Goal: Task Accomplishment & Management: Manage account settings

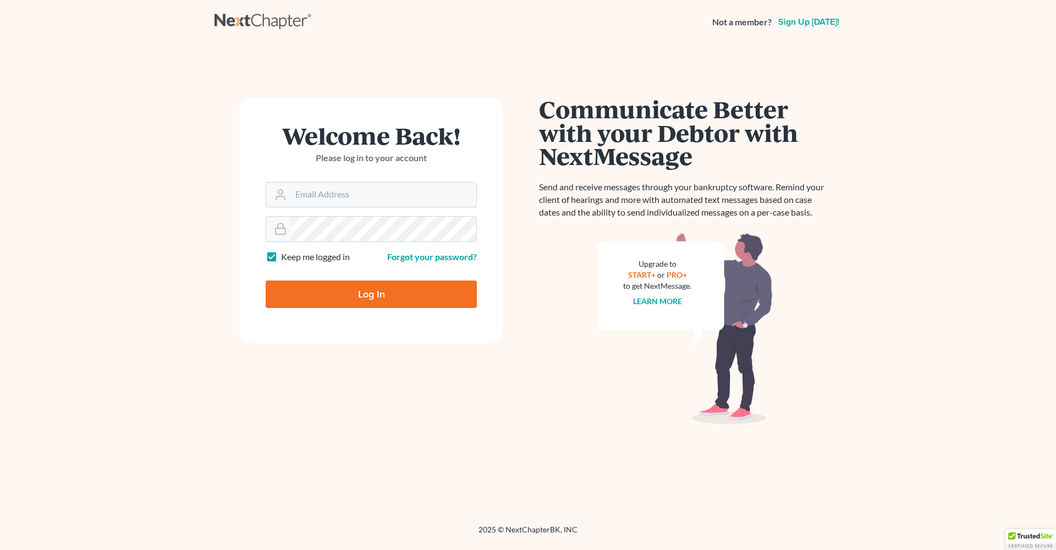
type input "[PERSON_NAME][EMAIL_ADDRESS][DOMAIN_NAME]"
click at [371, 293] on input "Log In" at bounding box center [371, 293] width 211 height 27
type input "Thinking..."
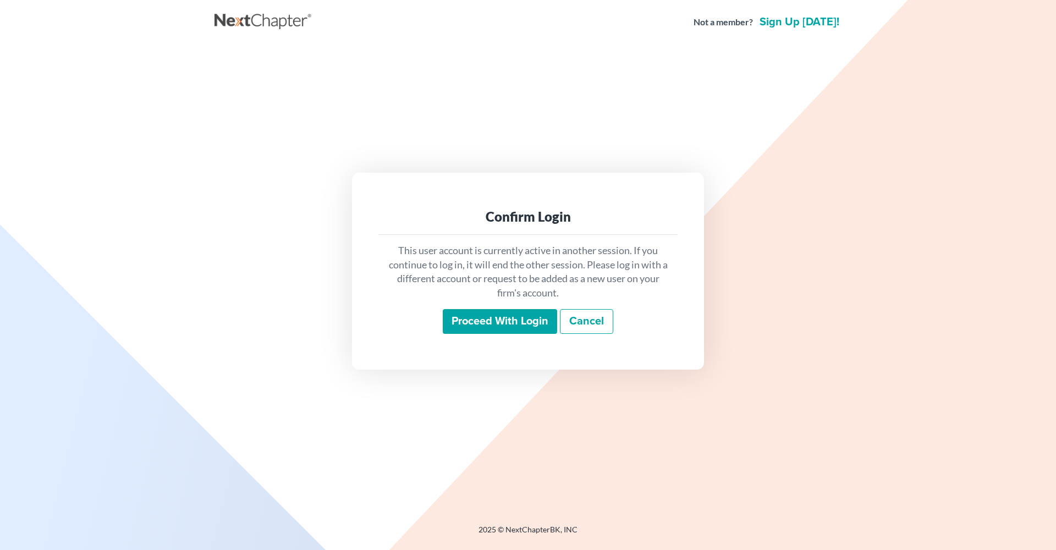
click at [511, 321] on input "Proceed with login" at bounding box center [500, 321] width 114 height 25
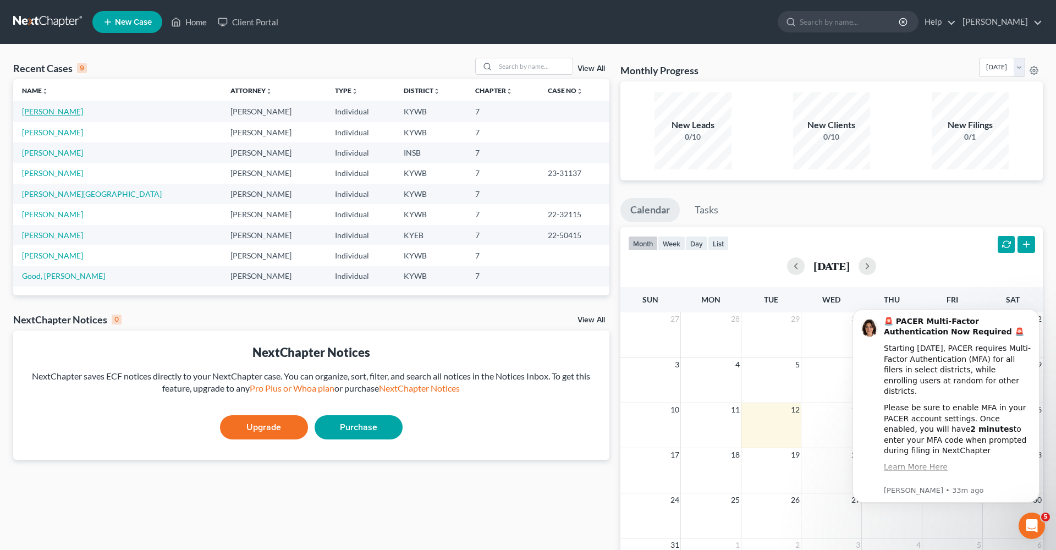
click at [40, 111] on link "Jansen, Donald" at bounding box center [52, 111] width 61 height 9
select select "6"
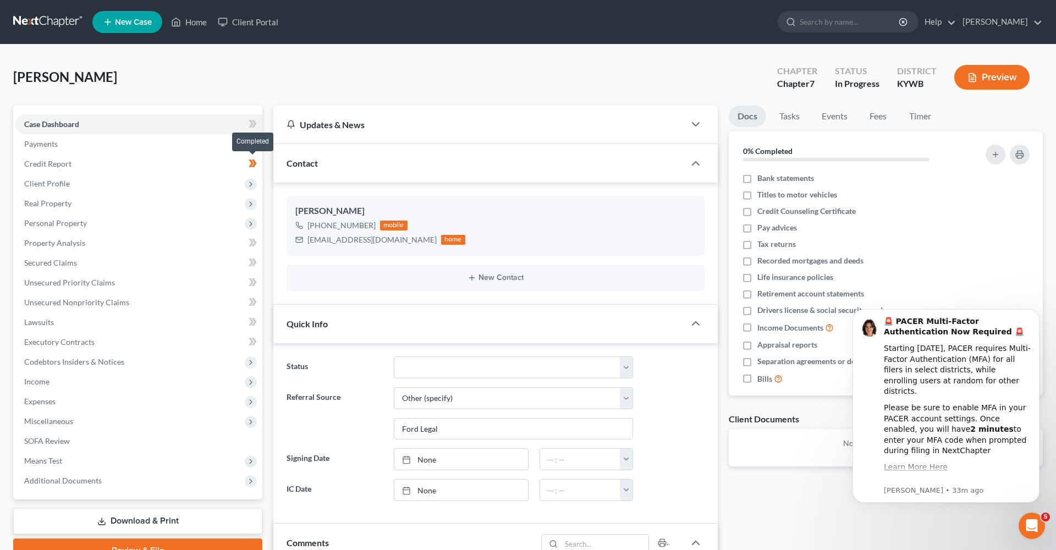
click at [244, 163] on span at bounding box center [252, 165] width 19 height 16
click at [239, 161] on link "Credit Report" at bounding box center [138, 164] width 247 height 20
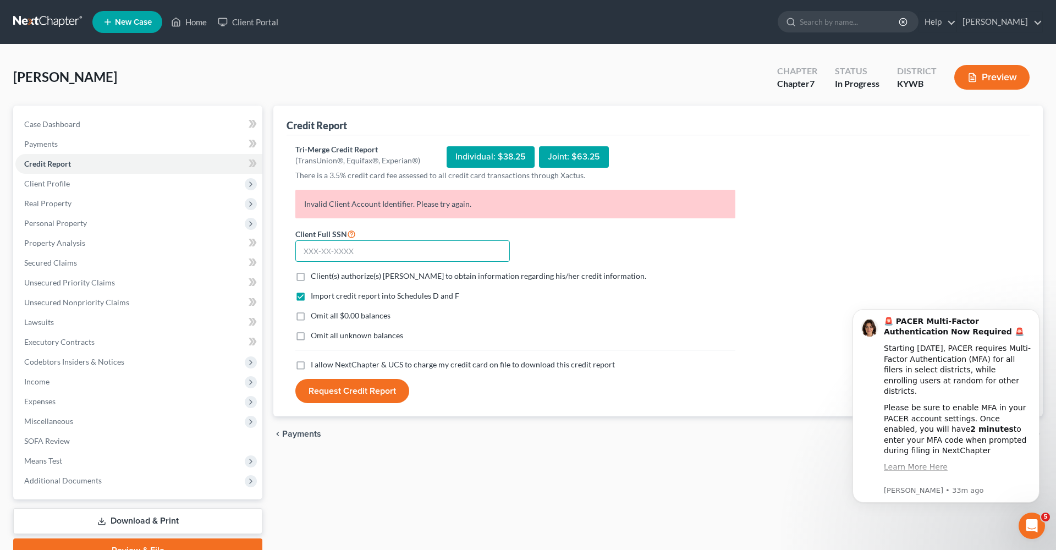
click at [429, 256] on input "text" at bounding box center [402, 251] width 214 height 22
type input "408-23-0396"
click at [351, 390] on button "Request Credit Report" at bounding box center [352, 391] width 114 height 24
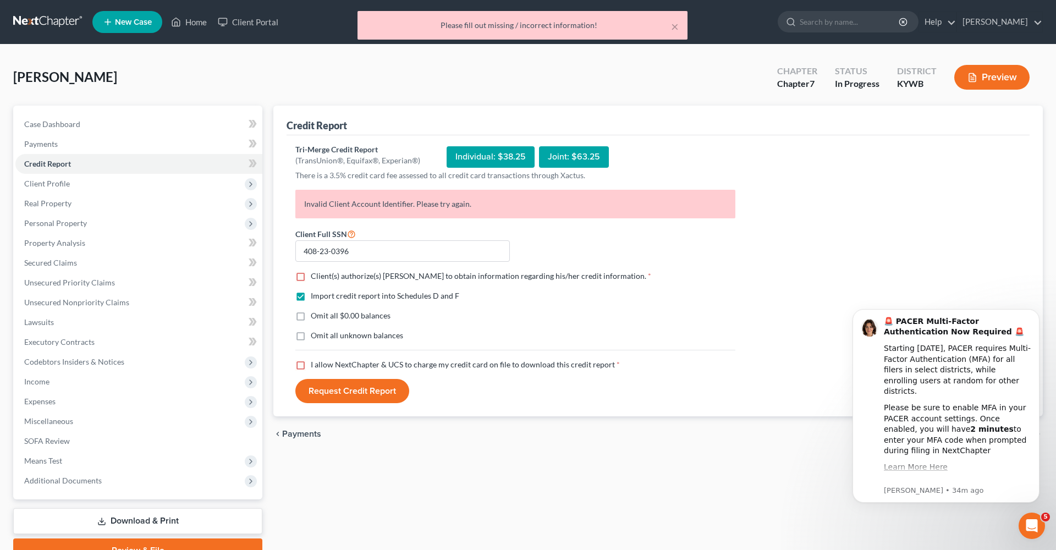
click at [311, 282] on label "Client(s) authorize(s) TODD K BOLUS to obtain information regarding his/her cre…" at bounding box center [481, 276] width 340 height 11
click at [315, 278] on input "Client(s) authorize(s) TODD K BOLUS to obtain information regarding his/her cre…" at bounding box center [318, 274] width 7 height 7
checkbox input "true"
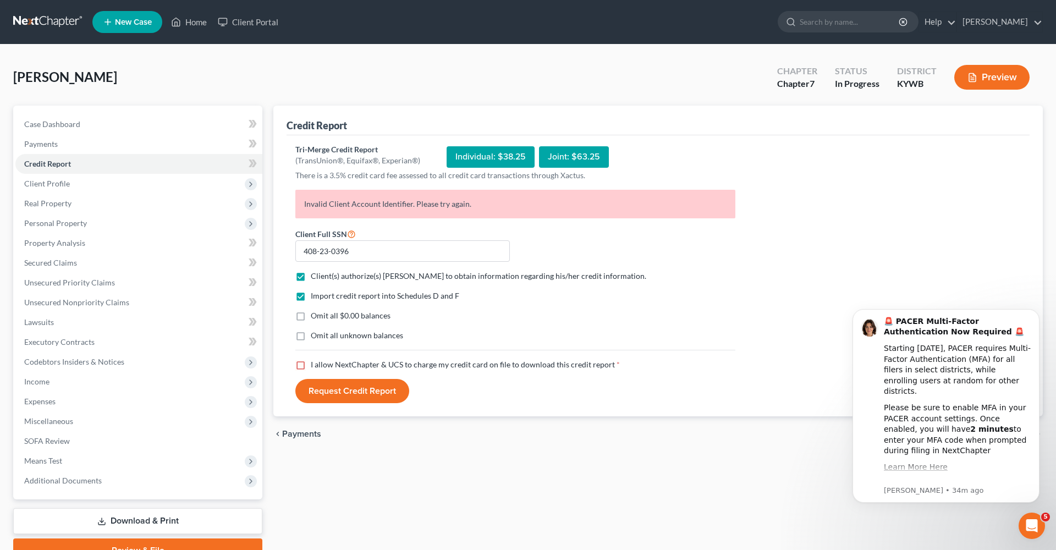
click at [365, 395] on button "Request Credit Report" at bounding box center [352, 391] width 114 height 24
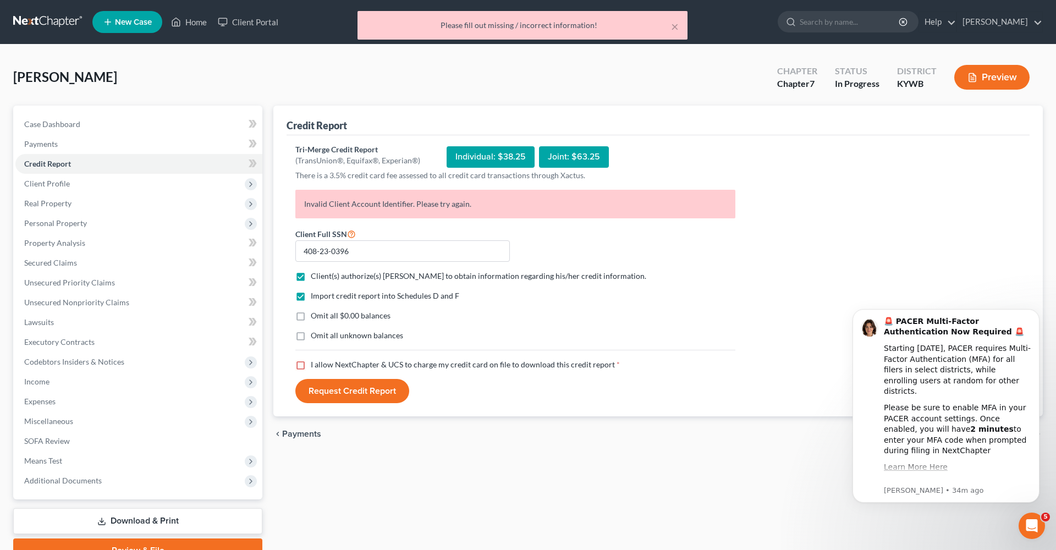
click at [365, 394] on button "Request Credit Report" at bounding box center [352, 391] width 114 height 24
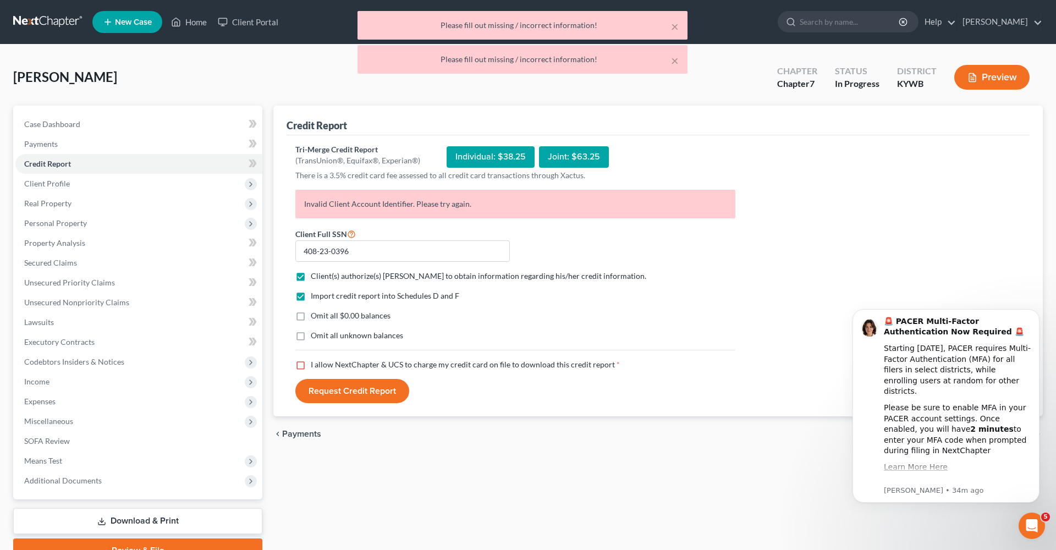
click at [365, 394] on button "Request Credit Report" at bounding box center [352, 391] width 114 height 24
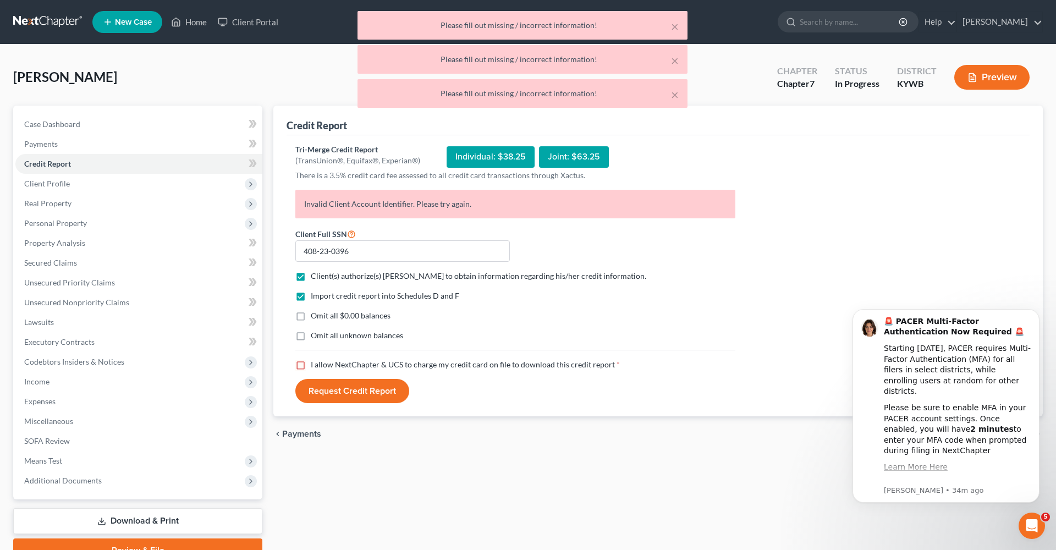
click at [363, 393] on button "Request Credit Report" at bounding box center [352, 391] width 114 height 24
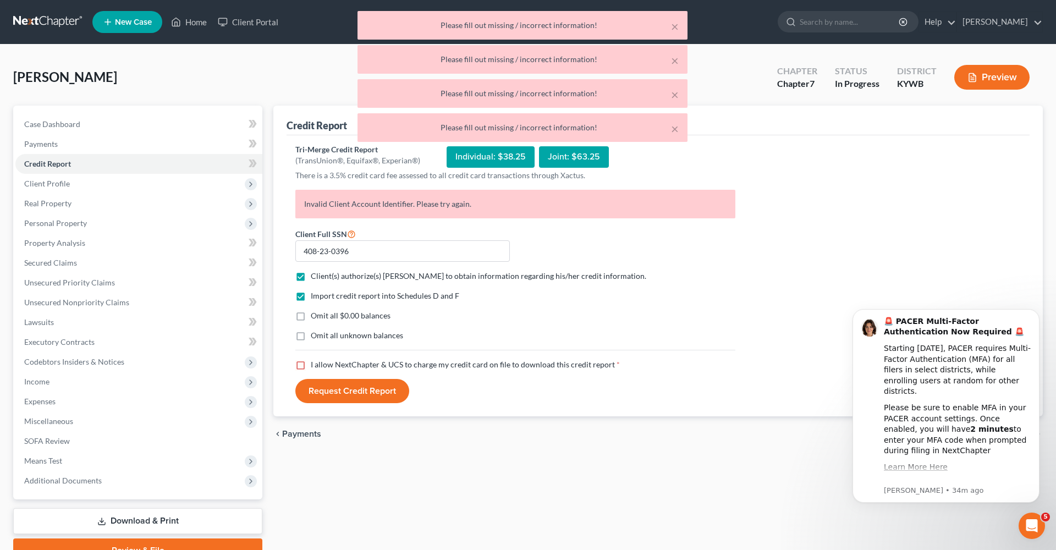
click at [311, 364] on label "I allow NextChapter & UCS to charge my credit card on file to download this cre…" at bounding box center [465, 364] width 309 height 11
click at [315, 364] on input "I allow NextChapter & UCS to charge my credit card on file to download this cre…" at bounding box center [318, 362] width 7 height 7
checkbox input "true"
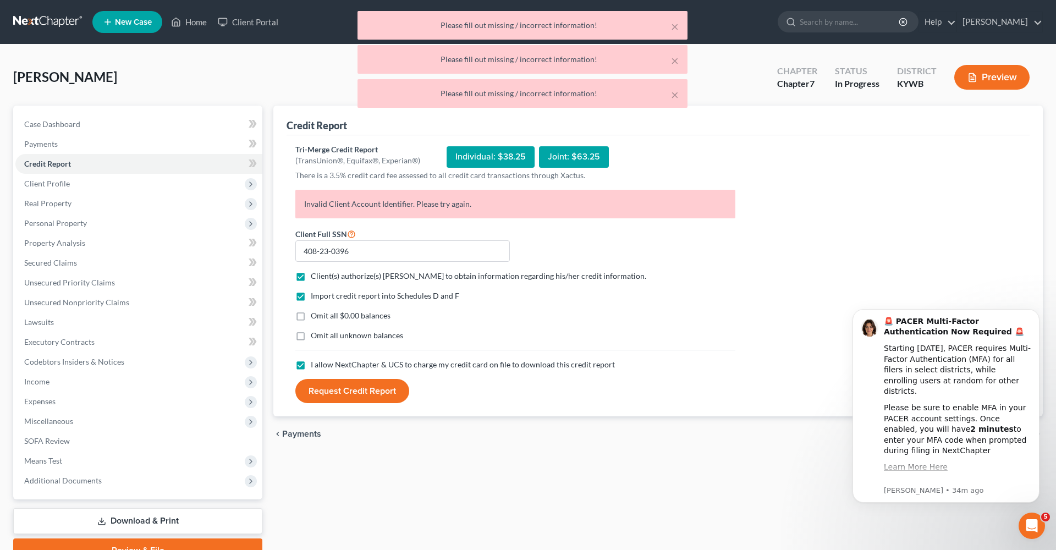
click at [325, 397] on button "Request Credit Report" at bounding box center [352, 391] width 114 height 24
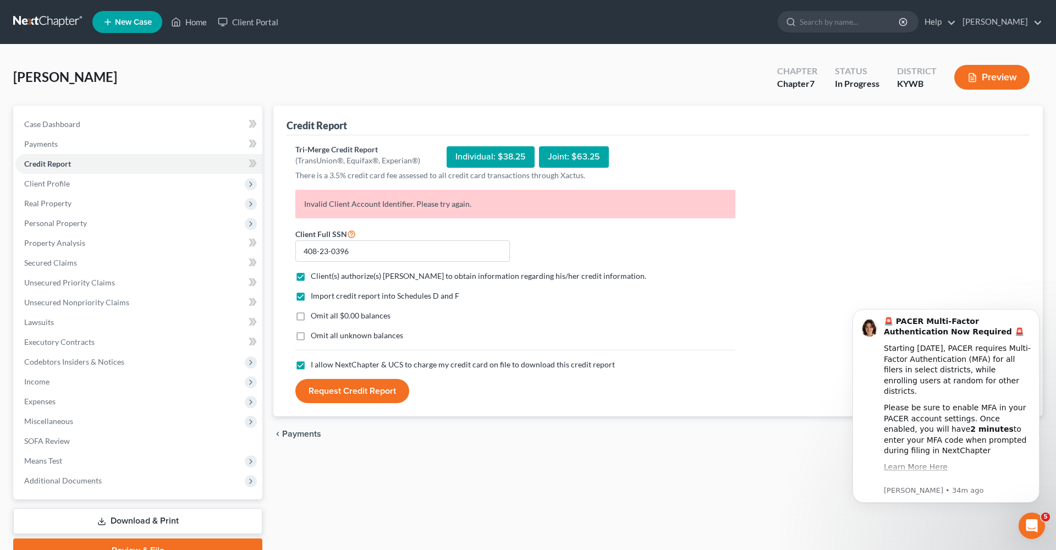
click at [476, 160] on div "Individual: $38.25" at bounding box center [491, 156] width 88 height 21
click at [331, 393] on button "Request Credit Report" at bounding box center [352, 391] width 114 height 24
click at [1034, 528] on icon "Open Intercom Messenger" at bounding box center [1032, 526] width 18 height 18
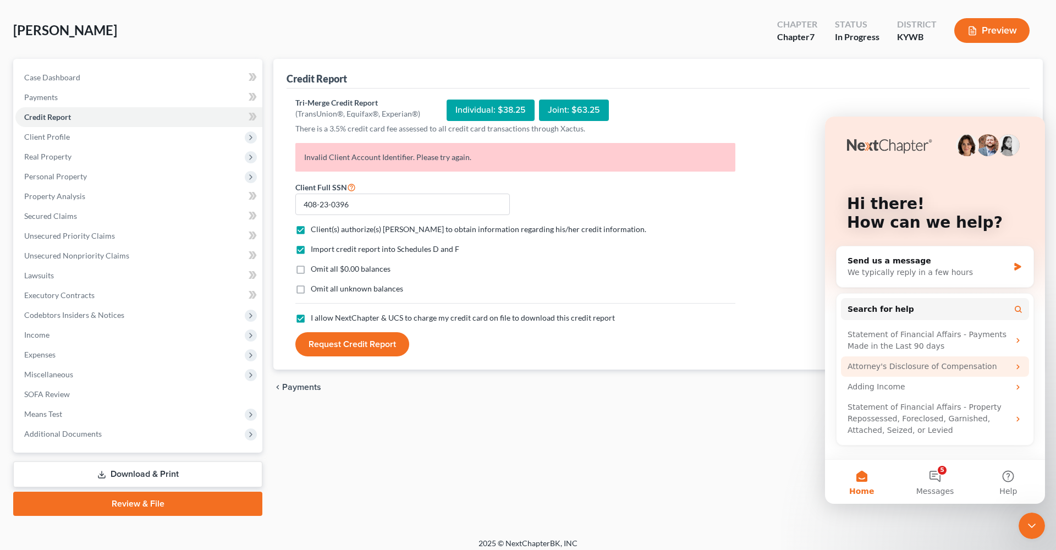
scroll to position [47, 0]
click at [933, 479] on button "5 Messages" at bounding box center [934, 482] width 73 height 44
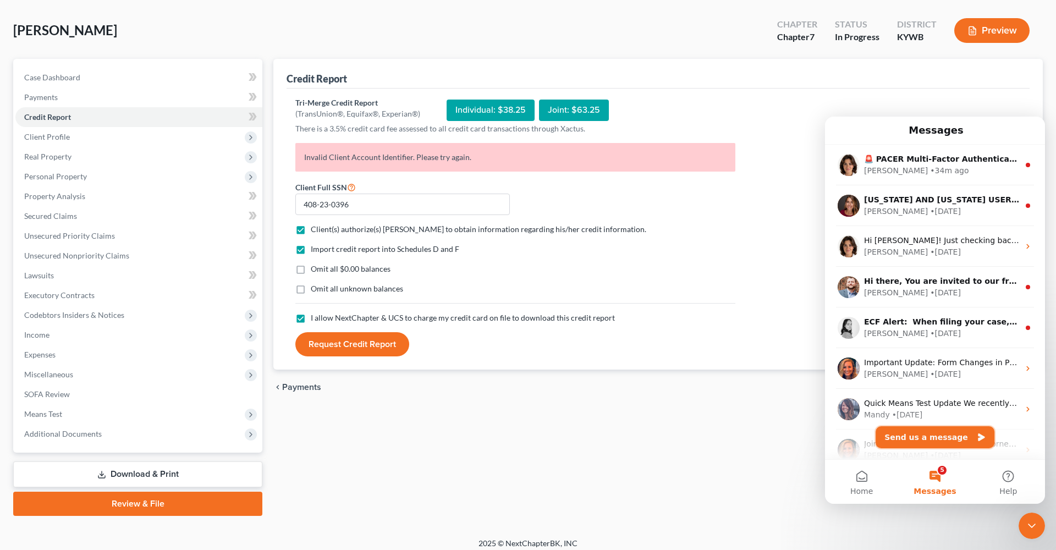
click at [944, 442] on button "Send us a message" at bounding box center [935, 437] width 119 height 22
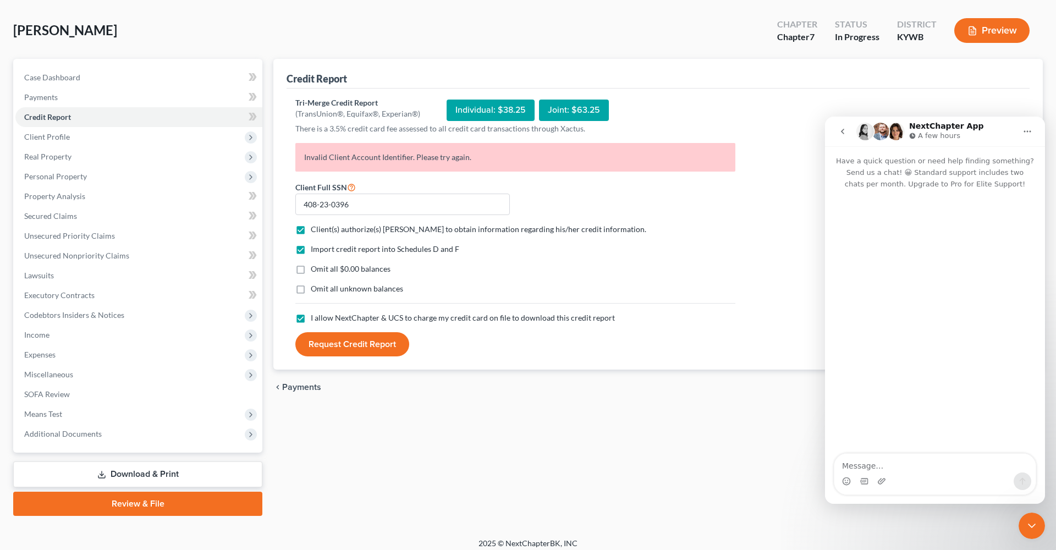
click at [912, 460] on textarea "Message…" at bounding box center [934, 463] width 201 height 19
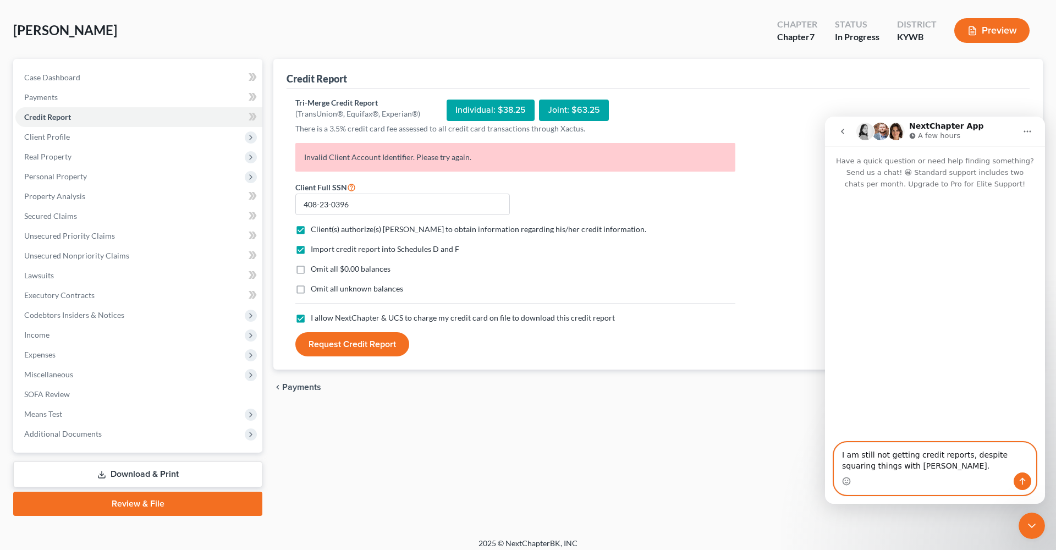
type textarea "I am still not getting credit reports, despite squaring things with [PERSON_NAM…"
click at [1023, 476] on button "Send a message…" at bounding box center [1023, 481] width 18 height 18
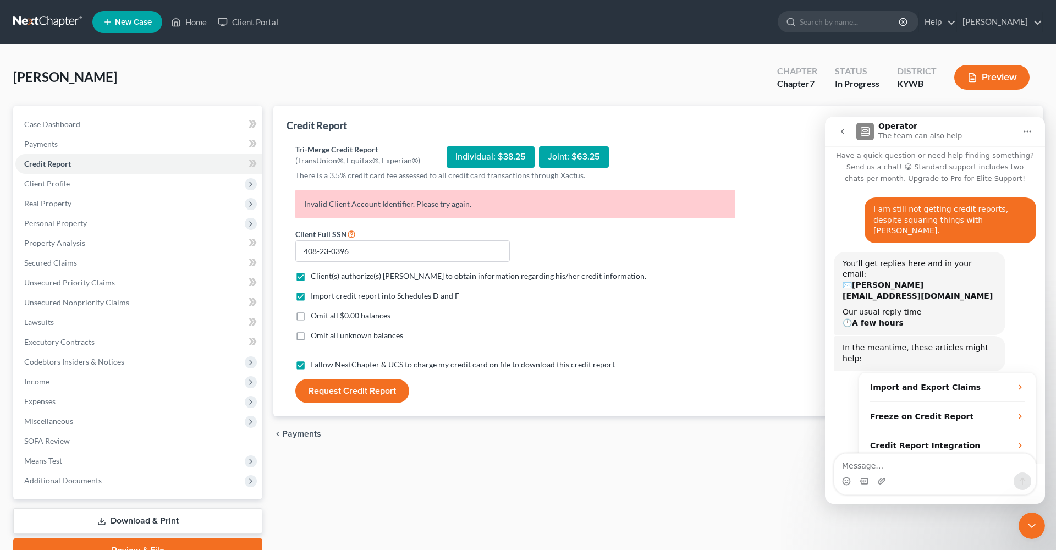
scroll to position [48, 0]
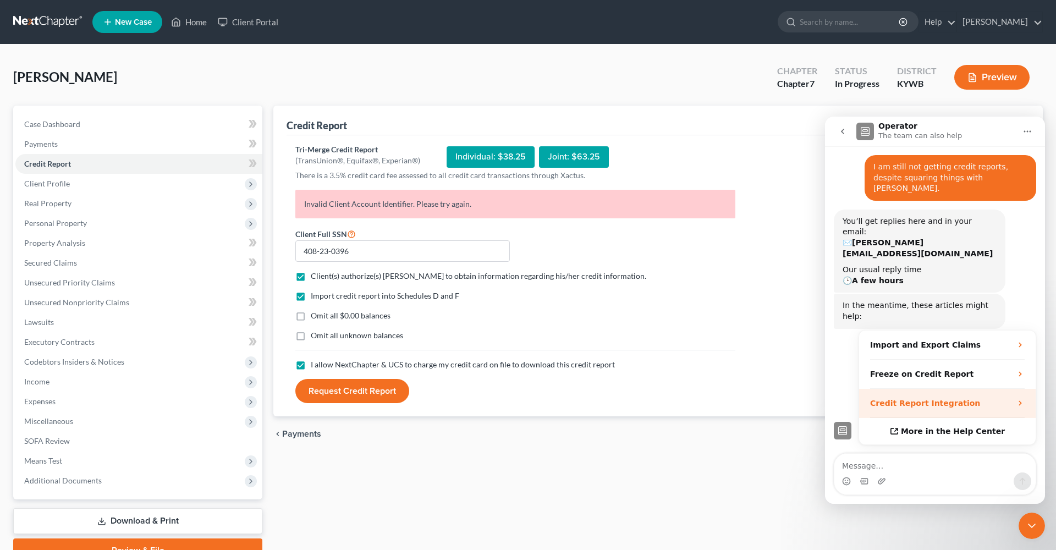
click at [956, 389] on div "Credit Report Integration" at bounding box center [947, 403] width 177 height 29
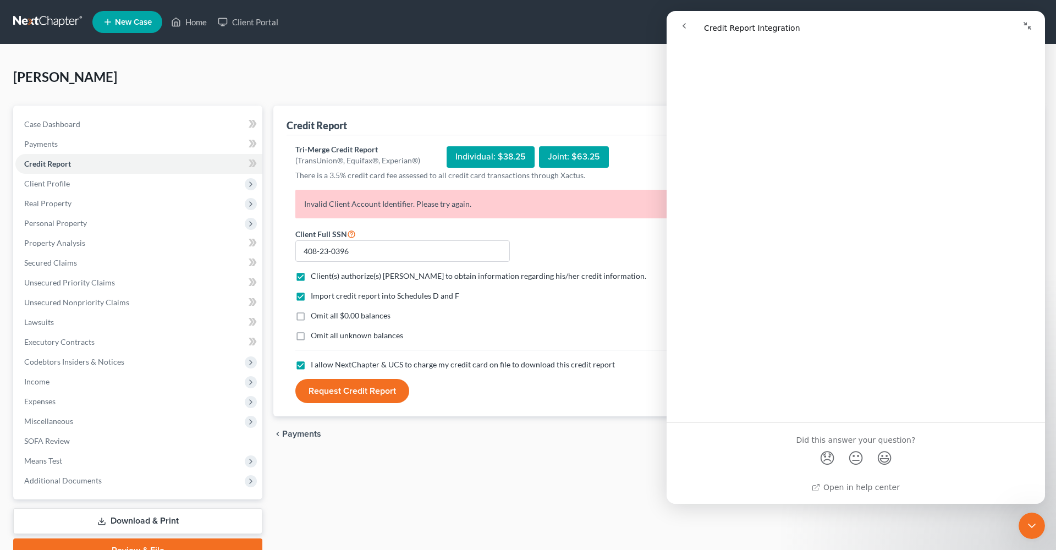
scroll to position [843, 0]
click at [825, 460] on span "😞" at bounding box center [827, 458] width 16 height 22
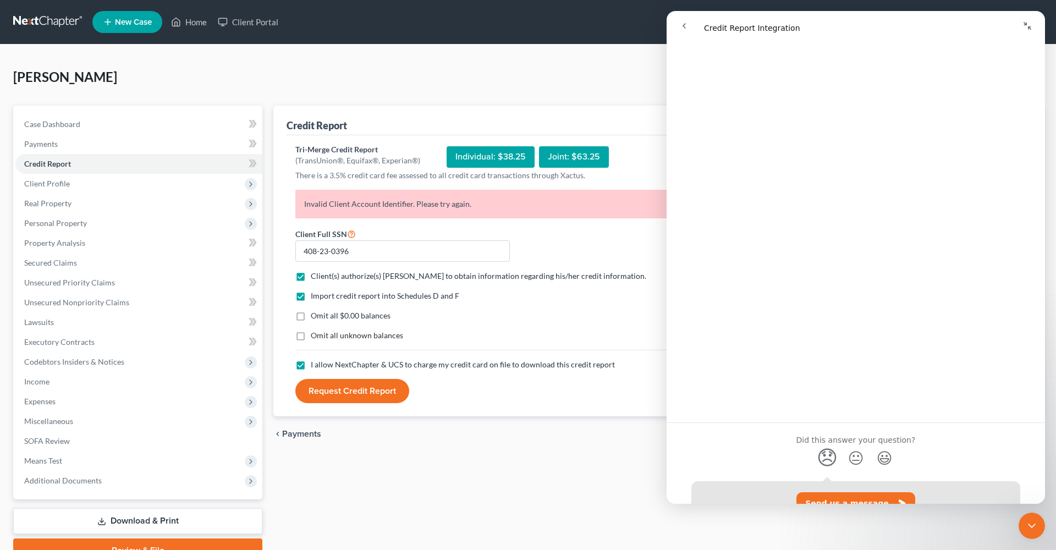
scroll to position [919, 0]
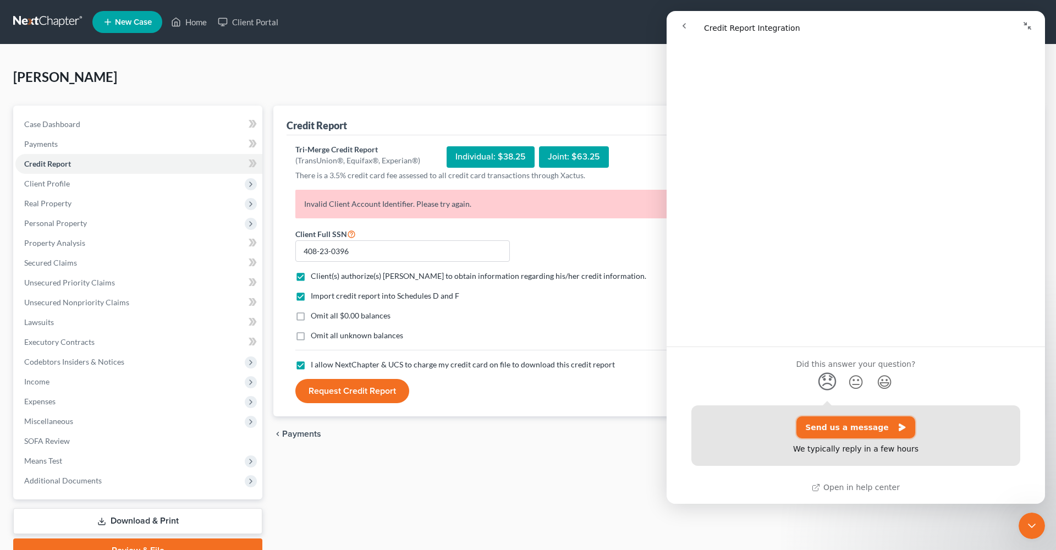
click at [856, 429] on button "Send us a message" at bounding box center [855, 427] width 119 height 22
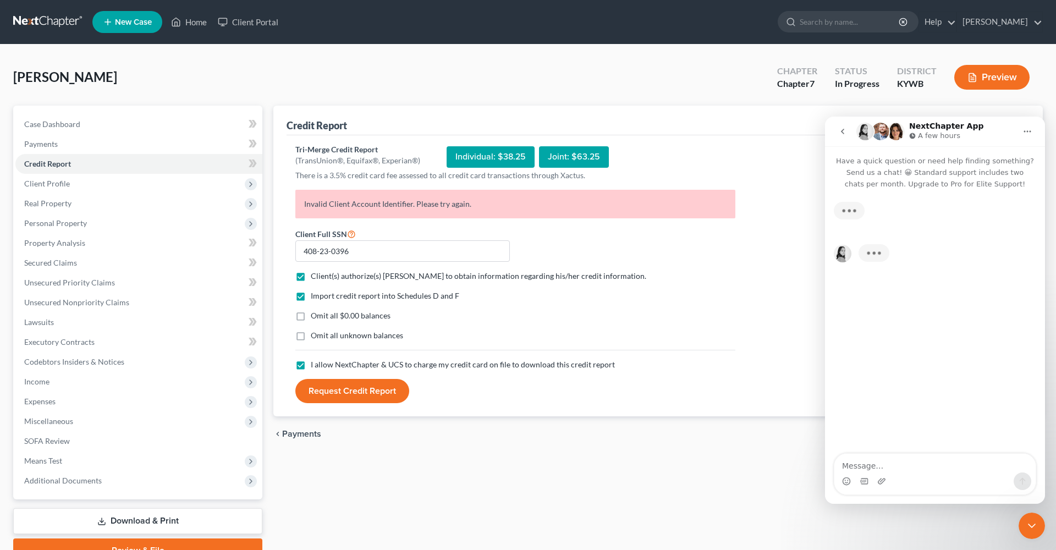
click at [913, 455] on textarea "Message…" at bounding box center [934, 463] width 201 height 19
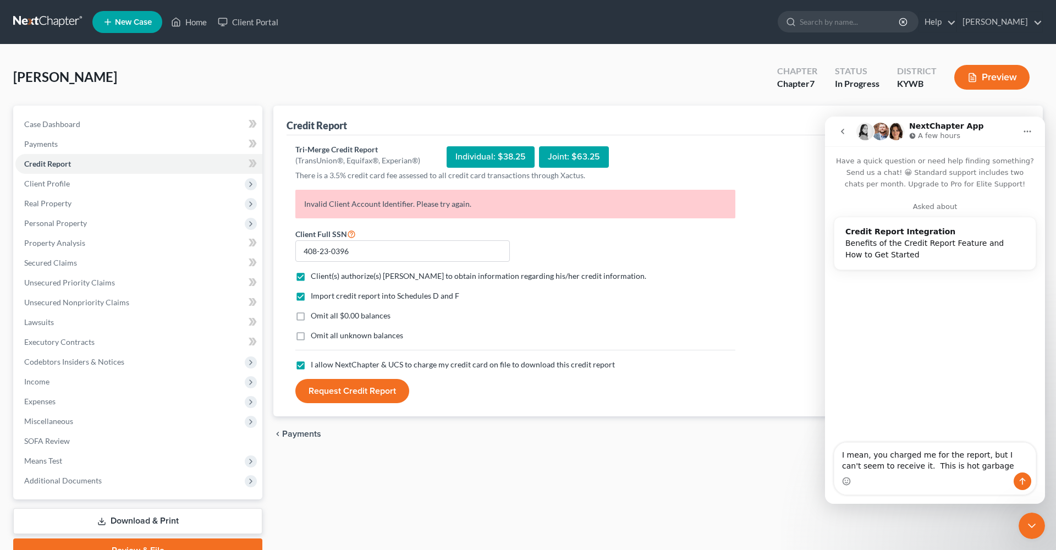
type textarea "I mean, you charged me for the report, but I can't seem to receive it. This is …"
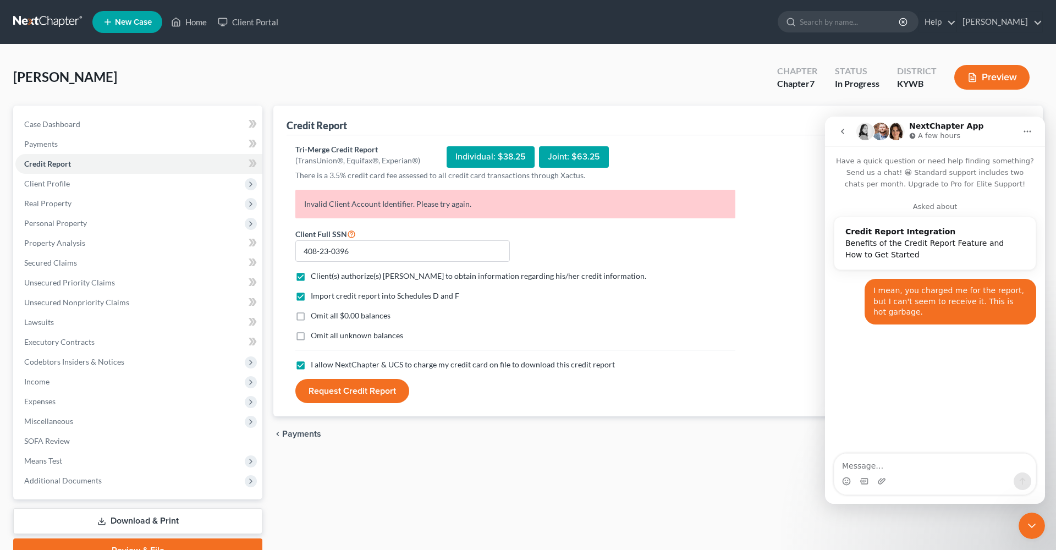
select select "6"
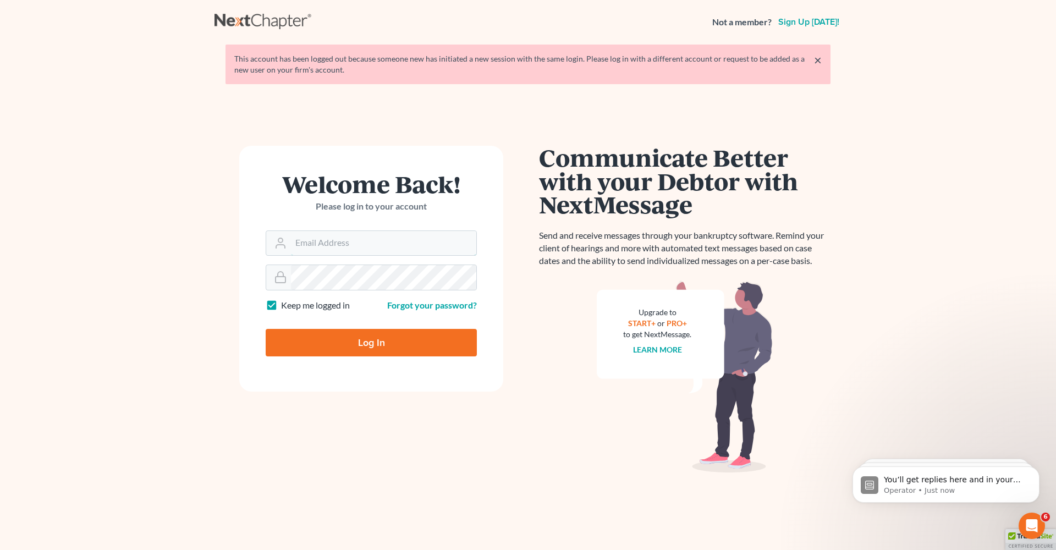
type input "[PERSON_NAME][EMAIL_ADDRESS][DOMAIN_NAME]"
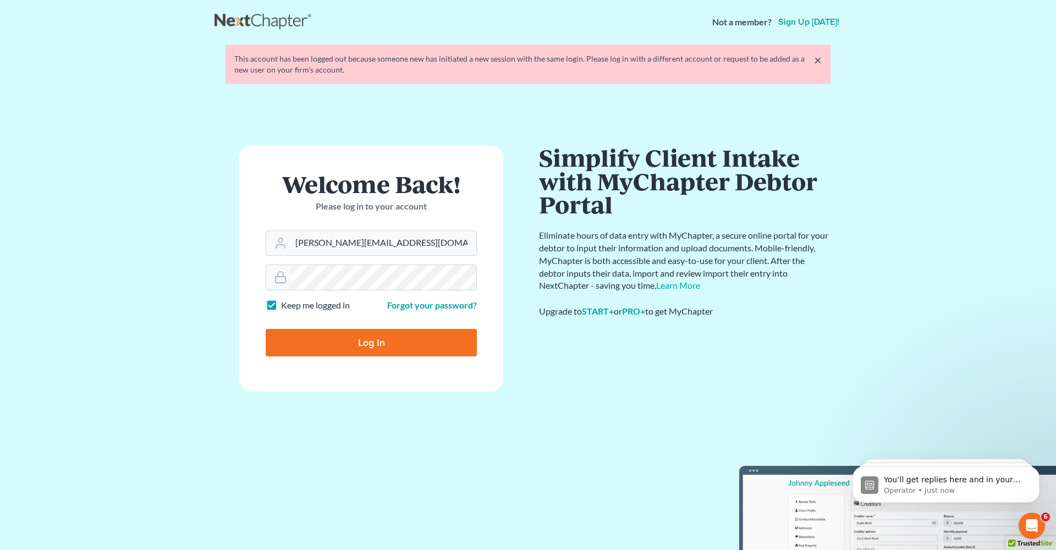
click at [371, 345] on input "Log In" at bounding box center [371, 342] width 211 height 27
type input "Thinking..."
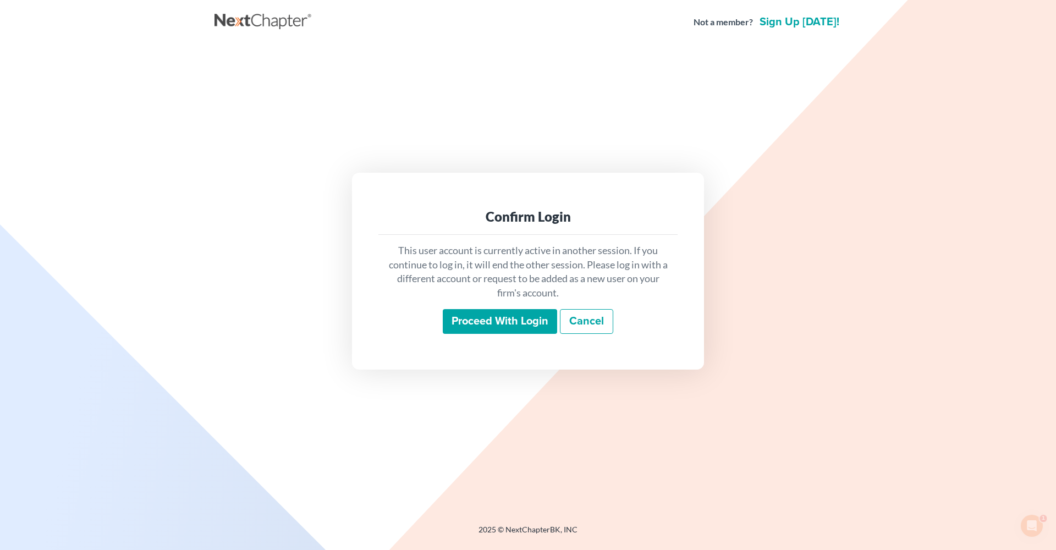
click at [483, 323] on input "Proceed with login" at bounding box center [500, 321] width 114 height 25
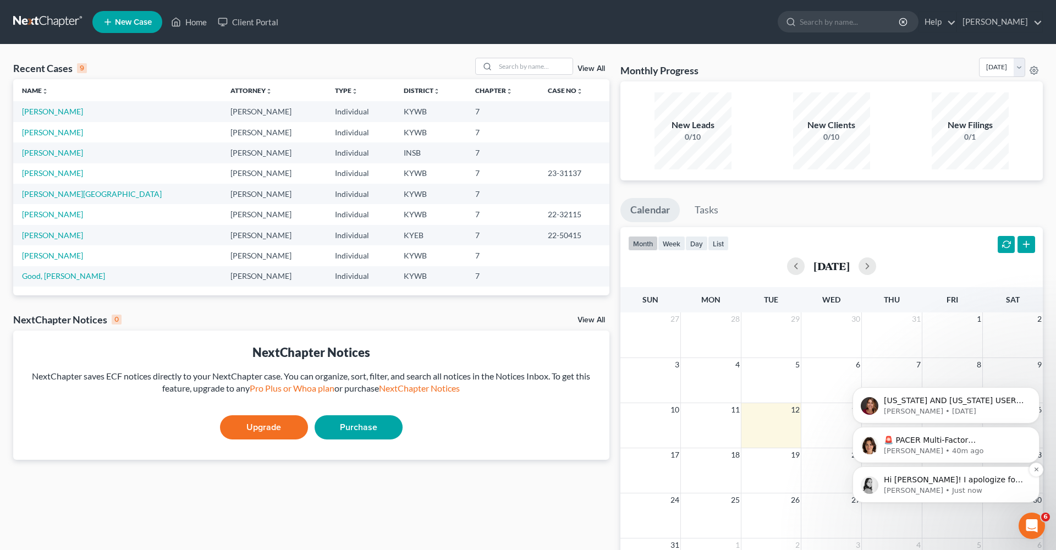
click at [931, 480] on p "Hi [PERSON_NAME]! I apologize for your continued credit report errors. I will r…" at bounding box center [955, 480] width 142 height 11
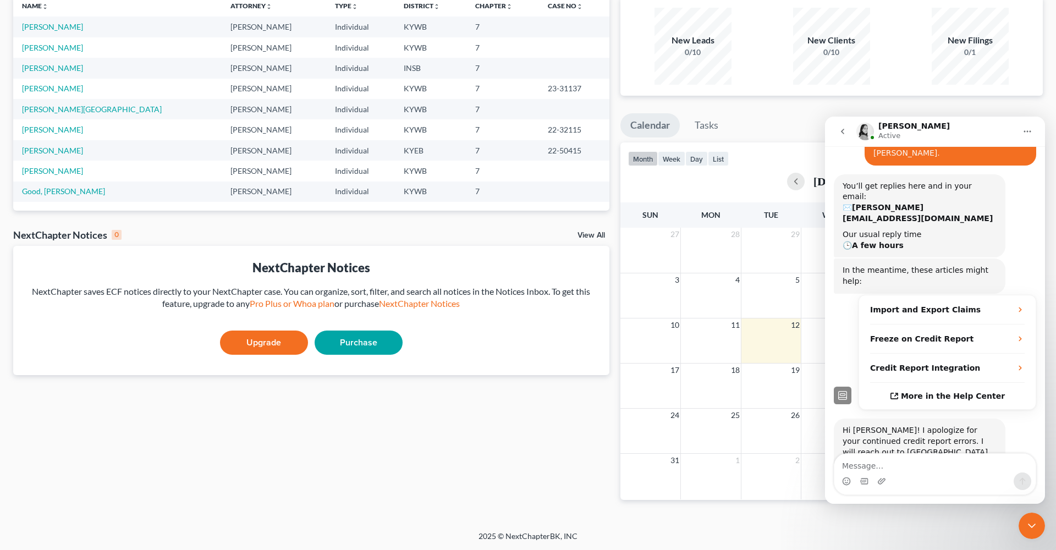
scroll to position [80, 0]
click at [988, 436] on div "Hi [PERSON_NAME]! I apologize for your continued credit report errors. I will r…" at bounding box center [935, 460] width 202 height 80
click at [921, 470] on textarea "Message…" at bounding box center [934, 463] width 201 height 19
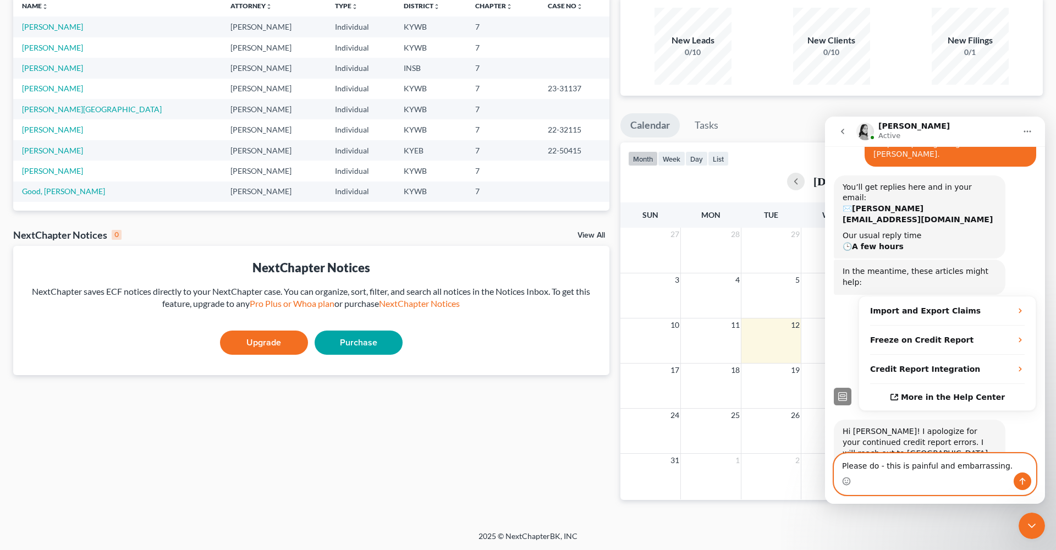
type textarea "Please do - this is painful and embarrassing."
click at [1022, 486] on button "Send a message…" at bounding box center [1023, 481] width 18 height 18
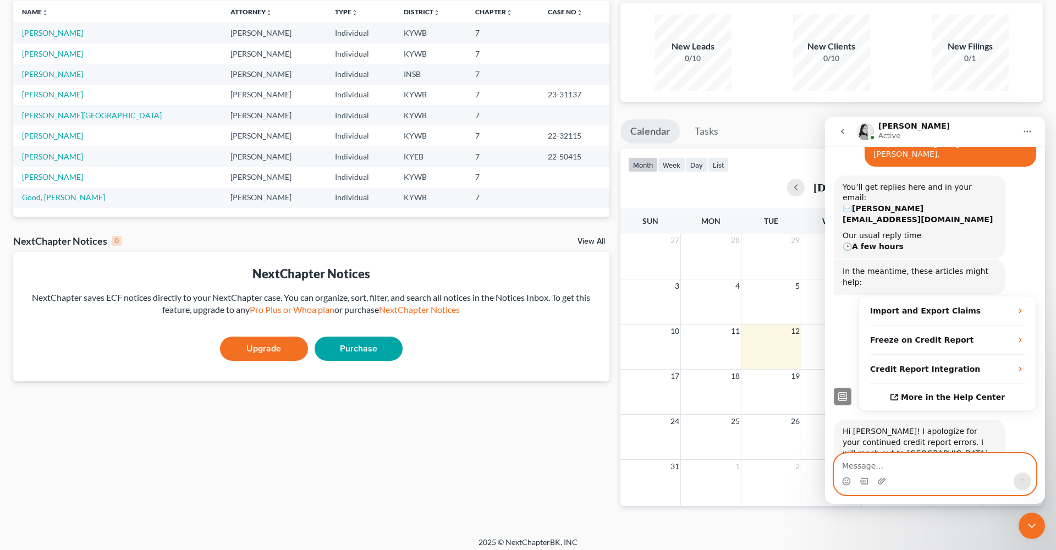
scroll to position [123, 0]
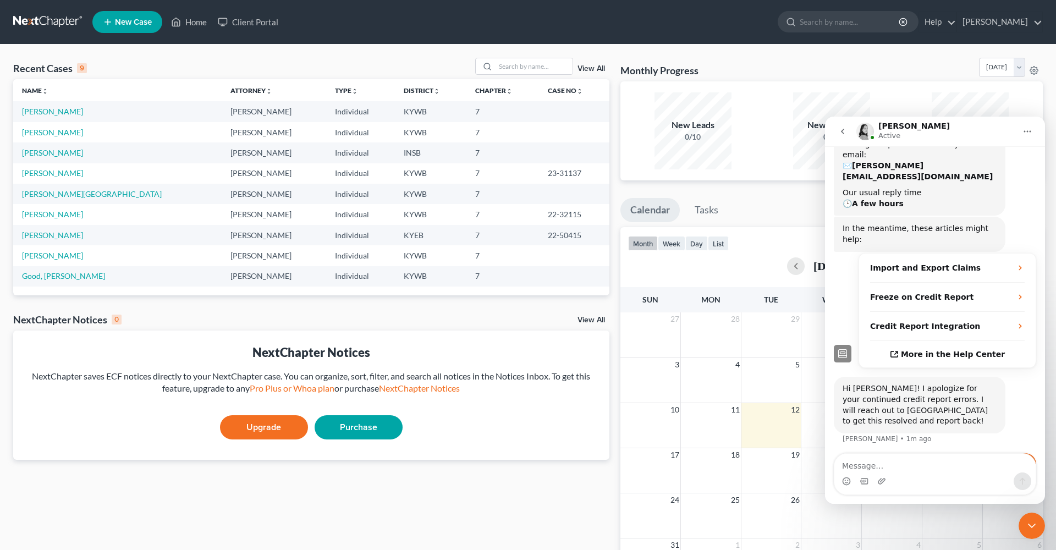
click at [1002, 377] on div "Hi [PERSON_NAME]! I apologize for your continued credit report errors. I will r…" at bounding box center [920, 405] width 172 height 56
click at [971, 383] on div "Hi [PERSON_NAME]! I apologize for your continued credit report errors. I will r…" at bounding box center [920, 404] width 154 height 43
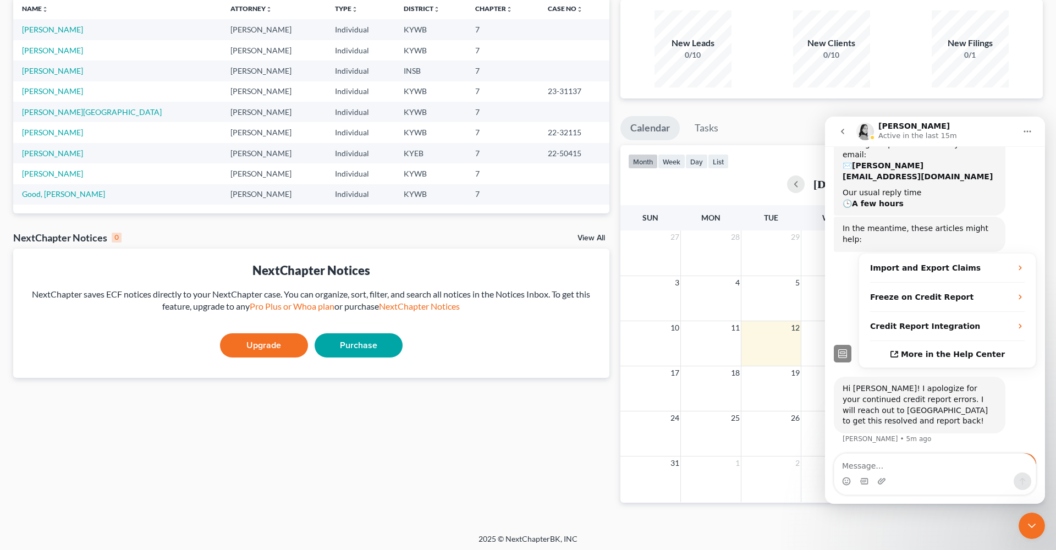
scroll to position [85, 0]
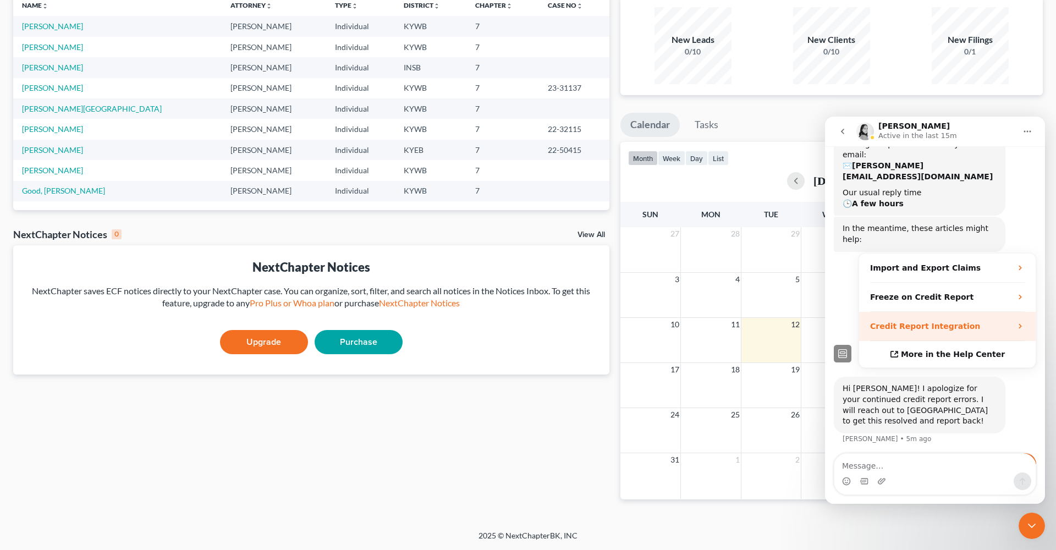
click at [967, 321] on div "Credit Report Integration" at bounding box center [940, 327] width 141 height 12
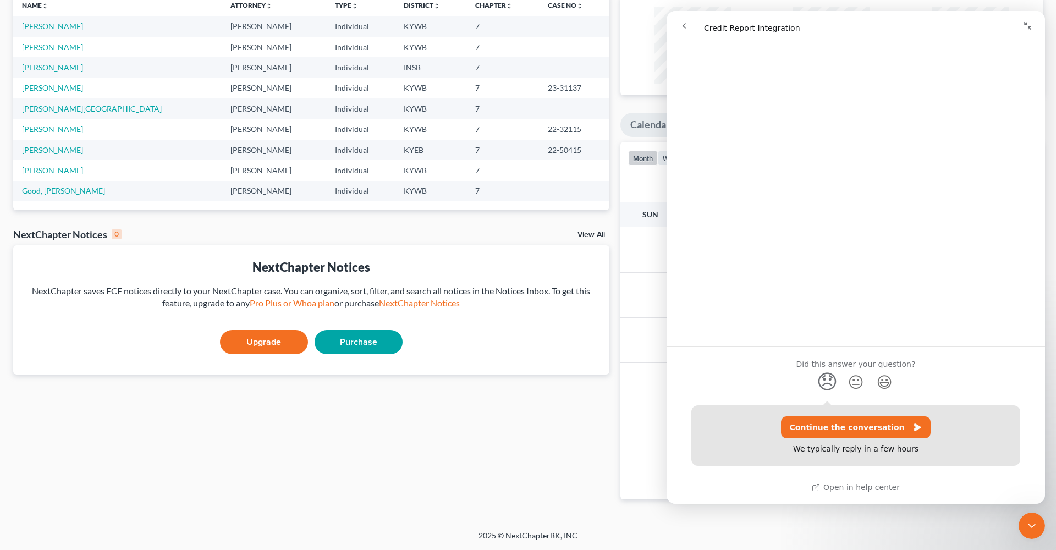
scroll to position [919, 0]
click at [767, 371] on div "Did this answer your question?" at bounding box center [856, 366] width 352 height 12
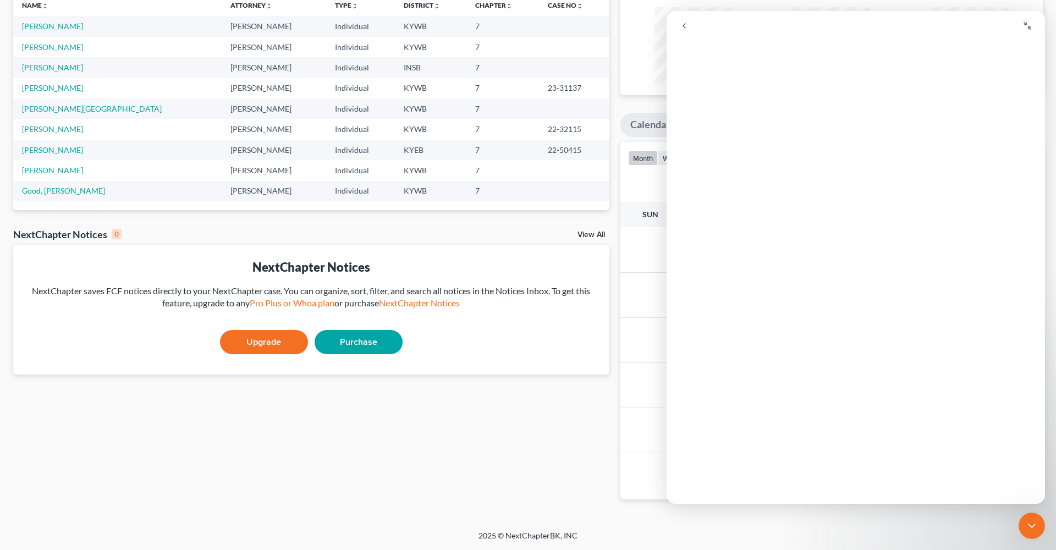
scroll to position [0, 0]
click at [687, 20] on button "go back" at bounding box center [684, 25] width 21 height 21
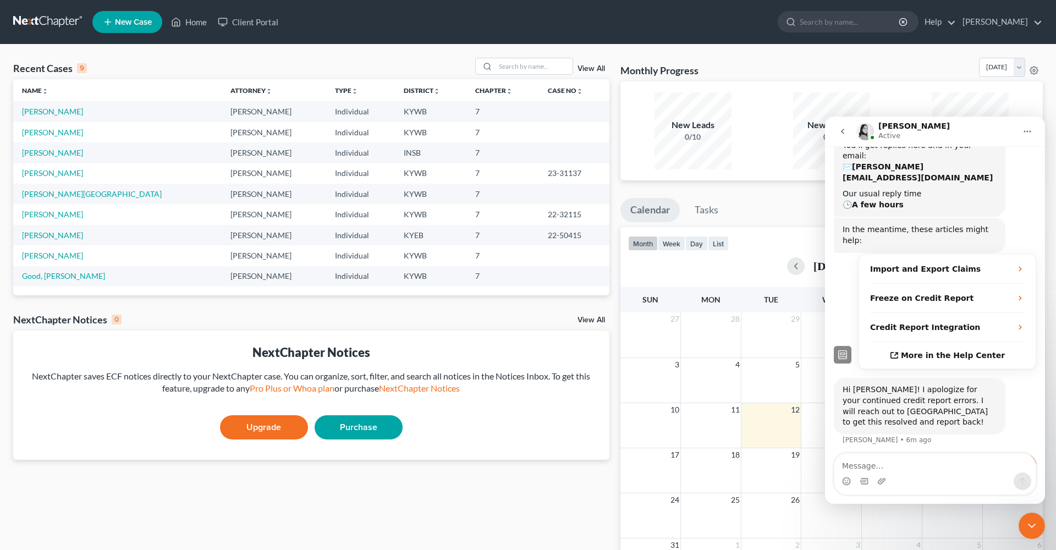
scroll to position [123, 0]
click at [61, 112] on link "[PERSON_NAME]" at bounding box center [52, 111] width 61 height 9
select select "6"
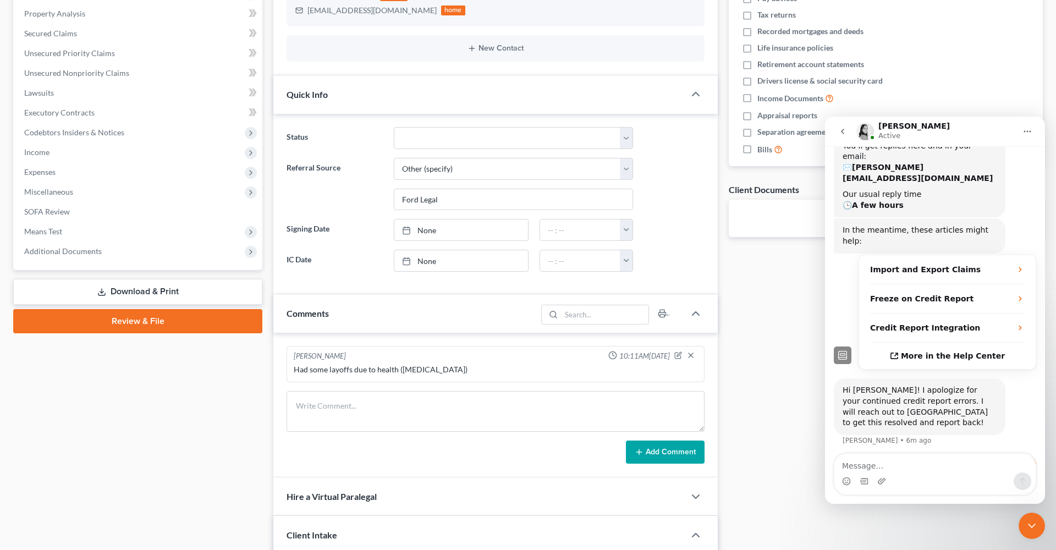
scroll to position [355, 0]
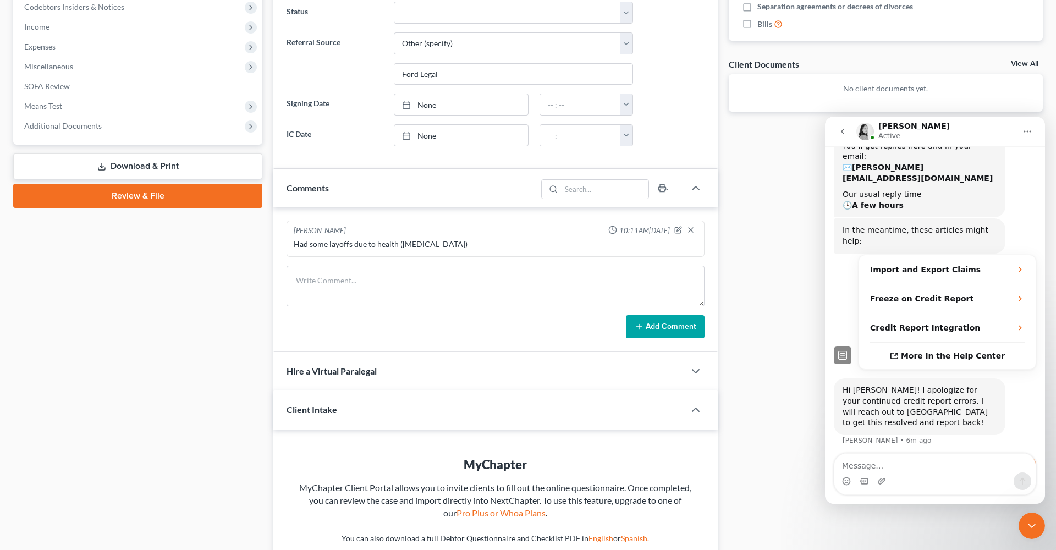
click at [138, 164] on link "Download & Print" at bounding box center [137, 166] width 249 height 26
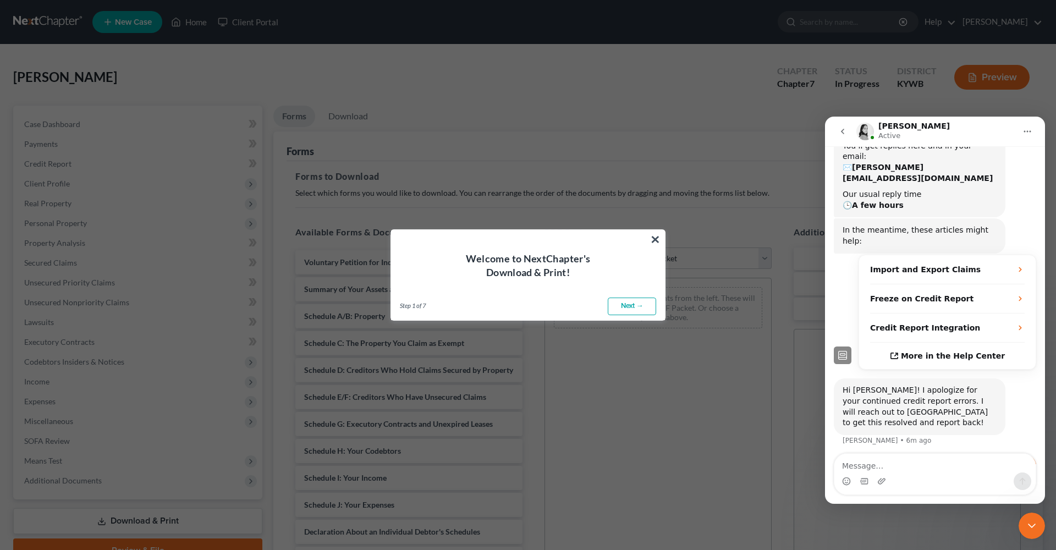
click at [638, 302] on link "Next →" at bounding box center [632, 307] width 48 height 18
select select "0"
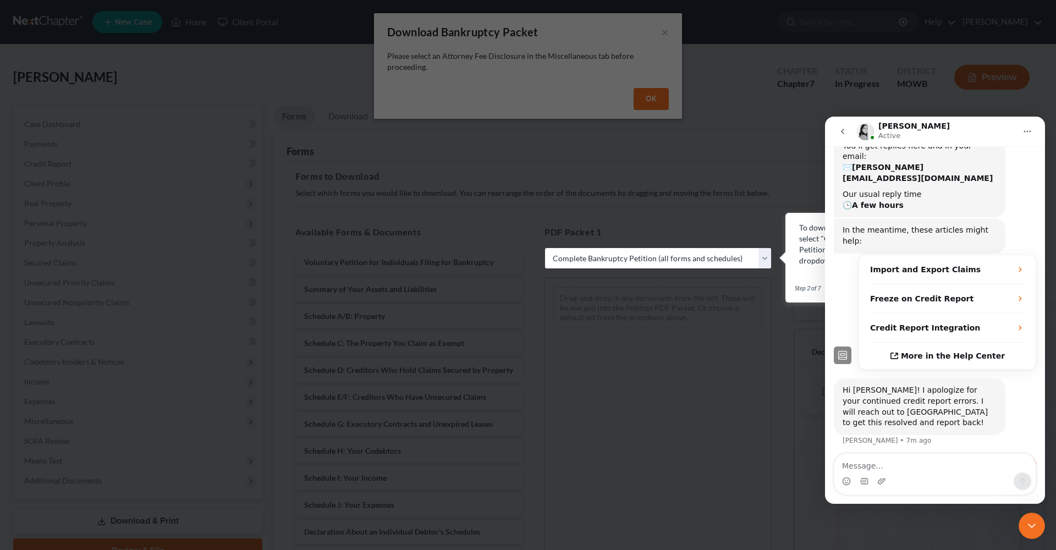
click at [805, 264] on div "To download your client's packet, select "Complete Bankruptcy Petition" from th…" at bounding box center [862, 244] width 126 height 44
click at [842, 138] on button "go back" at bounding box center [842, 131] width 21 height 21
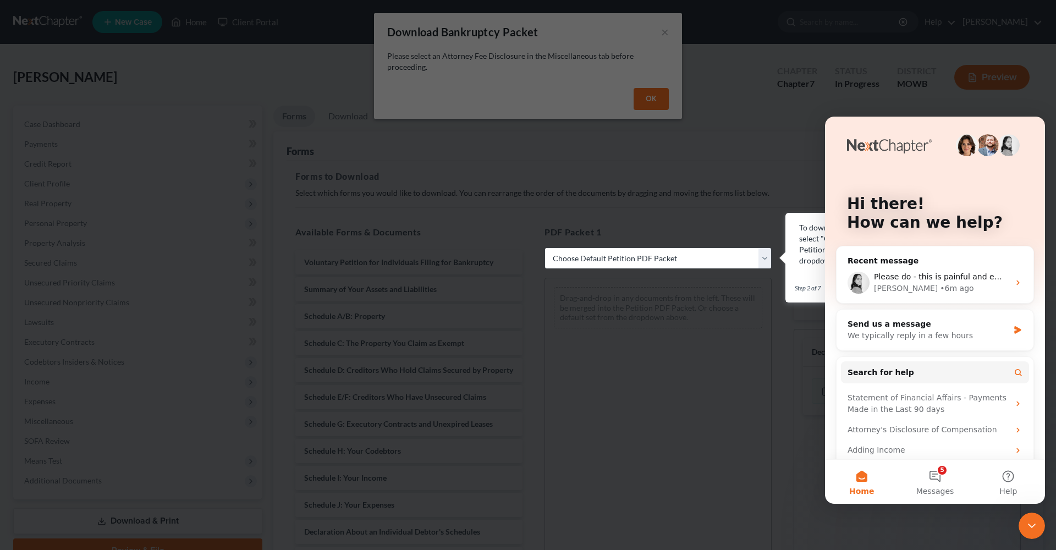
select select "0"
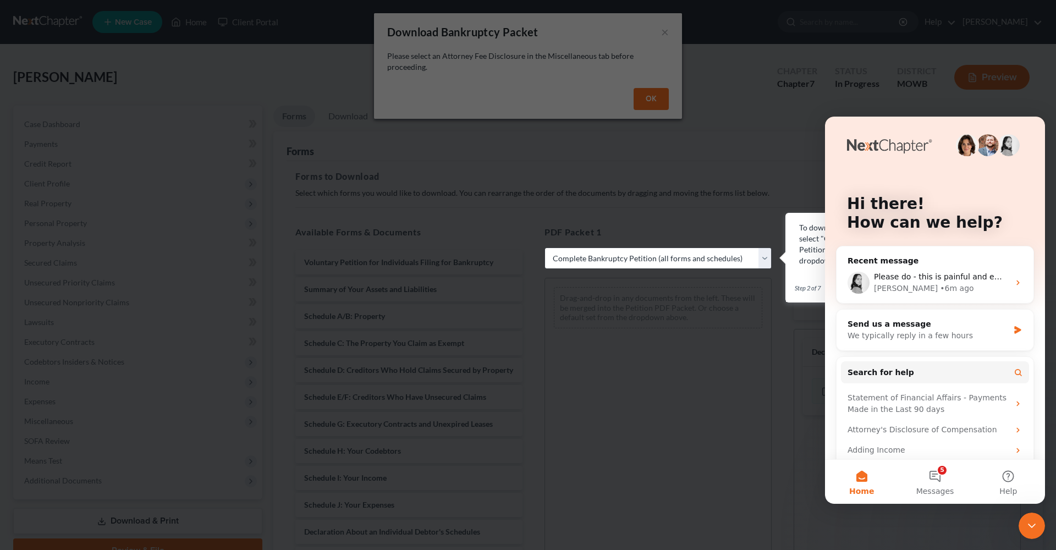
click at [863, 476] on button "Home" at bounding box center [861, 482] width 73 height 44
click at [1031, 522] on icon "Close Intercom Messenger" at bounding box center [1031, 525] width 13 height 13
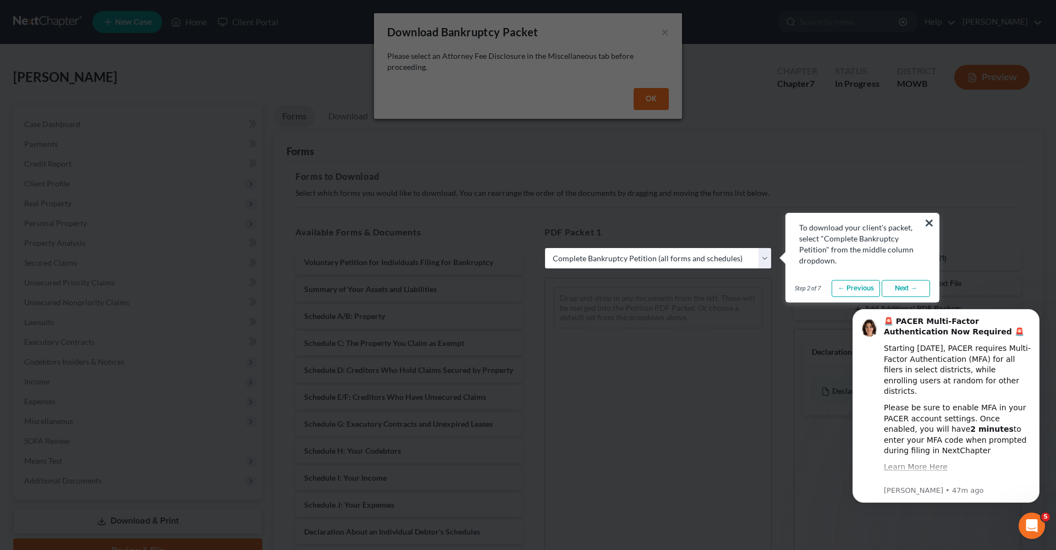
select select
click at [914, 285] on link "Next →" at bounding box center [906, 289] width 48 height 18
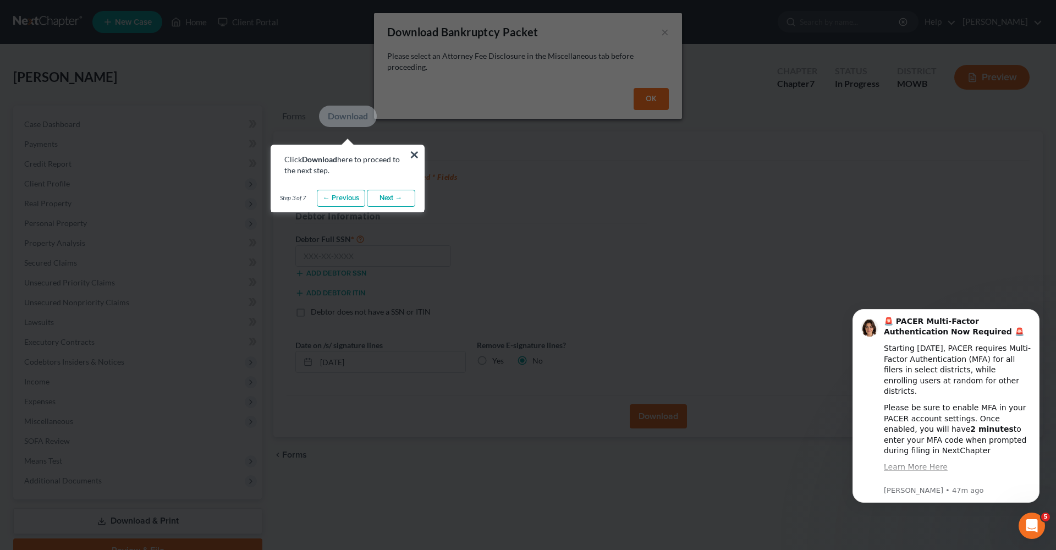
click at [395, 195] on link "Next →" at bounding box center [391, 199] width 48 height 18
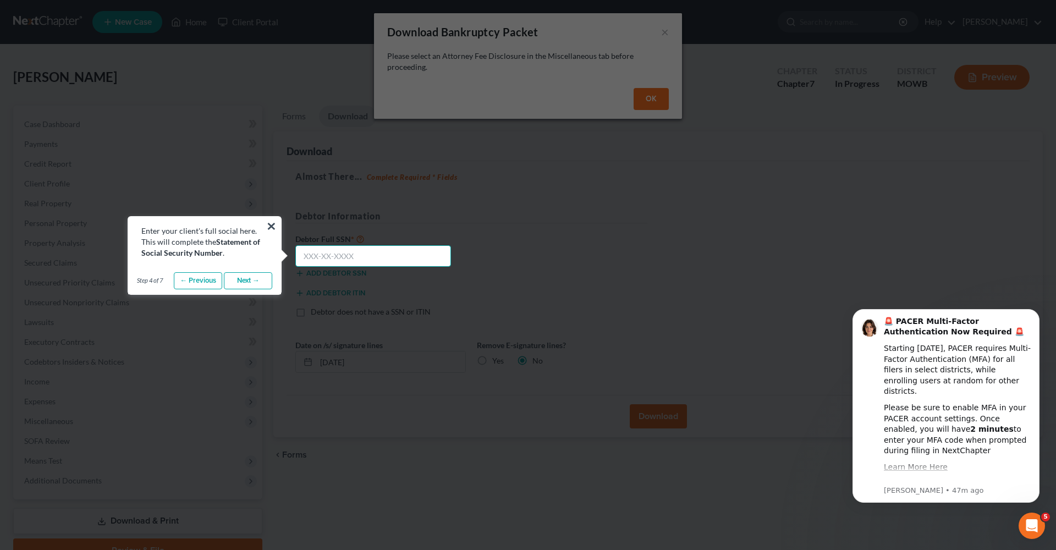
click at [316, 258] on input "text" at bounding box center [373, 256] width 156 height 22
type input "408-23-0396"
click at [256, 283] on link "Next →" at bounding box center [248, 281] width 48 height 18
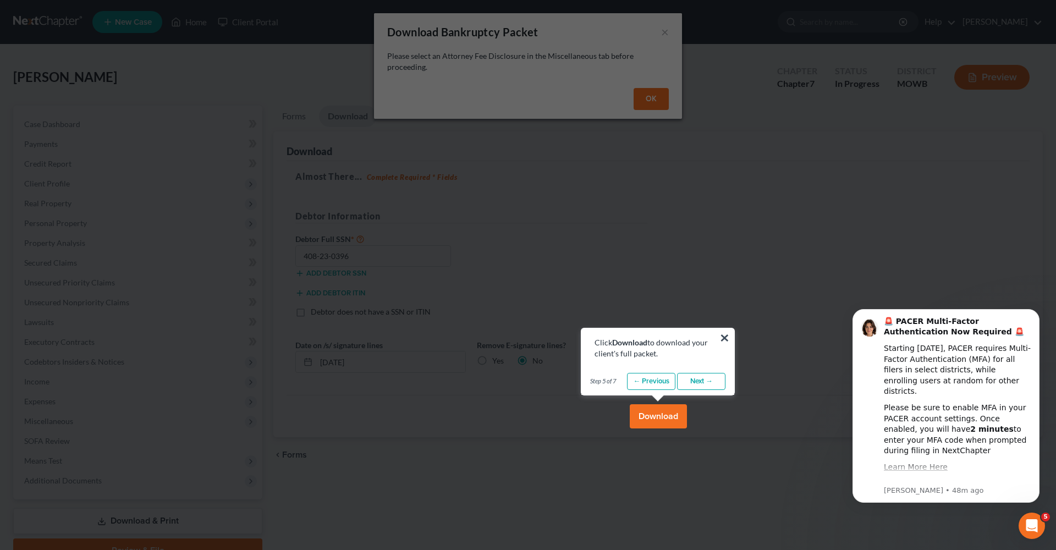
click at [714, 383] on link "Next →" at bounding box center [701, 382] width 48 height 18
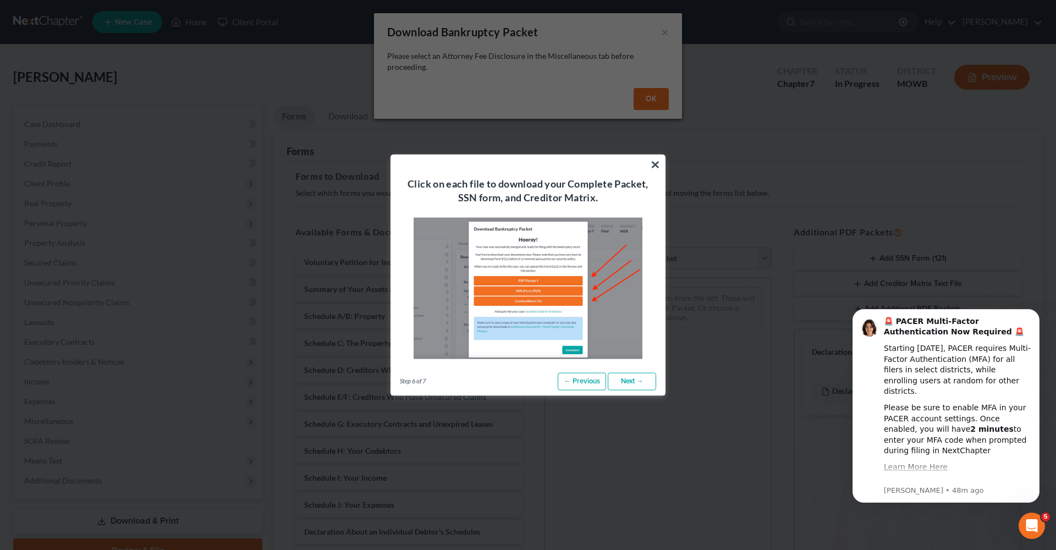
click at [642, 379] on link "Next →" at bounding box center [632, 382] width 48 height 18
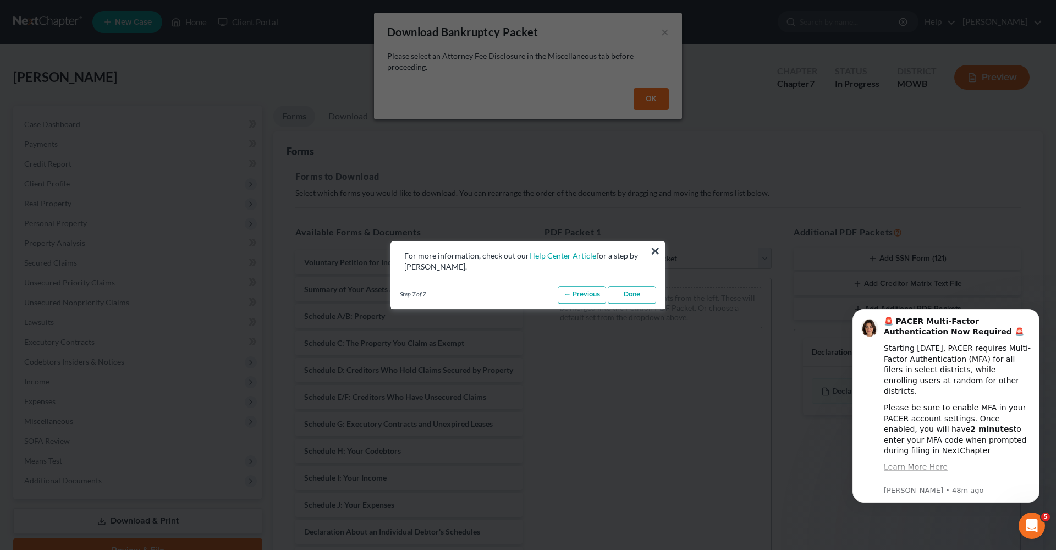
click at [635, 294] on link "Done" at bounding box center [632, 295] width 48 height 18
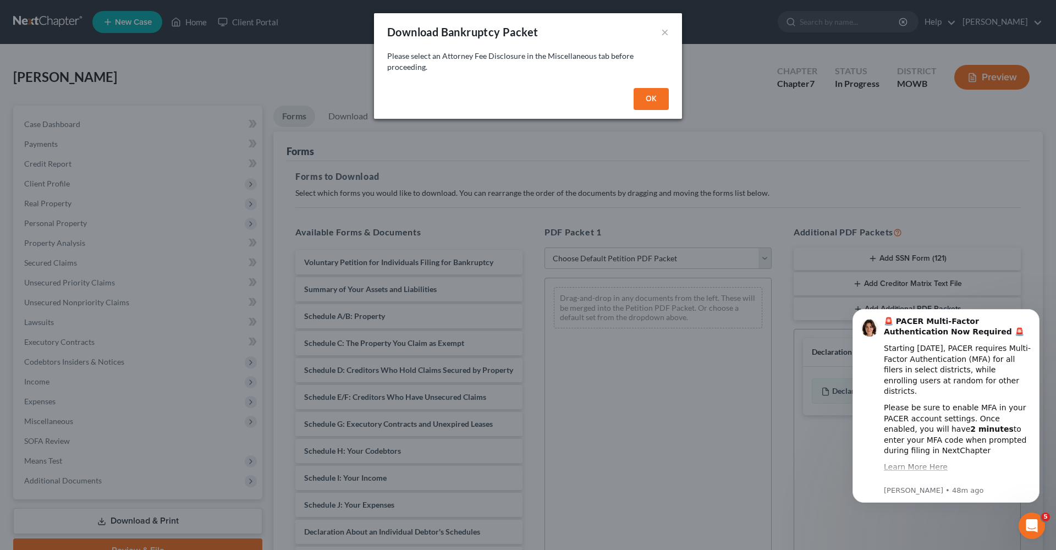
click at [648, 92] on button "OK" at bounding box center [651, 99] width 35 height 22
click at [651, 101] on button "OK" at bounding box center [651, 99] width 35 height 22
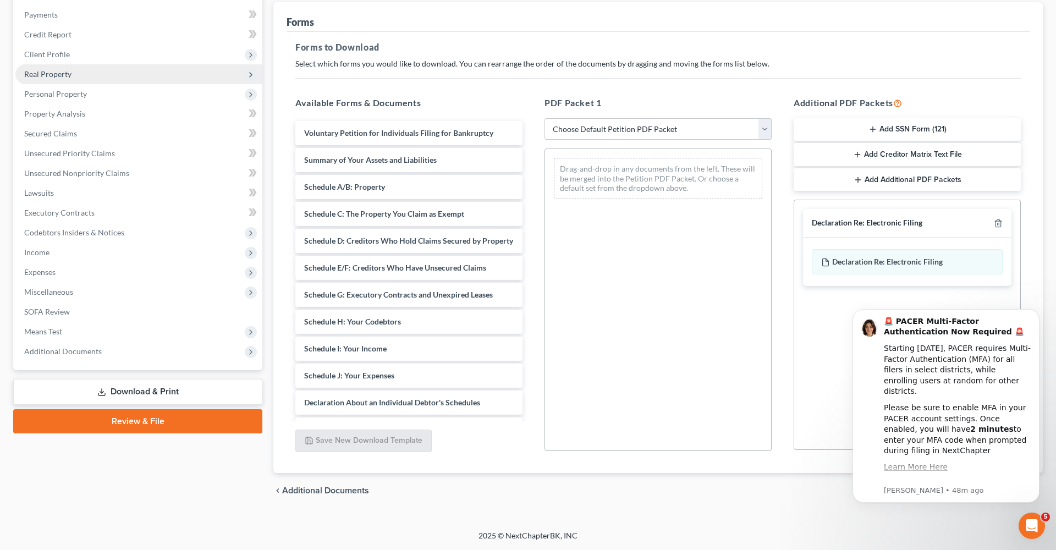
scroll to position [129, 0]
click at [56, 291] on span "Miscellaneous" at bounding box center [48, 291] width 49 height 9
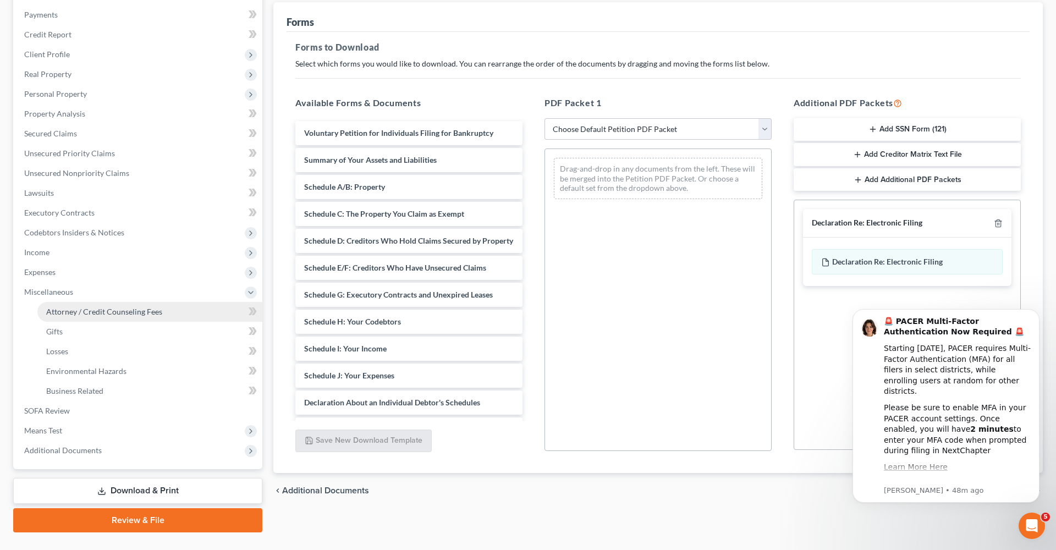
click at [80, 312] on span "Attorney / Credit Counseling Fees" at bounding box center [104, 311] width 116 height 9
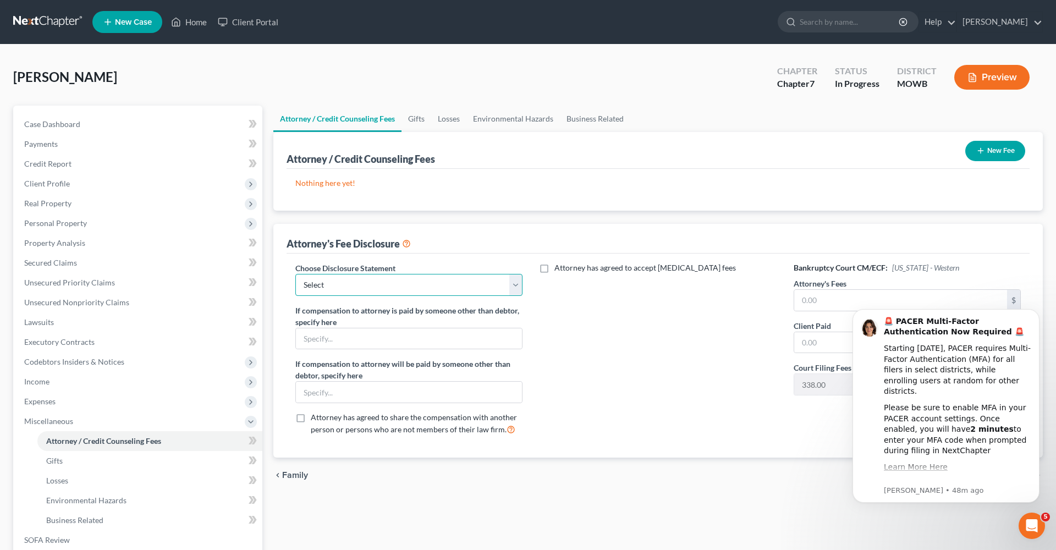
select select "0"
click at [830, 307] on input "text" at bounding box center [900, 300] width 213 height 21
type input "972"
click at [813, 348] on input "text" at bounding box center [900, 342] width 213 height 21
type input "1,200"
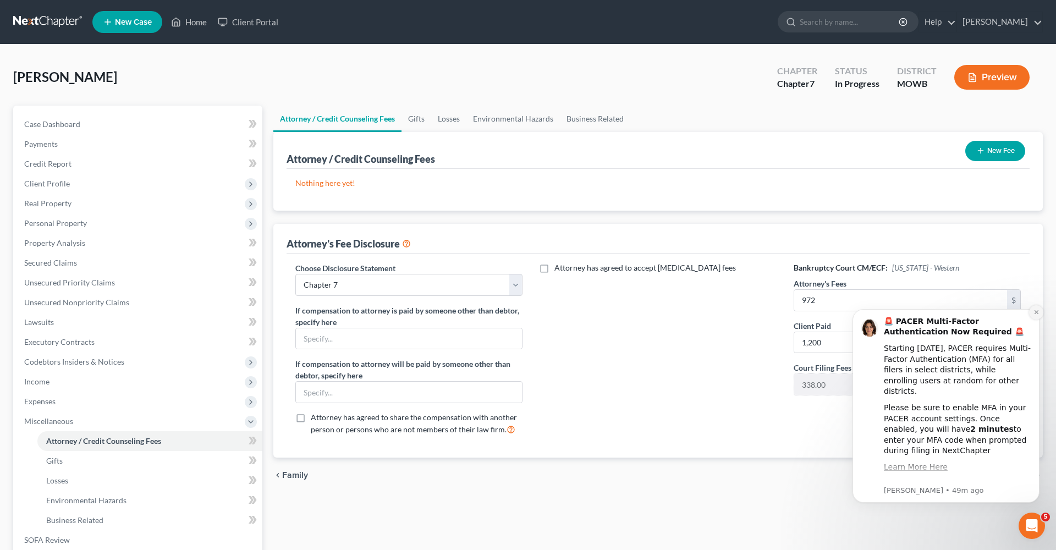
click at [1034, 311] on icon "Dismiss notification" at bounding box center [1036, 312] width 6 height 6
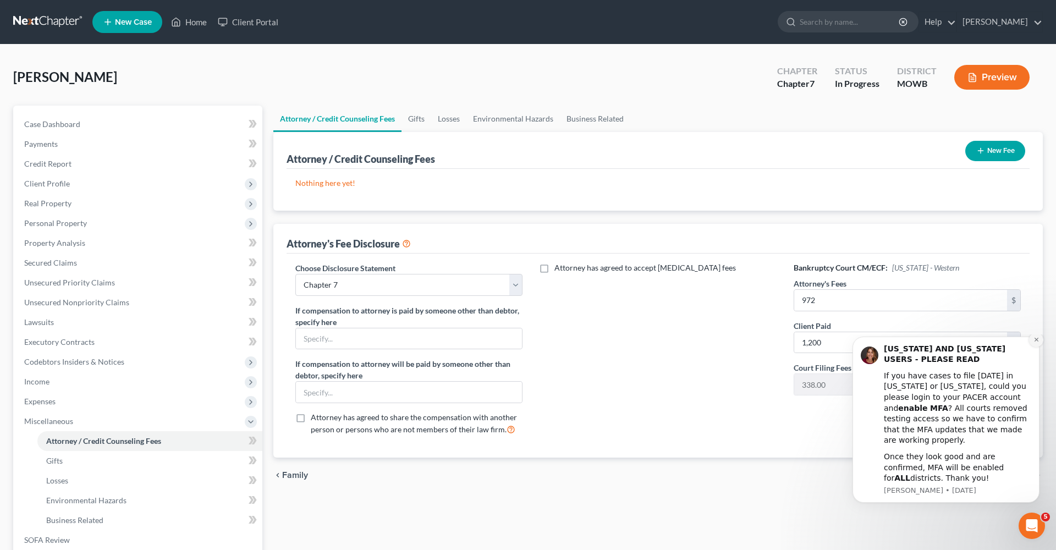
click at [1032, 347] on button "Dismiss notification" at bounding box center [1036, 340] width 14 height 14
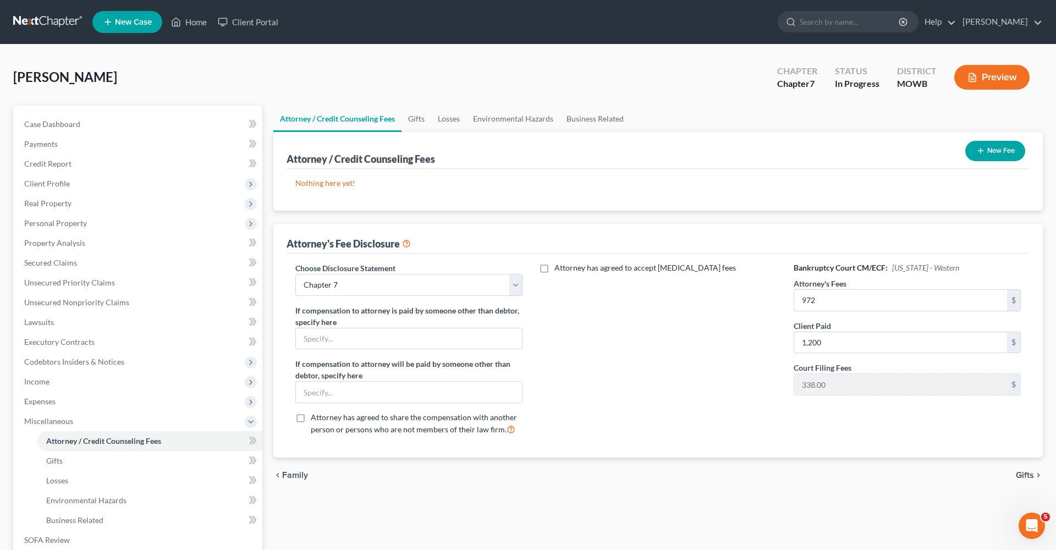
click at [1018, 471] on span "Gifts" at bounding box center [1025, 475] width 18 height 9
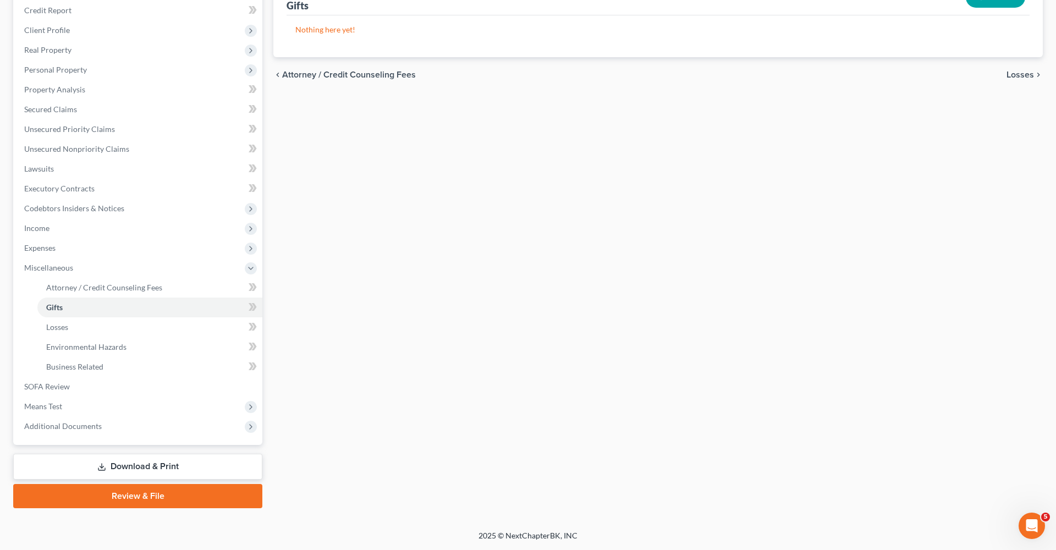
scroll to position [153, 0]
click at [131, 461] on link "Download & Print" at bounding box center [137, 467] width 249 height 26
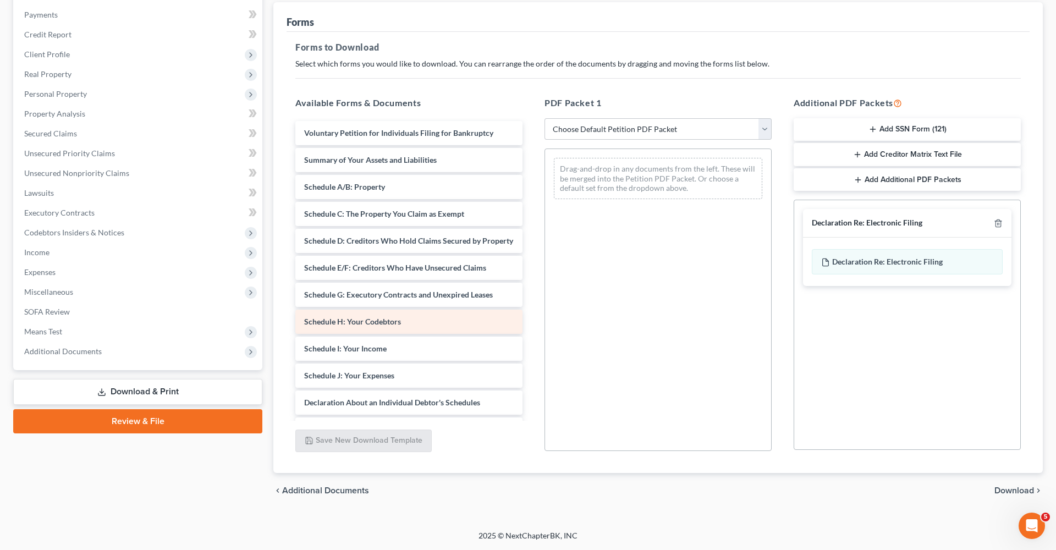
scroll to position [129, 0]
click at [200, 394] on link "Download & Print" at bounding box center [137, 392] width 249 height 26
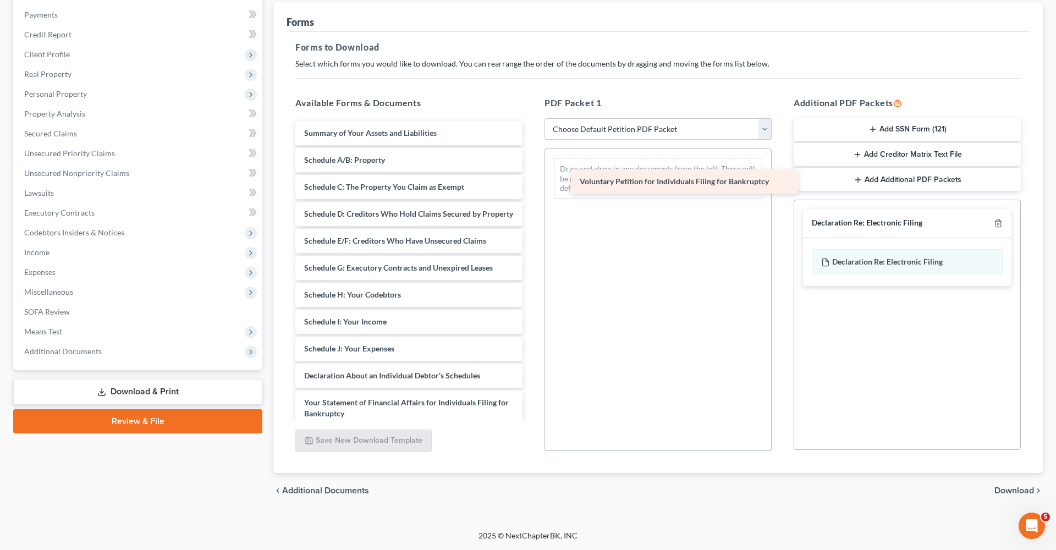
drag, startPoint x: 408, startPoint y: 126, endPoint x: 667, endPoint y: 175, distance: 264.0
click at [531, 175] on div "Voluntary Petition for Individuals Filing for Bankruptcy Voluntary Petition for…" at bounding box center [409, 365] width 245 height 488
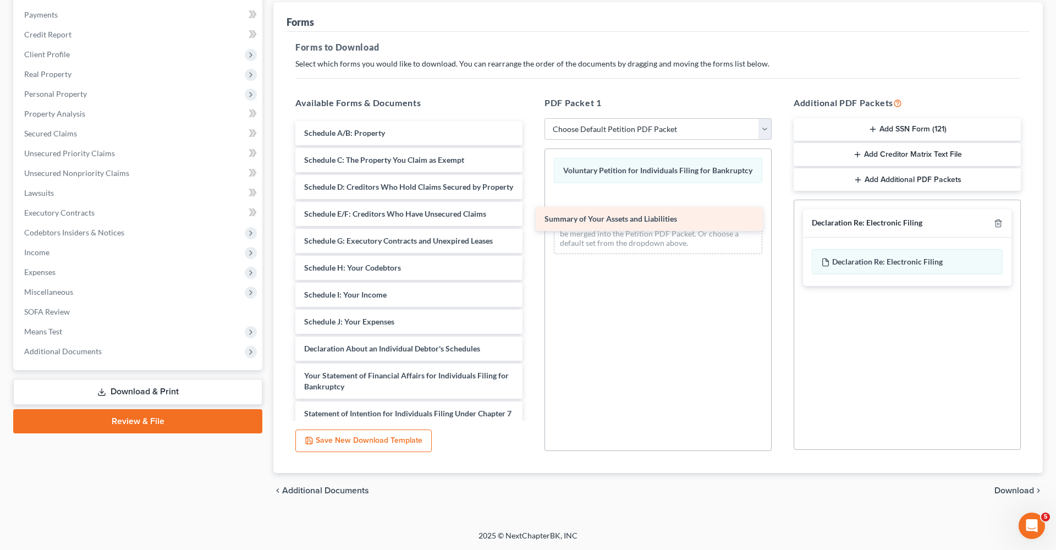
drag, startPoint x: 395, startPoint y: 131, endPoint x: 664, endPoint y: 193, distance: 276.5
click at [531, 193] on div "Summary of Your Assets and Liabilities Summary of Your Assets and Liabilities S…" at bounding box center [409, 351] width 245 height 461
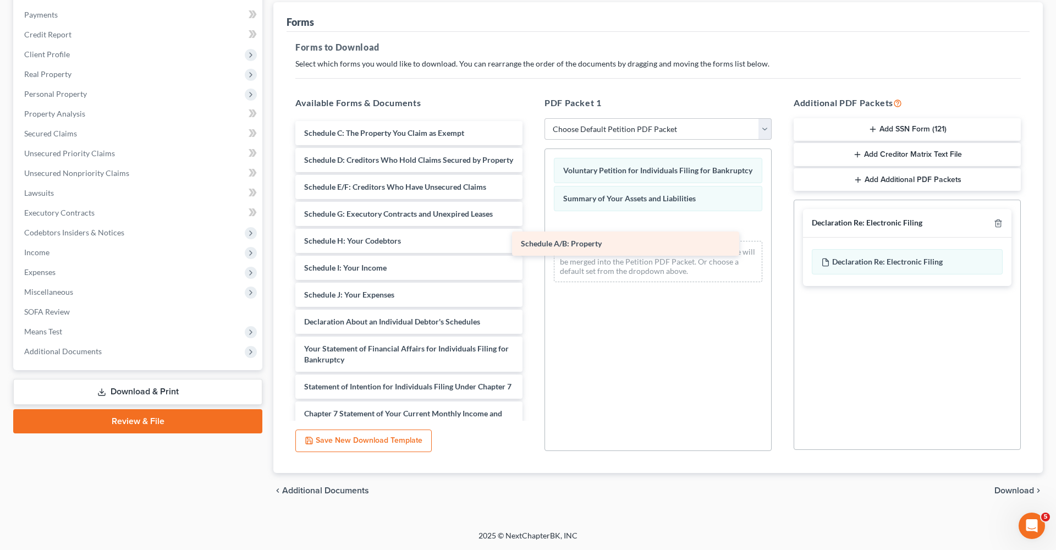
drag, startPoint x: 429, startPoint y: 135, endPoint x: 662, endPoint y: 207, distance: 243.5
click at [531, 207] on div "Schedule A/B: Property Schedule A/B: Property Schedule C: The Property You Clai…" at bounding box center [409, 338] width 245 height 434
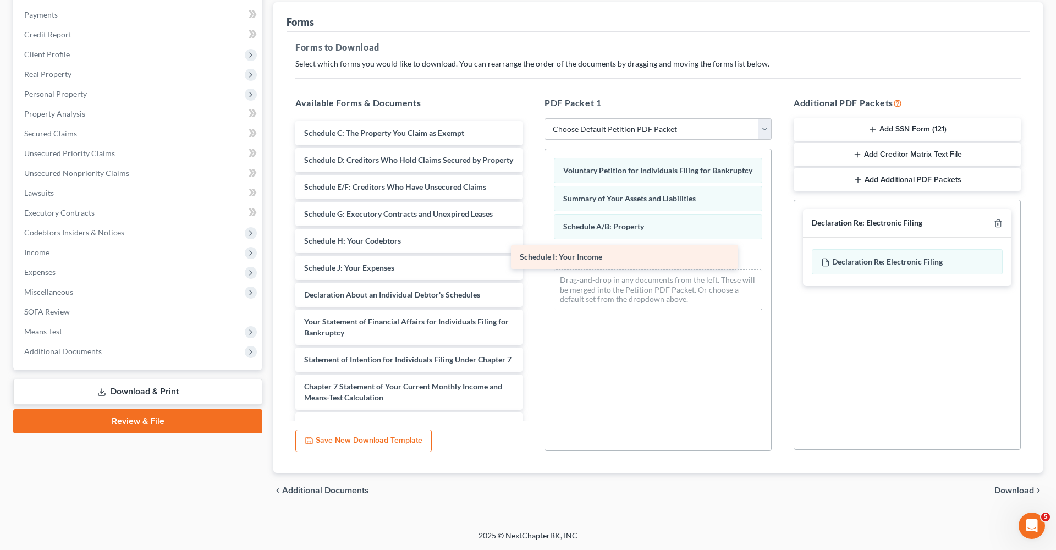
drag, startPoint x: 434, startPoint y: 273, endPoint x: 653, endPoint y: 256, distance: 220.0
click at [531, 256] on div "Schedule I: Your Income Schedule C: The Property You Claim as Exempt Schedule D…" at bounding box center [409, 325] width 245 height 408
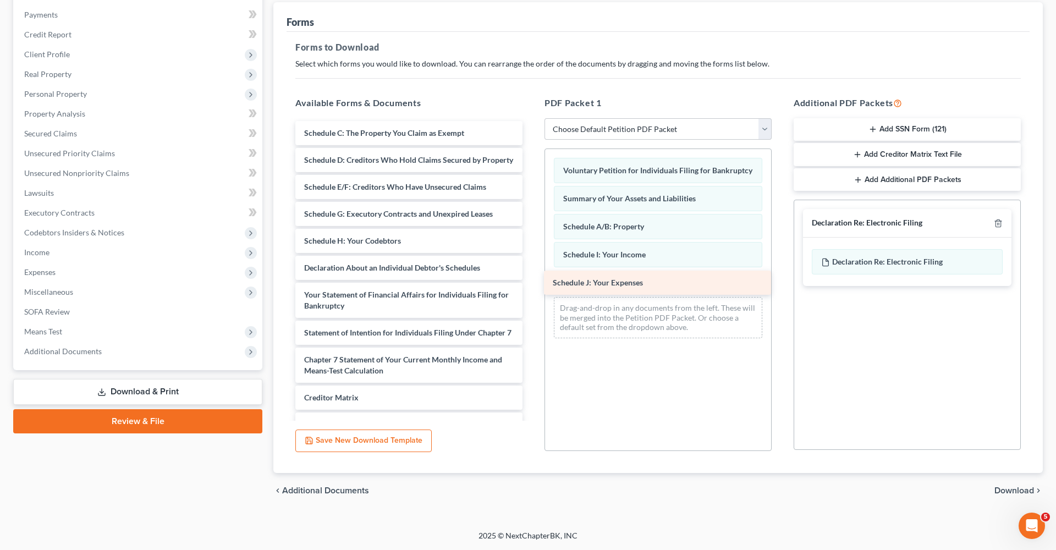
drag, startPoint x: 451, startPoint y: 274, endPoint x: 701, endPoint y: 289, distance: 250.7
click at [531, 289] on div "Schedule J: Your Expenses Schedule C: The Property You Claim as Exempt Schedule…" at bounding box center [409, 311] width 245 height 381
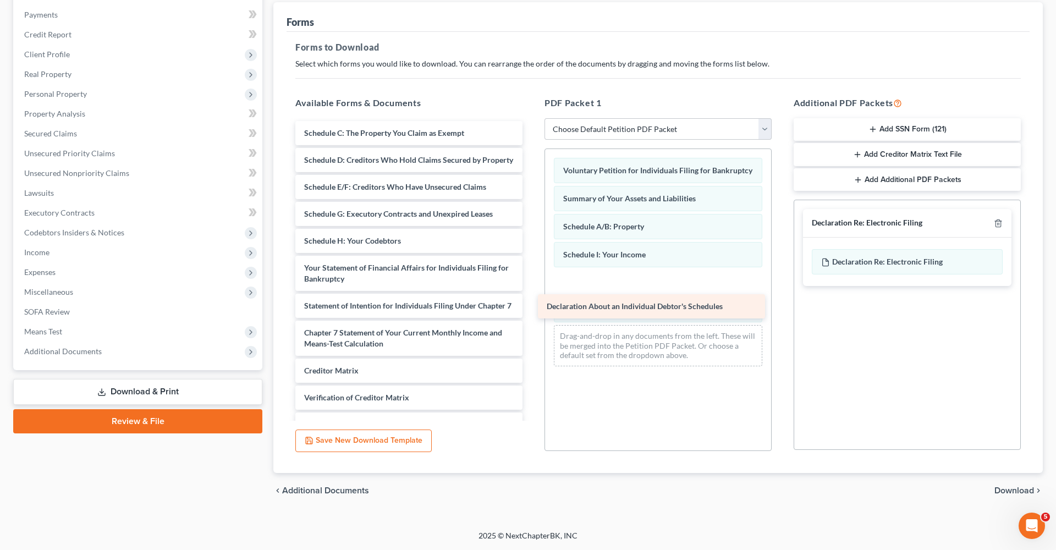
drag, startPoint x: 456, startPoint y: 262, endPoint x: 694, endPoint y: 300, distance: 241.2
click at [531, 300] on div "Declaration About an Individual Debtor's Schedules Schedule C: The Property You…" at bounding box center [409, 298] width 245 height 354
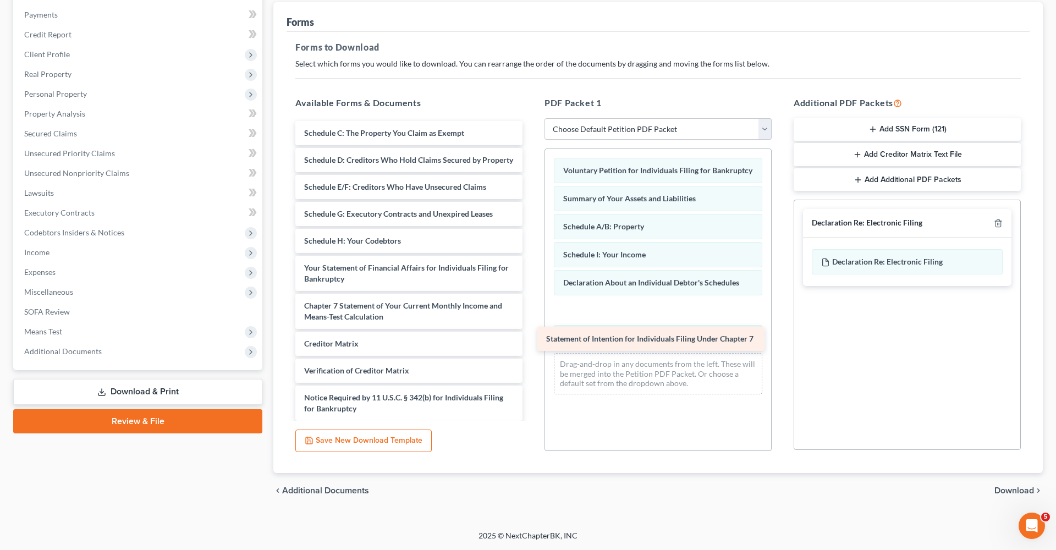
drag, startPoint x: 385, startPoint y: 301, endPoint x: 625, endPoint y: 332, distance: 242.3
click at [531, 331] on div "Statement of Intention for Individuals Filing Under Chapter 7 Schedule C: The P…" at bounding box center [409, 284] width 245 height 327
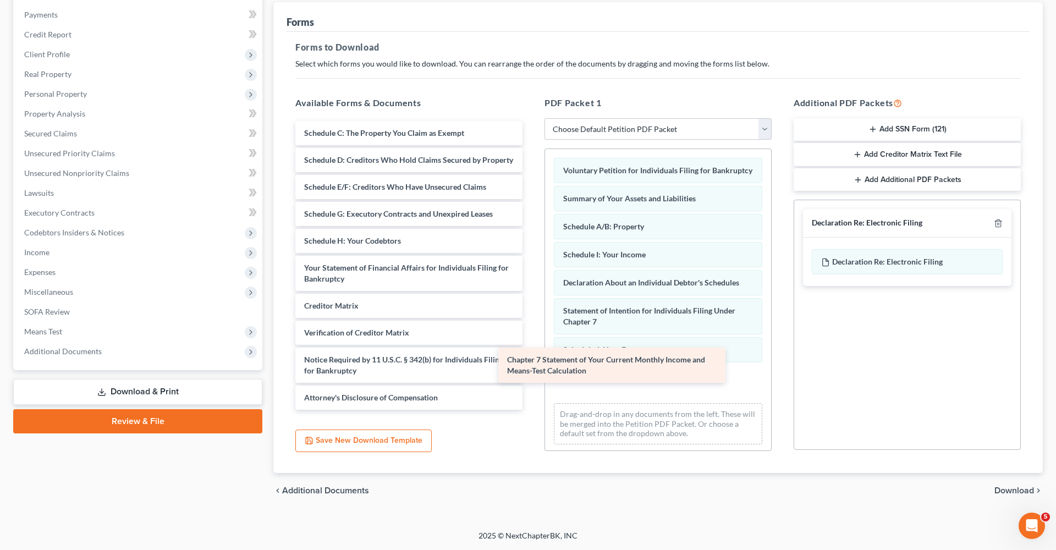
drag, startPoint x: 389, startPoint y: 312, endPoint x: 595, endPoint y: 364, distance: 212.1
click at [531, 367] on div "Chapter 7 Statement of Your Current Monthly Income and Means-Test Calculation S…" at bounding box center [409, 265] width 245 height 289
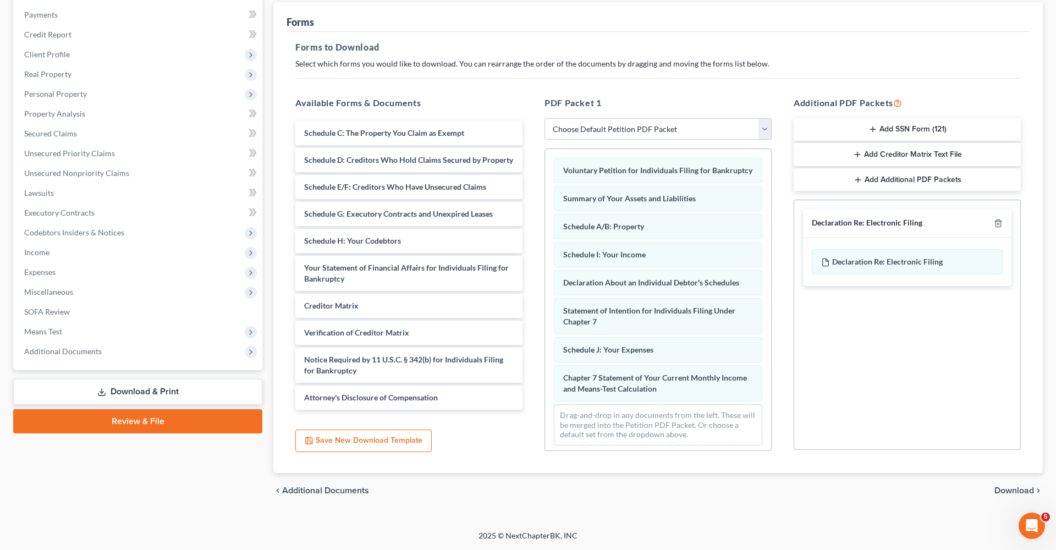
click at [937, 124] on button "Add SSN Form (121)" at bounding box center [907, 129] width 227 height 23
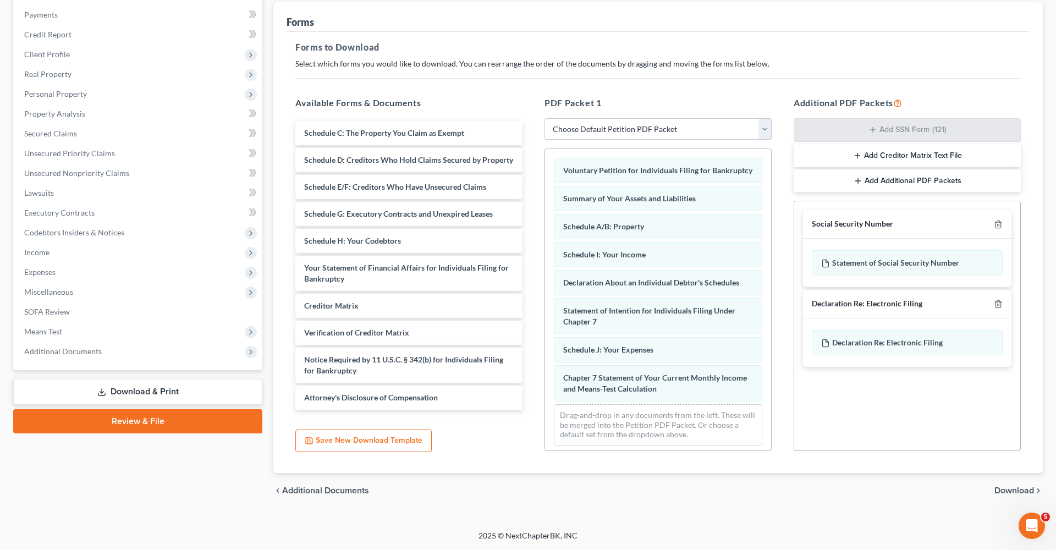
click at [1000, 490] on span "Download" at bounding box center [1014, 490] width 40 height 9
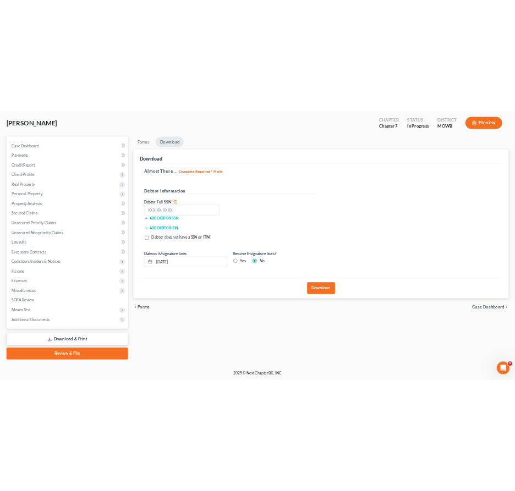
scroll to position [54, 0]
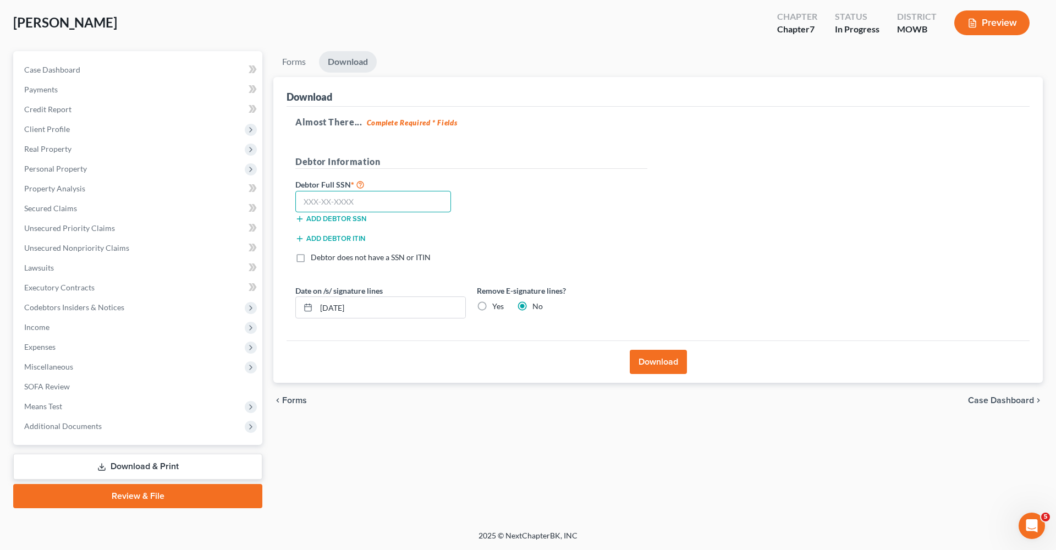
click at [404, 208] on input "text" at bounding box center [373, 202] width 156 height 22
type input "408-23-0396"
click at [650, 361] on button "Download" at bounding box center [658, 362] width 57 height 24
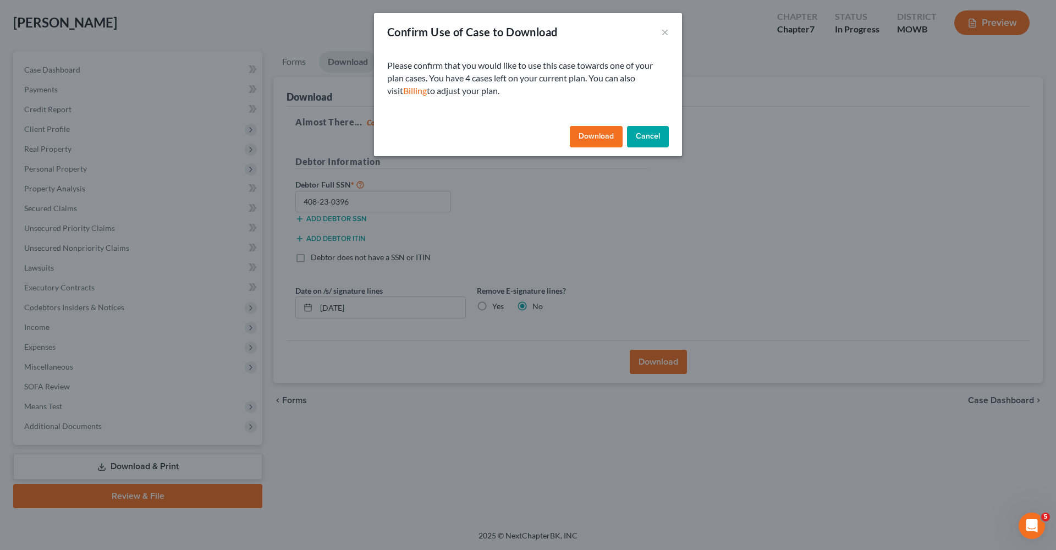
click at [594, 138] on button "Download" at bounding box center [596, 137] width 53 height 22
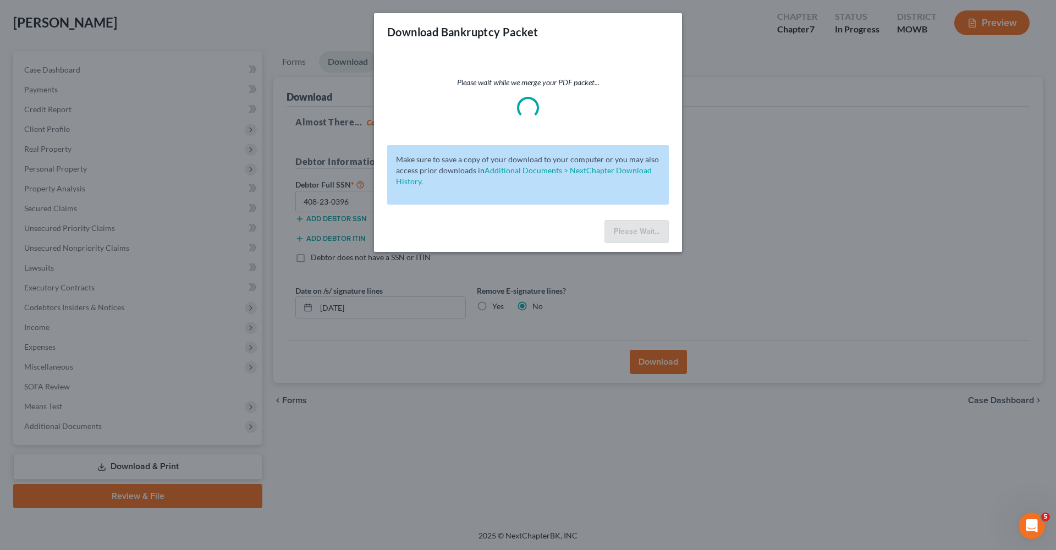
click at [667, 433] on div "Download Bankruptcy Packet Please wait while we merge your PDF packet... Make s…" at bounding box center [528, 275] width 1056 height 550
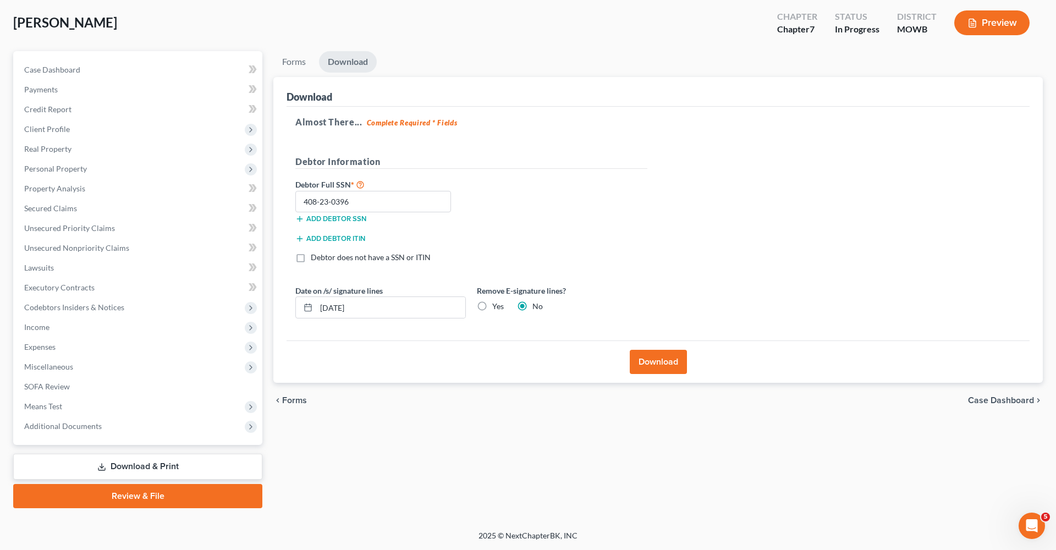
click at [667, 433] on div "Forms Download Forms Forms to Download Select which forms you would like to dow…" at bounding box center [658, 279] width 780 height 457
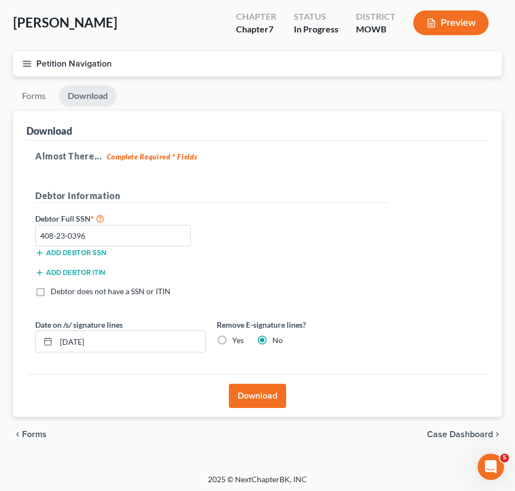
click at [246, 394] on button "Download" at bounding box center [257, 396] width 57 height 24
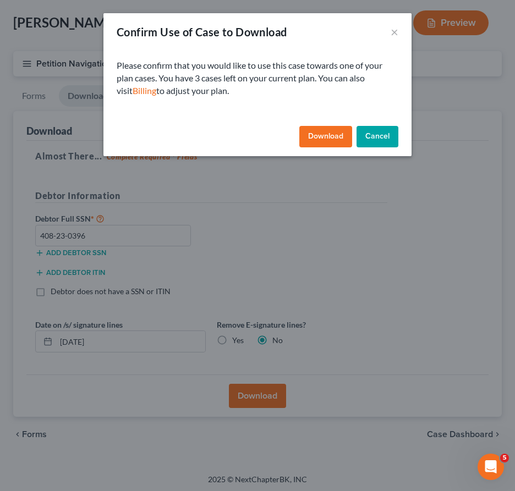
click at [337, 132] on button "Download" at bounding box center [325, 137] width 53 height 22
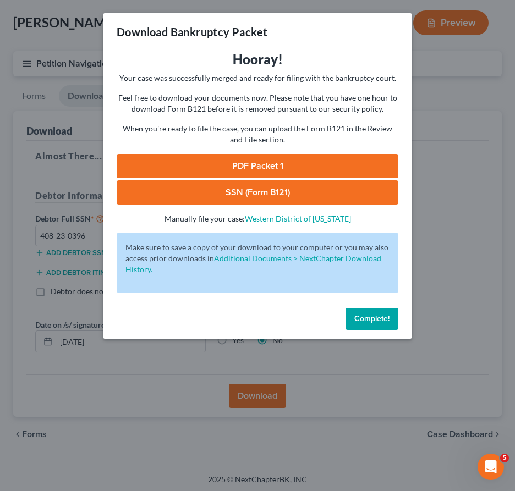
click at [363, 323] on span "Complete!" at bounding box center [371, 318] width 35 height 9
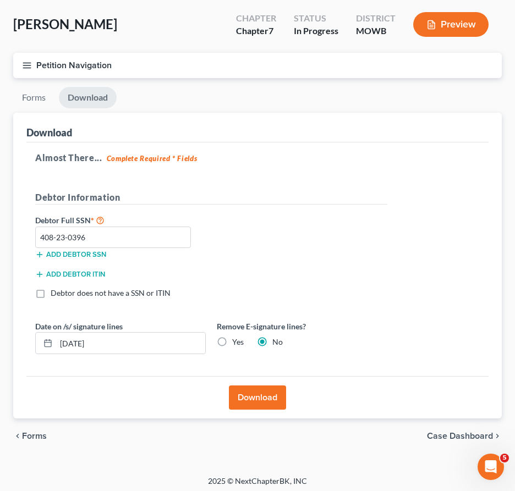
scroll to position [52, 0]
click at [100, 101] on link "Download" at bounding box center [88, 97] width 58 height 21
click at [276, 402] on button "Download" at bounding box center [257, 398] width 57 height 24
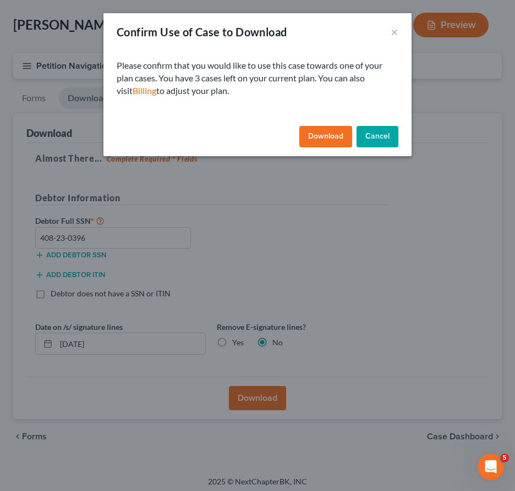
click at [310, 140] on button "Download" at bounding box center [325, 137] width 53 height 22
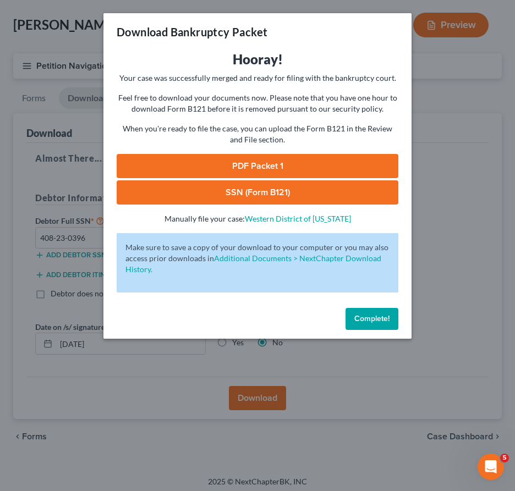
click at [268, 162] on link "PDF Packet 1" at bounding box center [258, 166] width 282 height 24
click at [292, 190] on link "SSN (Form B121)" at bounding box center [258, 192] width 282 height 24
click at [365, 330] on div "Complete!" at bounding box center [257, 321] width 308 height 35
click at [364, 322] on span "Complete!" at bounding box center [371, 318] width 35 height 9
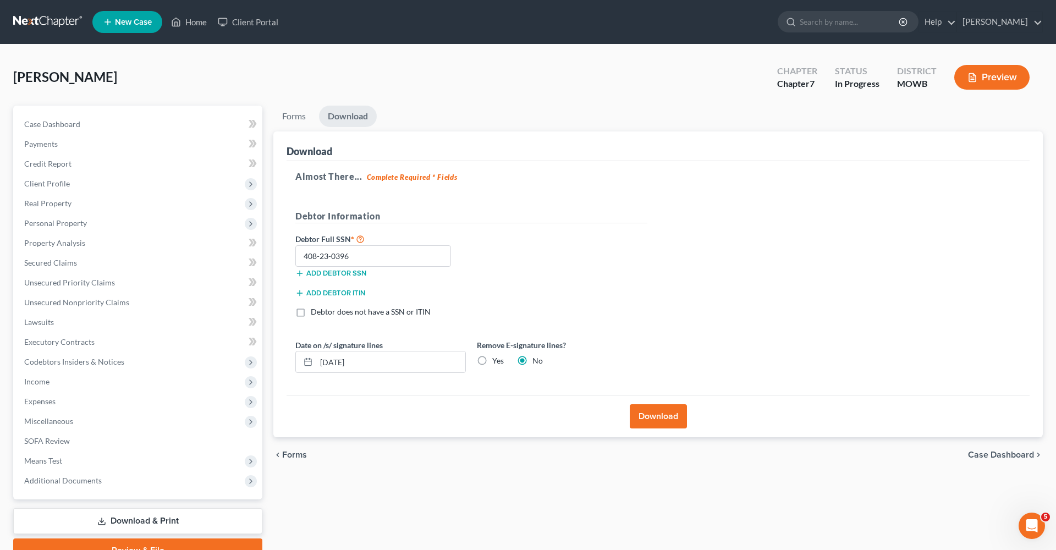
scroll to position [4, 0]
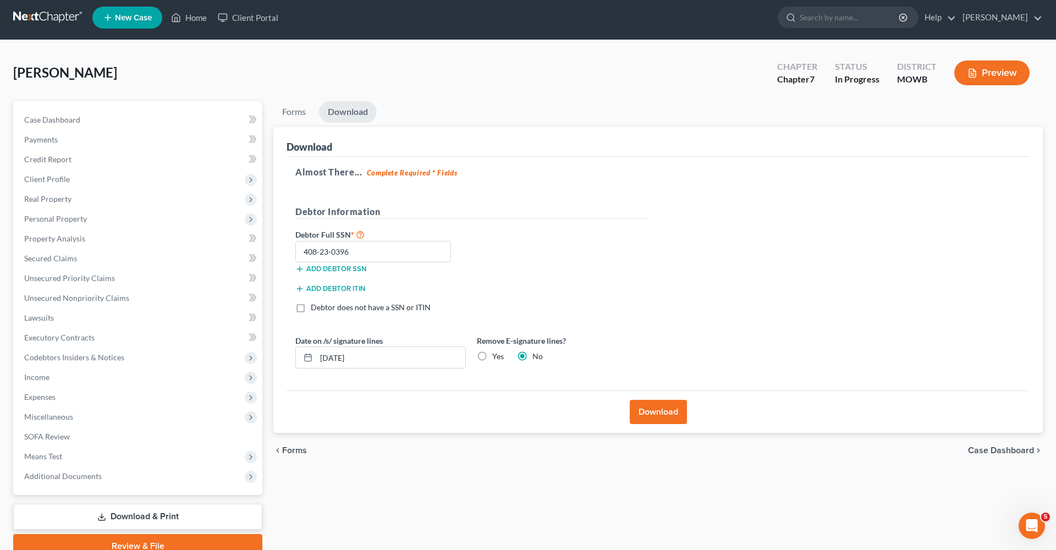
click at [1028, 518] on div "Open Intercom Messenger" at bounding box center [1032, 526] width 36 height 36
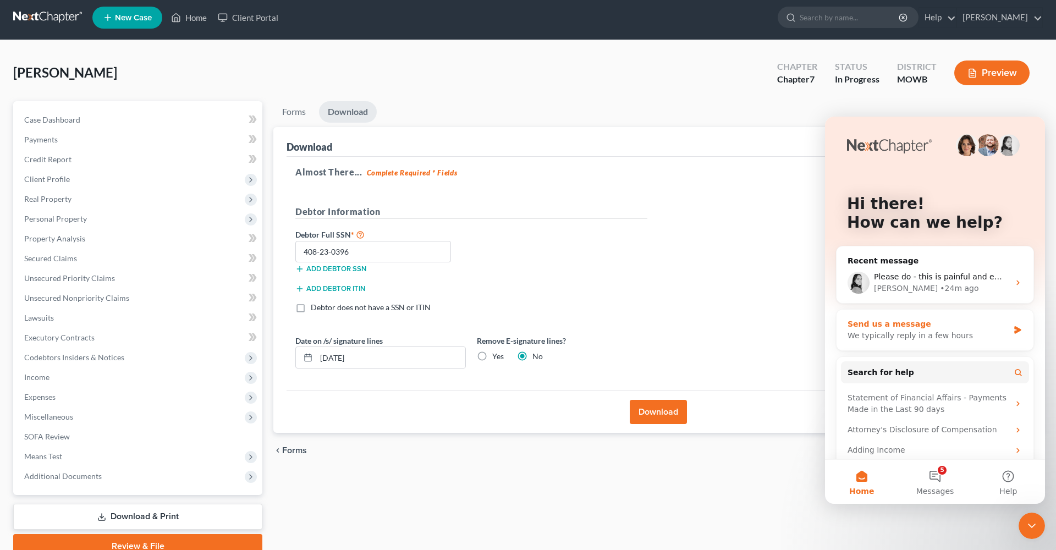
scroll to position [12, 0]
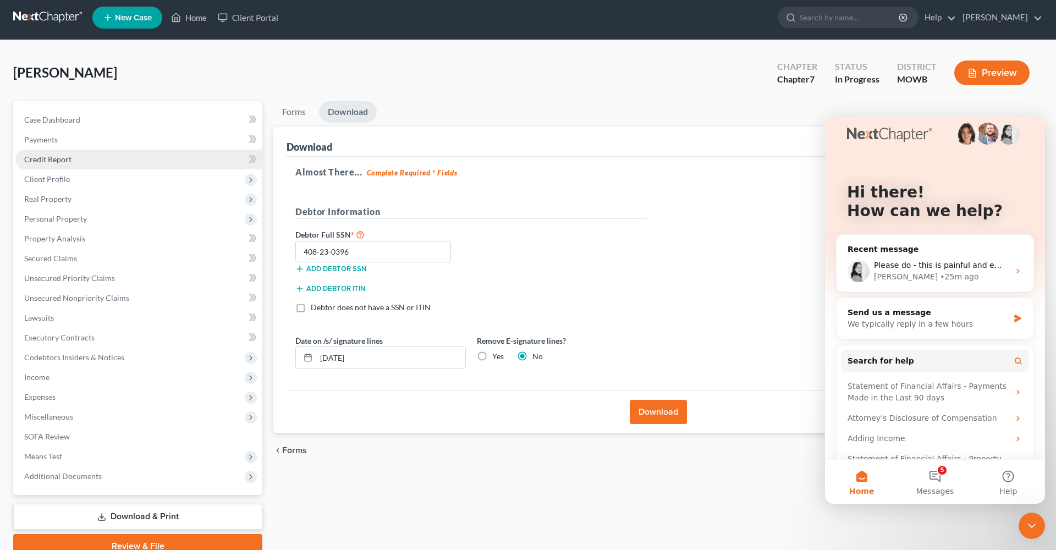
click at [104, 157] on link "Credit Report" at bounding box center [138, 160] width 247 height 20
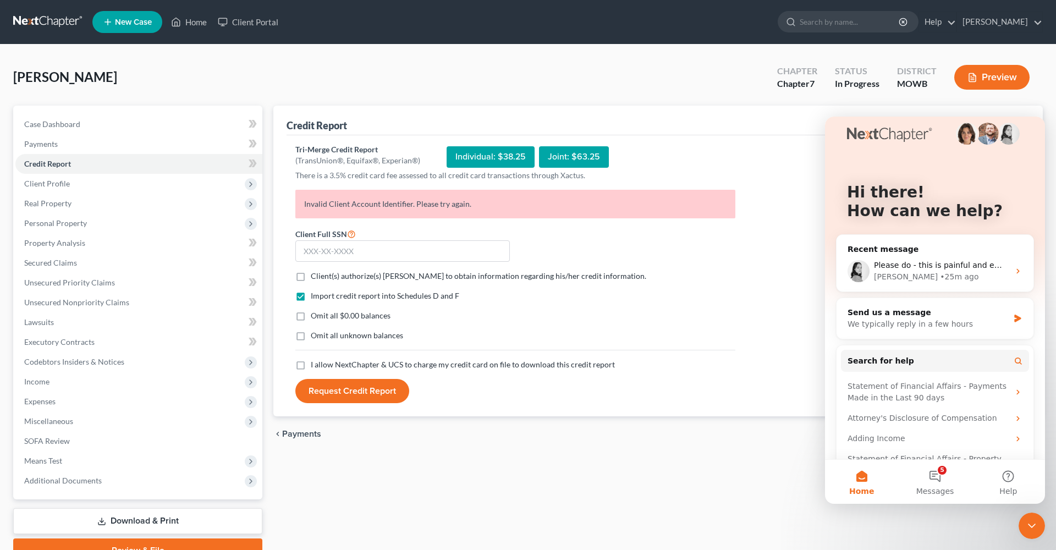
click at [475, 156] on div "Individual: $38.25" at bounding box center [491, 156] width 88 height 21
click at [592, 153] on div "Joint: $63.25" at bounding box center [574, 156] width 70 height 21
click at [643, 117] on div "Credit Report" at bounding box center [658, 121] width 743 height 30
click at [612, 262] on form "Client Full SSN * Client(s) authorize(s) [PERSON_NAME] to obtain information re…" at bounding box center [515, 315] width 451 height 177
click at [353, 235] on icon at bounding box center [351, 233] width 9 height 10
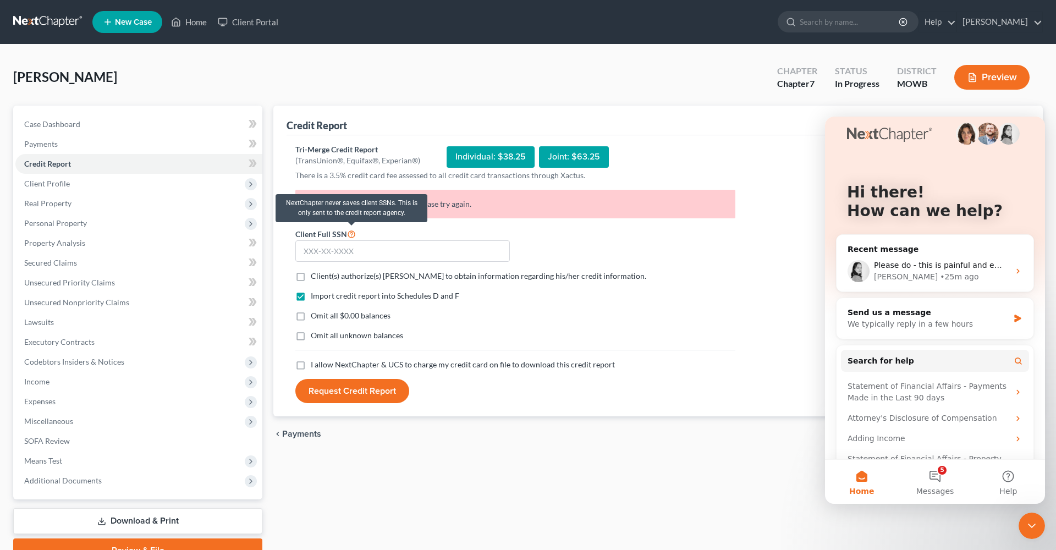
click at [350, 231] on icon at bounding box center [351, 233] width 9 height 10
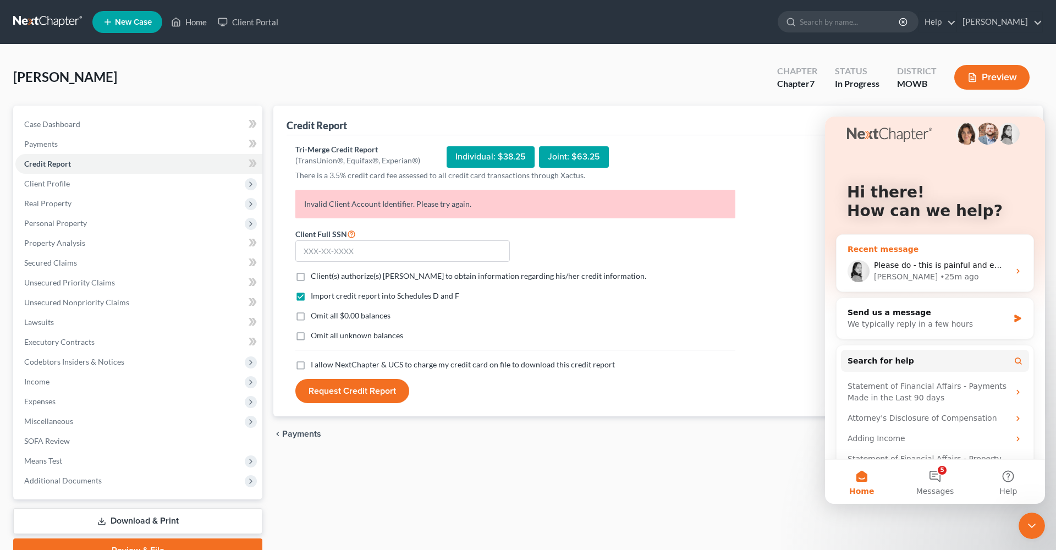
click at [988, 268] on span "Please do - this is painful and embarrassing." at bounding box center [959, 265] width 170 height 9
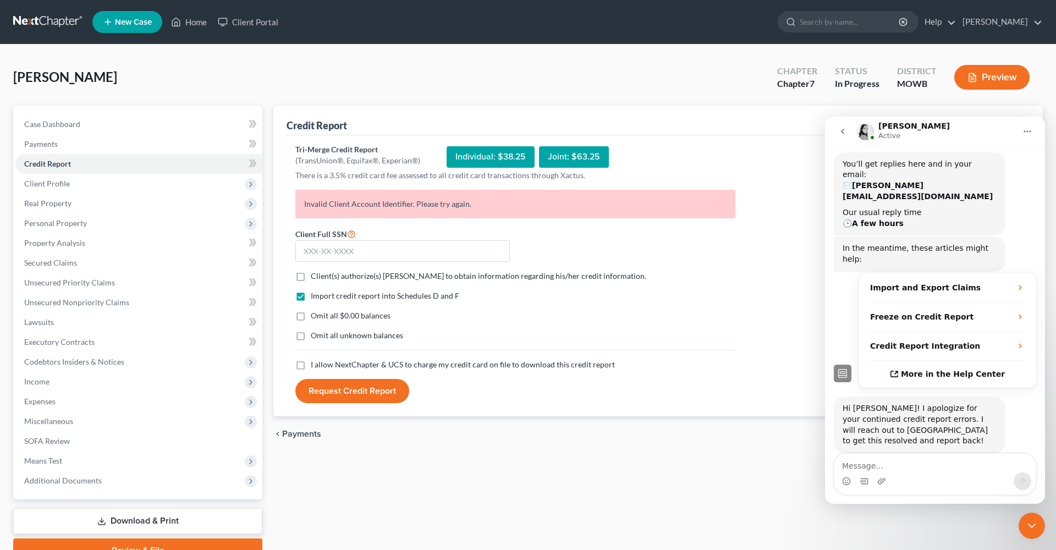
scroll to position [123, 0]
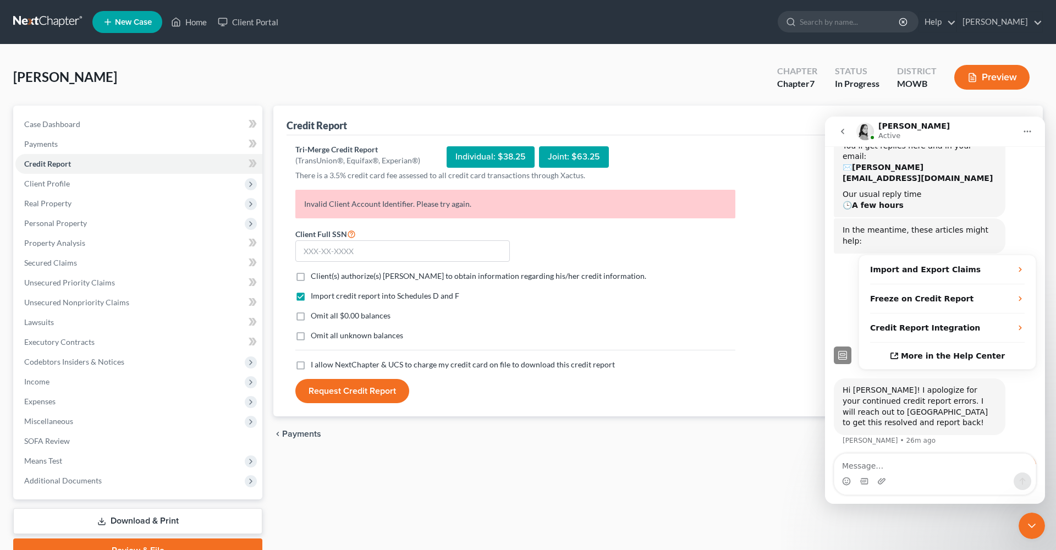
click at [931, 461] on textarea "Message…" at bounding box center [934, 463] width 201 height 19
type textarea "Anything?"
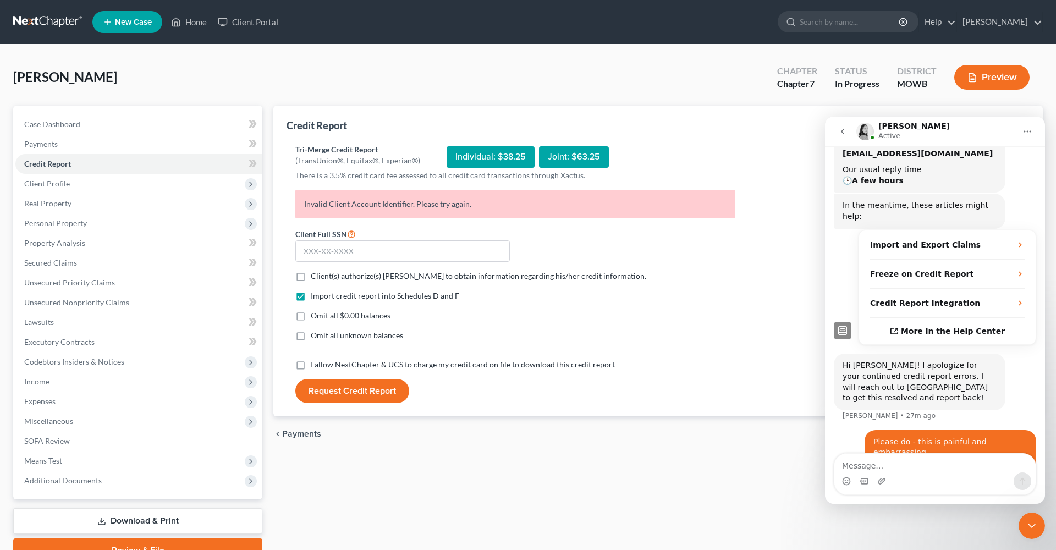
scroll to position [190, 0]
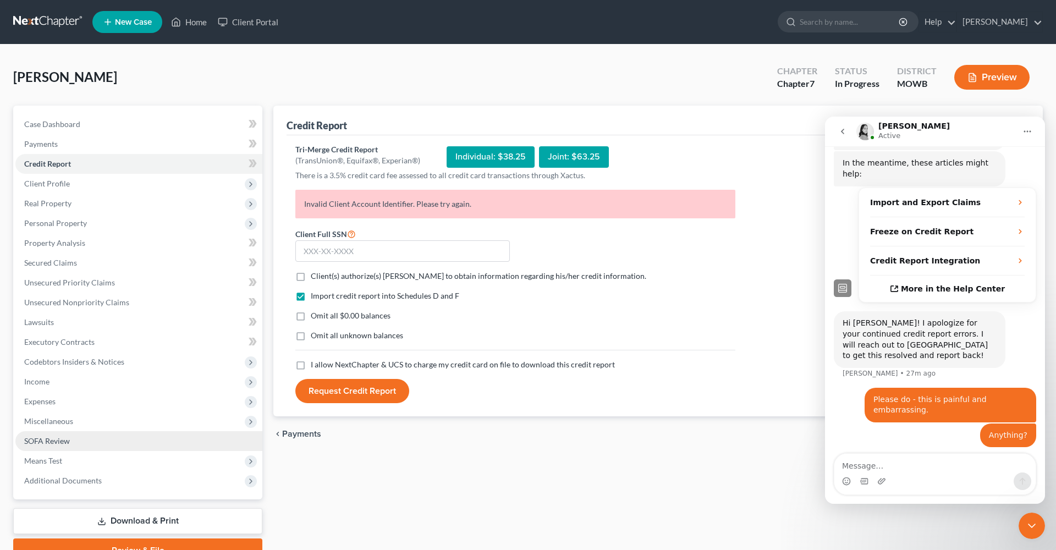
click at [68, 442] on span "SOFA Review" at bounding box center [47, 440] width 46 height 9
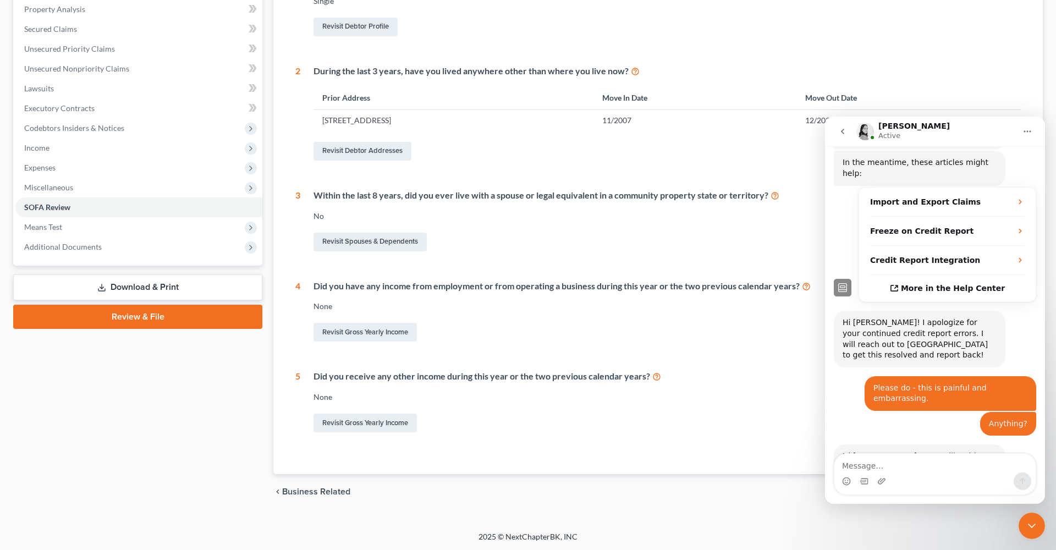
scroll to position [233, 0]
click at [1038, 526] on icon "Close Intercom Messenger" at bounding box center [1031, 525] width 13 height 13
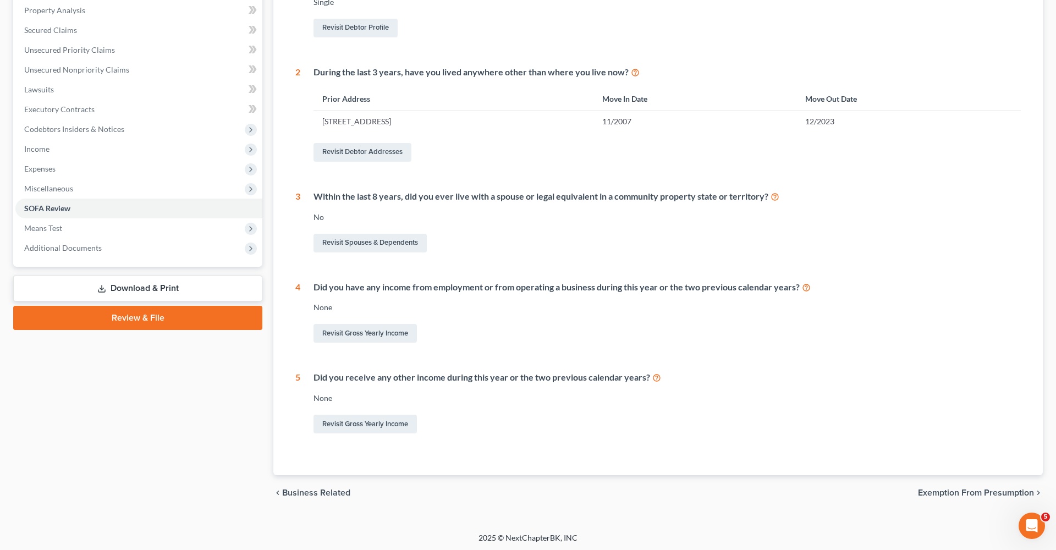
click at [986, 490] on span "Exemption from Presumption" at bounding box center [976, 492] width 116 height 9
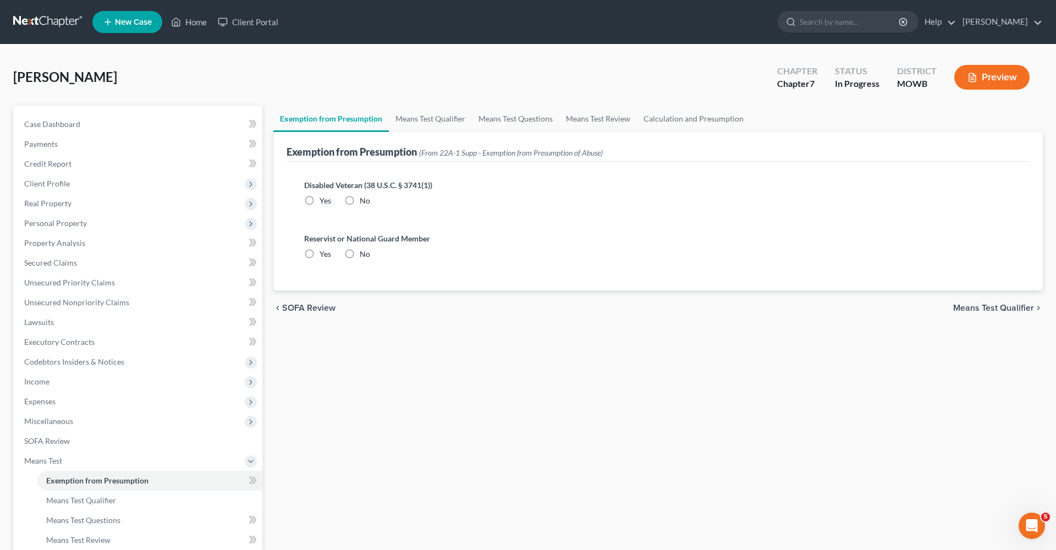
click at [360, 197] on label "No" at bounding box center [365, 200] width 10 height 11
click at [364, 197] on input "No" at bounding box center [367, 198] width 7 height 7
radio input "true"
click at [360, 252] on label "No" at bounding box center [365, 254] width 10 height 11
click at [364, 252] on input "No" at bounding box center [367, 252] width 7 height 7
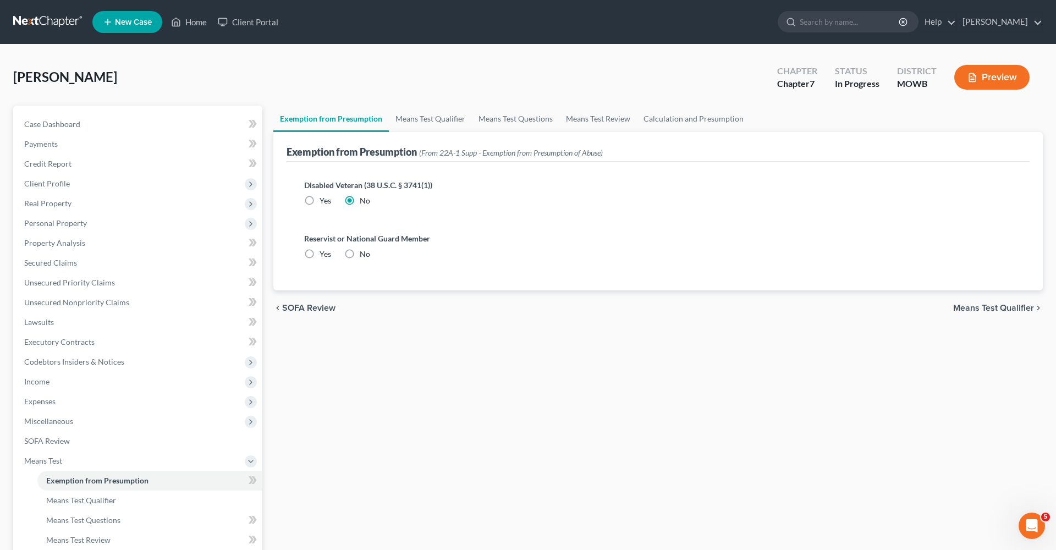
radio input "true"
click at [1030, 305] on span "Means Test Qualifier" at bounding box center [993, 308] width 81 height 9
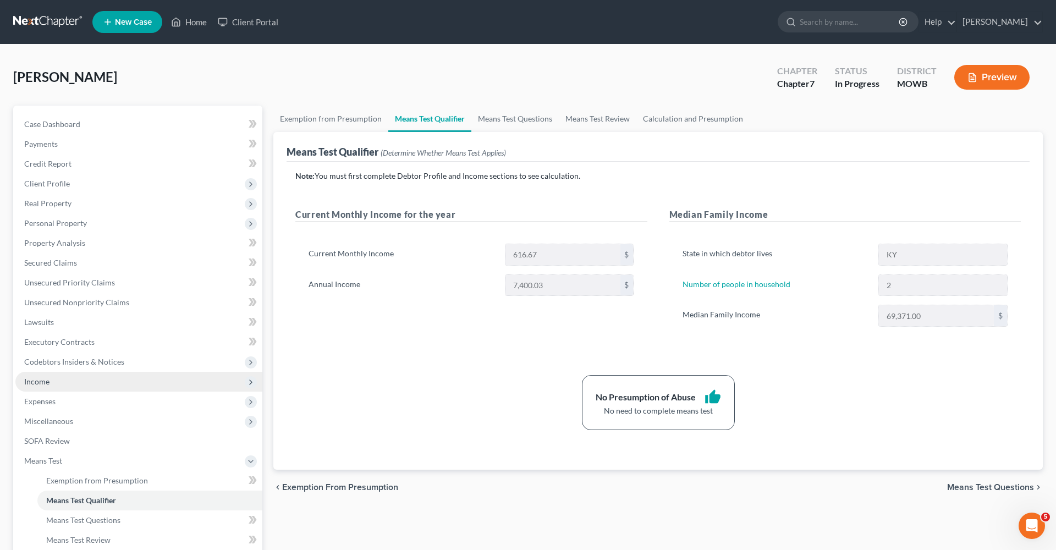
click at [96, 379] on span "Income" at bounding box center [138, 382] width 247 height 20
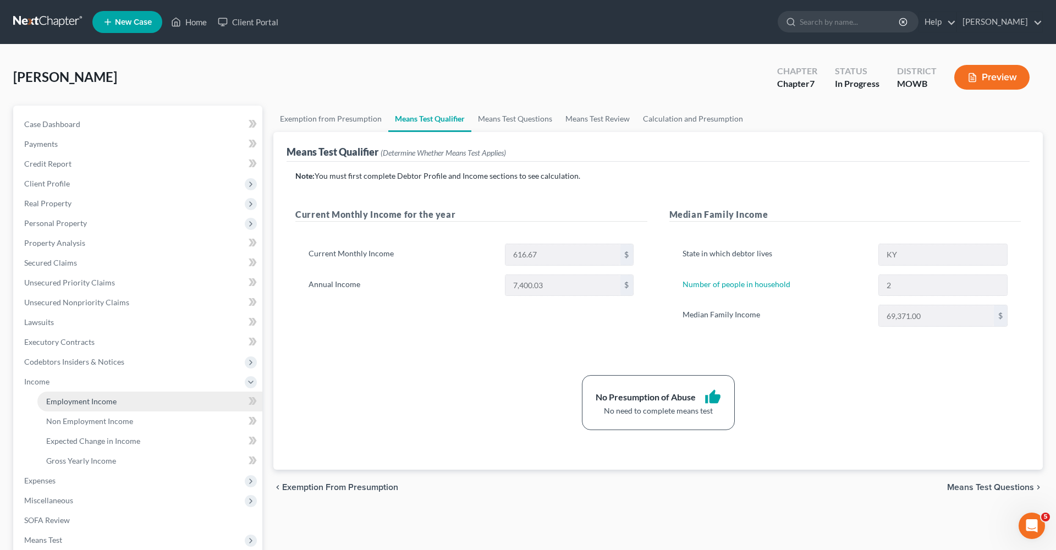
click at [109, 407] on link "Employment Income" at bounding box center [149, 402] width 225 height 20
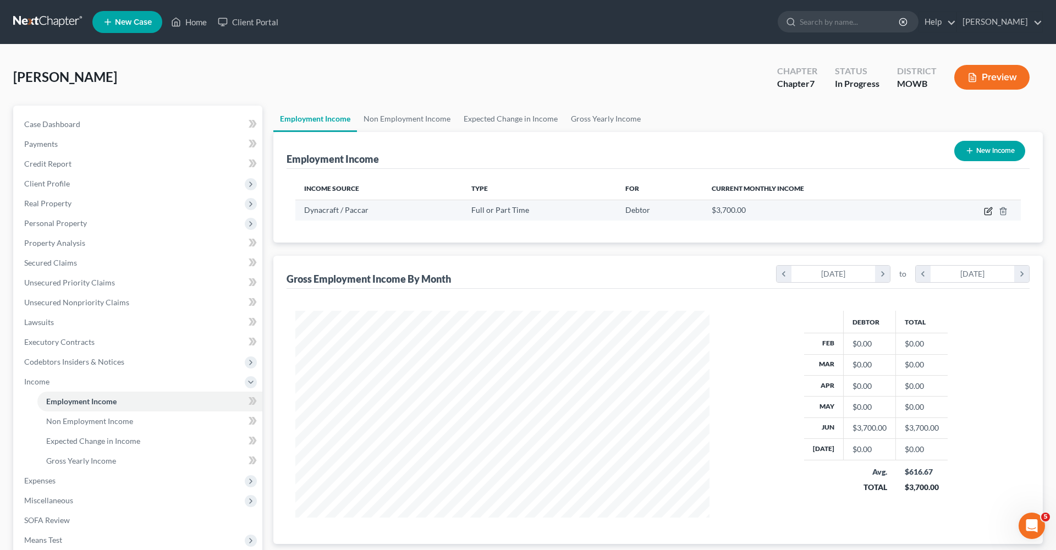
click at [987, 208] on icon "button" at bounding box center [988, 211] width 9 height 9
select select "0"
select select "50"
select select "0"
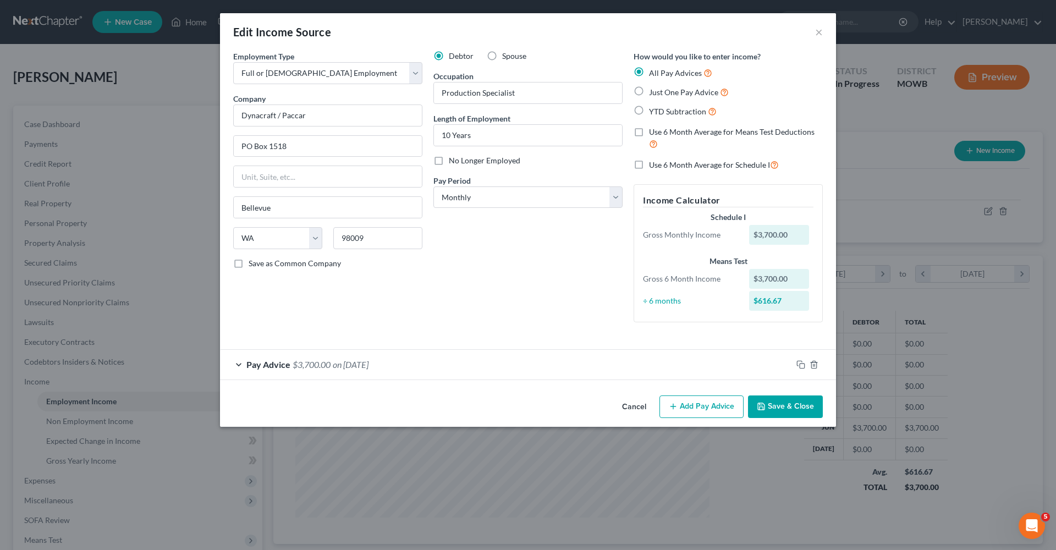
click at [649, 131] on label "Use 6 Month Average for Means Test Deductions" at bounding box center [736, 138] width 174 height 24
click at [653, 131] on input "Use 6 Month Average for Means Test Deductions" at bounding box center [656, 129] width 7 height 7
checkbox input "true"
click at [649, 87] on label "Just One Pay Advice" at bounding box center [689, 92] width 80 height 13
click at [653, 87] on input "Just One Pay Advice" at bounding box center [656, 89] width 7 height 7
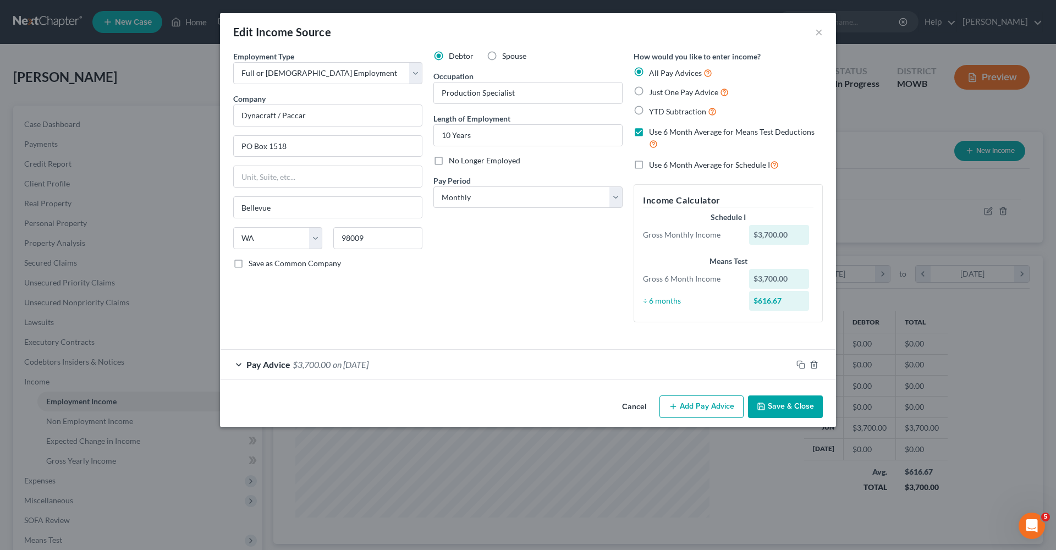
radio input "true"
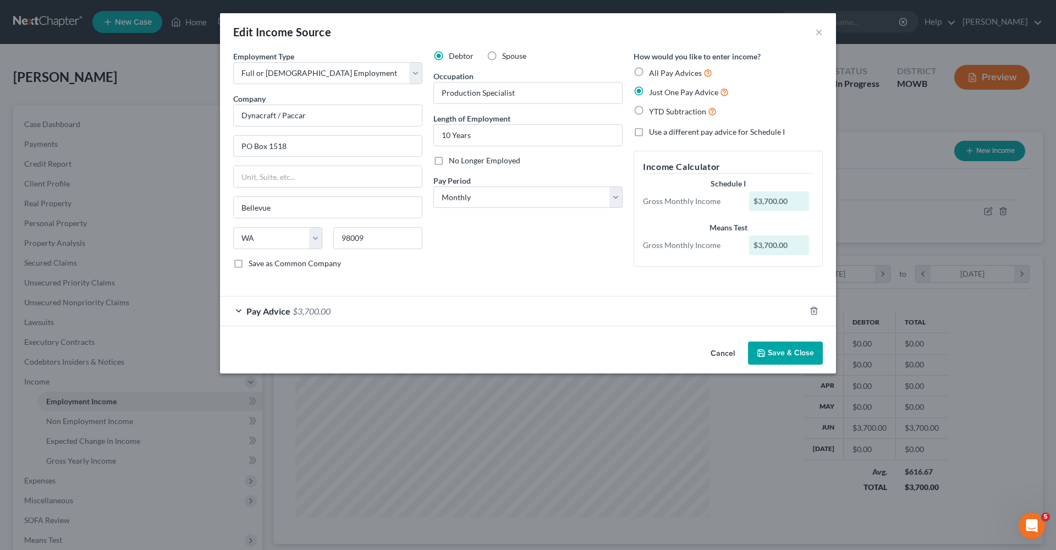
click at [792, 351] on button "Save & Close" at bounding box center [785, 353] width 75 height 23
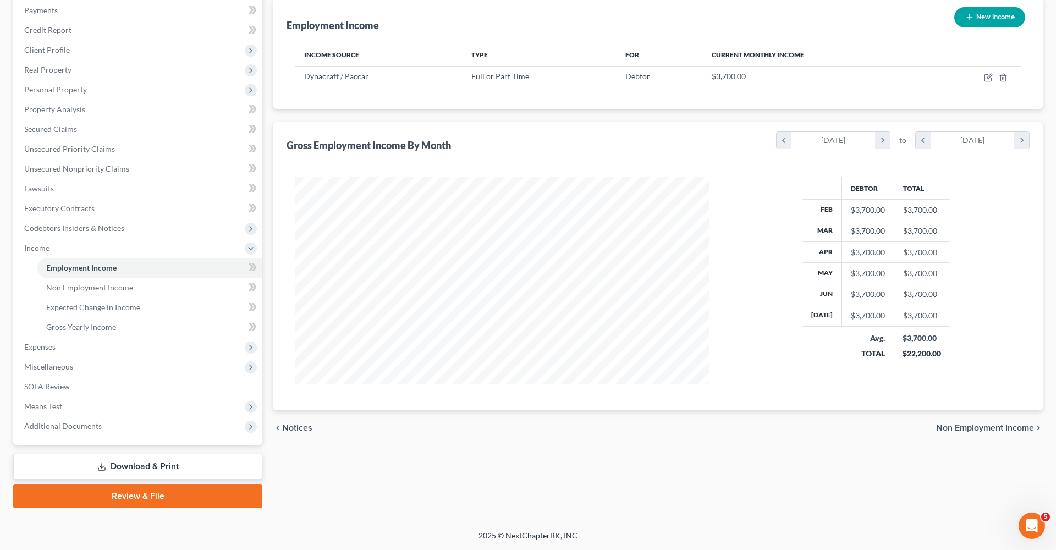
scroll to position [134, 0]
click at [619, 80] on td "Debtor" at bounding box center [659, 76] width 86 height 21
click at [986, 82] on td at bounding box center [973, 76] width 93 height 21
click at [991, 78] on icon "button" at bounding box center [988, 77] width 9 height 9
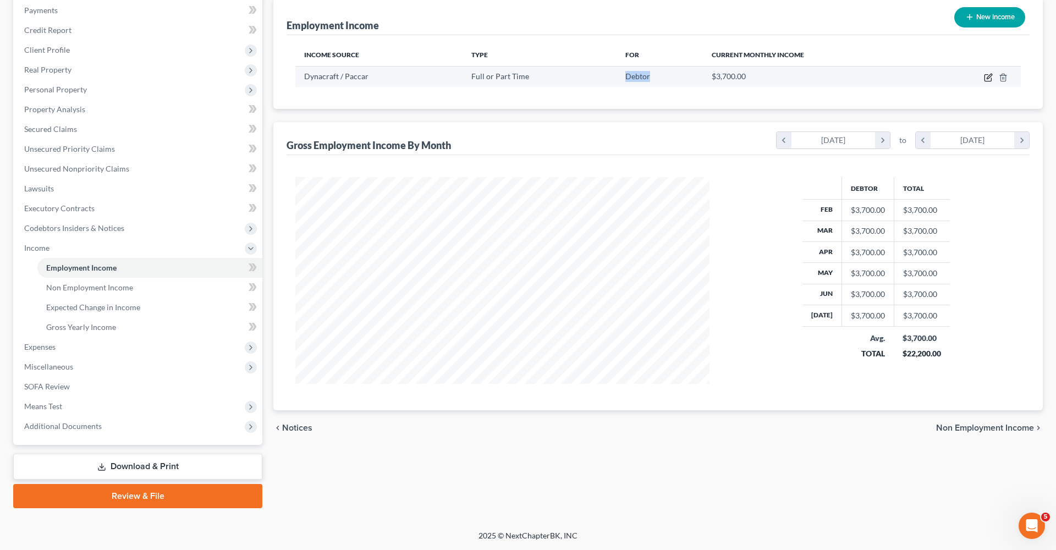
select select "0"
select select "50"
select select "0"
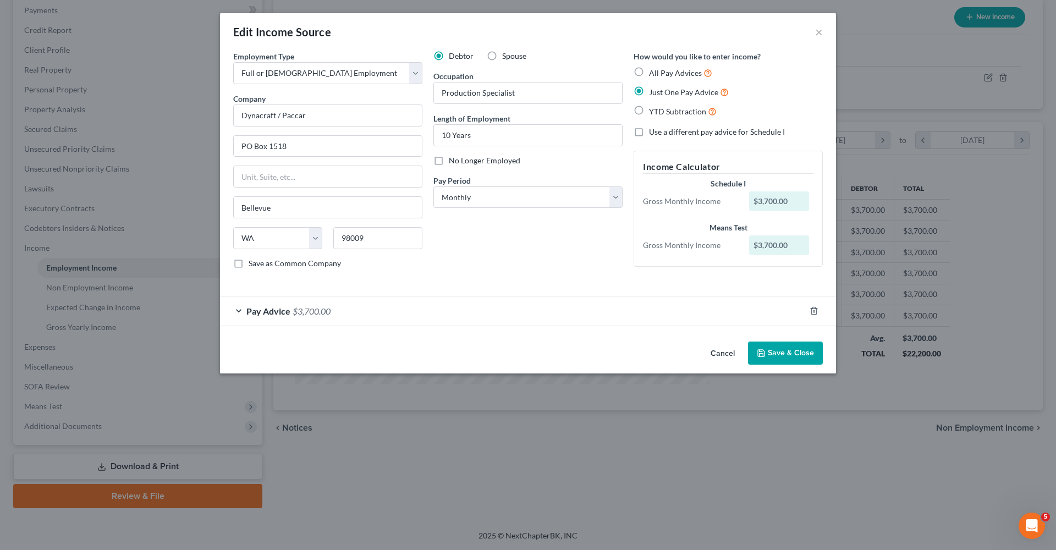
click at [786, 355] on button "Save & Close" at bounding box center [785, 353] width 75 height 23
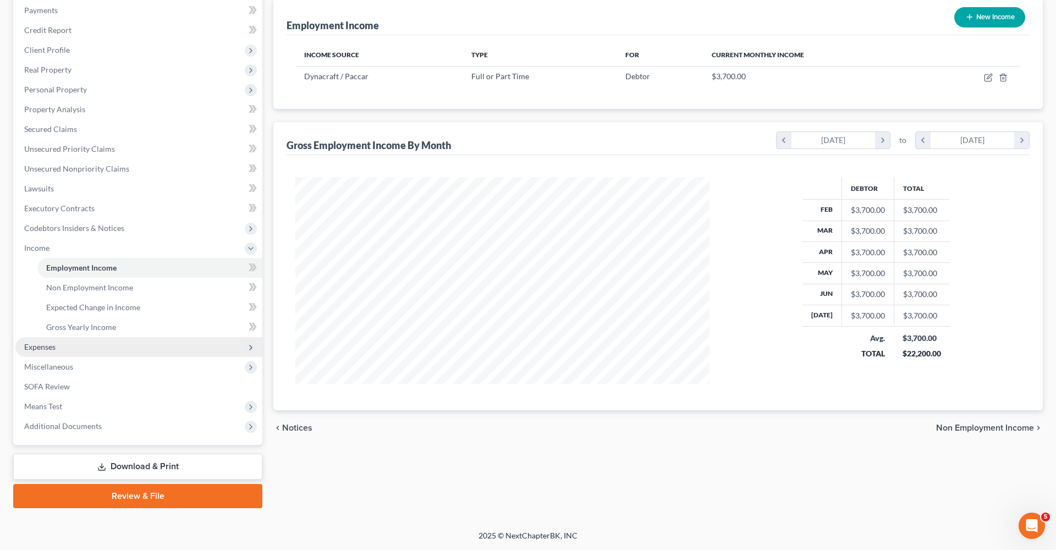
click at [250, 348] on icon at bounding box center [250, 347] width 9 height 9
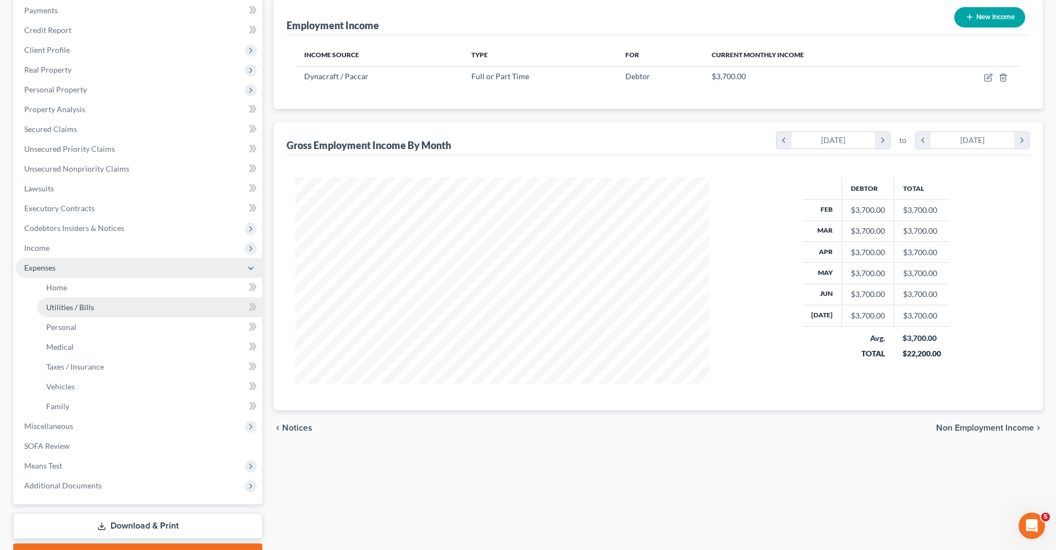
click at [240, 298] on link "Utilities / Bills" at bounding box center [149, 308] width 225 height 20
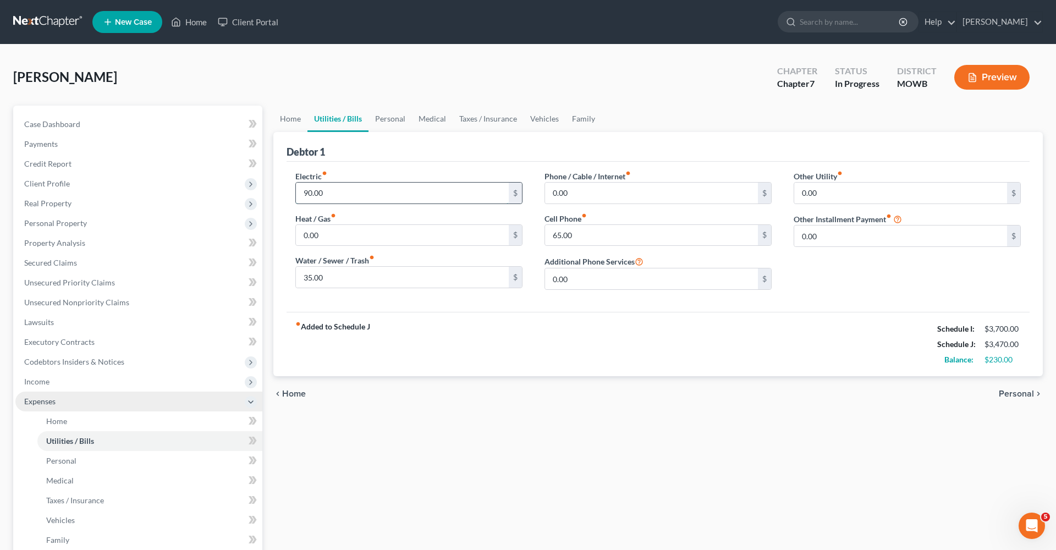
click at [358, 194] on input "90.00" at bounding box center [402, 193] width 213 height 21
click at [375, 231] on input "0.00" at bounding box center [402, 235] width 213 height 21
click at [444, 327] on div "fiber_manual_record Added to Schedule J Schedule I: $3,700.00 Schedule J: $3,47…" at bounding box center [658, 344] width 743 height 64
click at [433, 439] on div "Home Utilities / Bills Personal Medical Taxes / Insurance Vehicles Family Debto…" at bounding box center [658, 404] width 780 height 596
click at [193, 452] on link "Personal" at bounding box center [149, 461] width 225 height 20
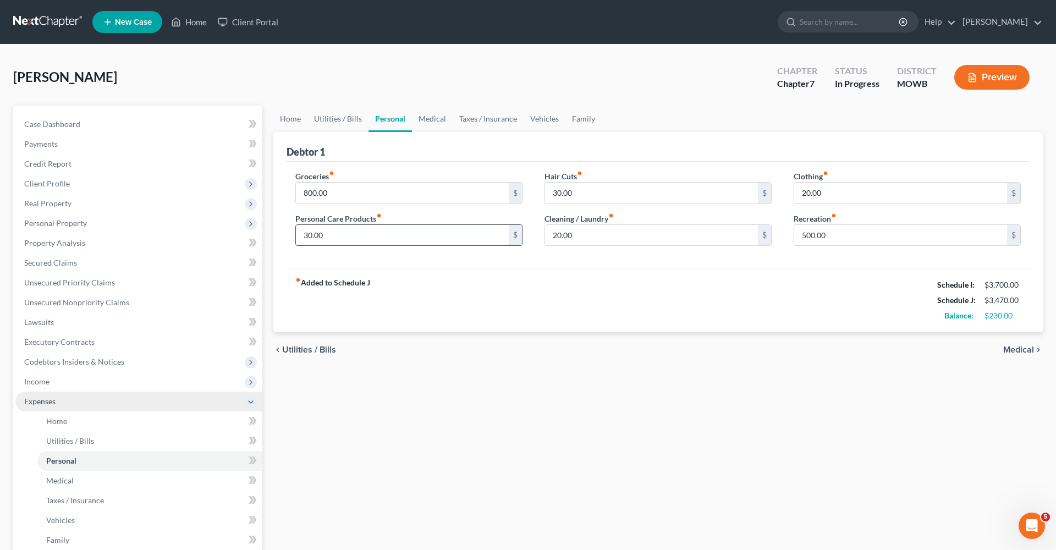
click at [368, 238] on input "30.00" at bounding box center [402, 235] width 213 height 21
type input "3"
type input "60"
drag, startPoint x: 810, startPoint y: 194, endPoint x: 796, endPoint y: 194, distance: 13.7
click at [796, 194] on input "20.00" at bounding box center [900, 193] width 213 height 21
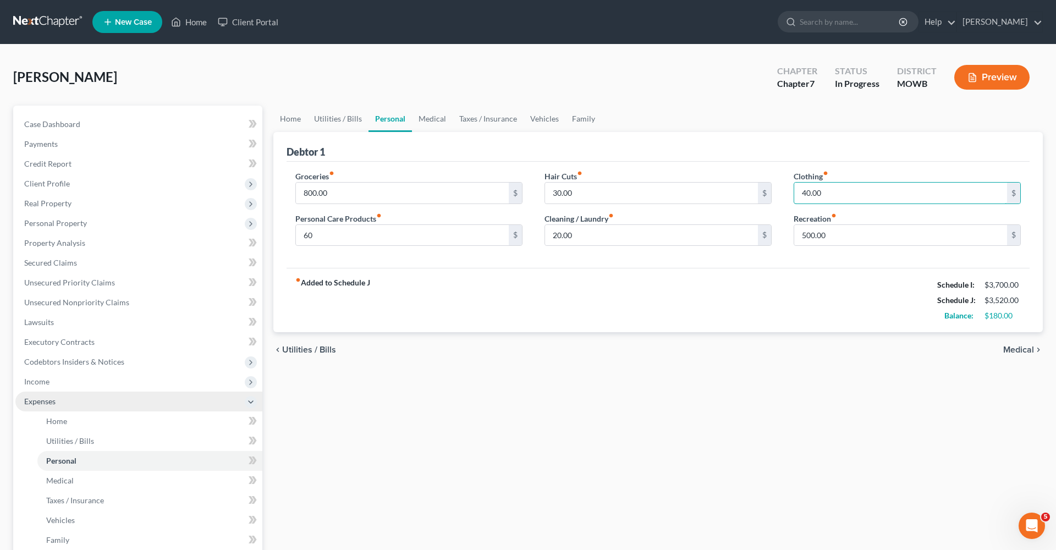
type input "40.00"
click at [1022, 346] on span "Medical" at bounding box center [1018, 349] width 31 height 9
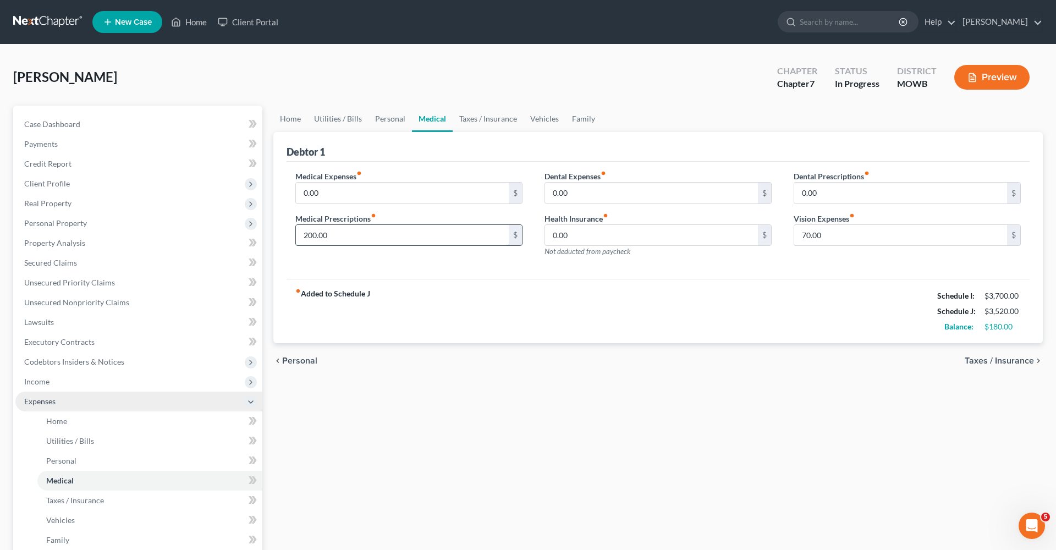
click at [423, 239] on input "200.00" at bounding box center [402, 235] width 213 height 21
type input "280"
click at [989, 359] on span "Taxes / Insurance" at bounding box center [999, 360] width 69 height 9
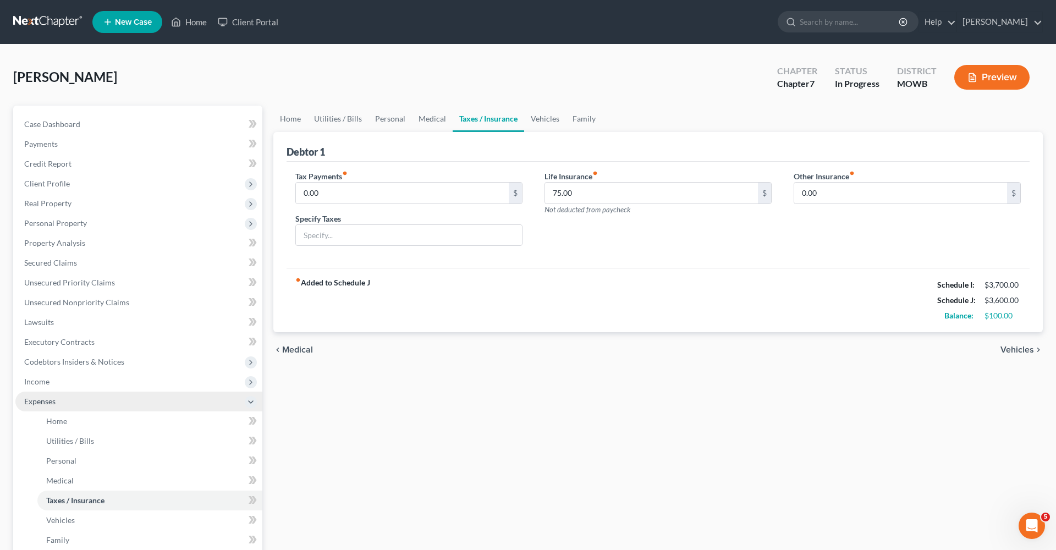
click at [1012, 348] on span "Vehicles" at bounding box center [1017, 349] width 34 height 9
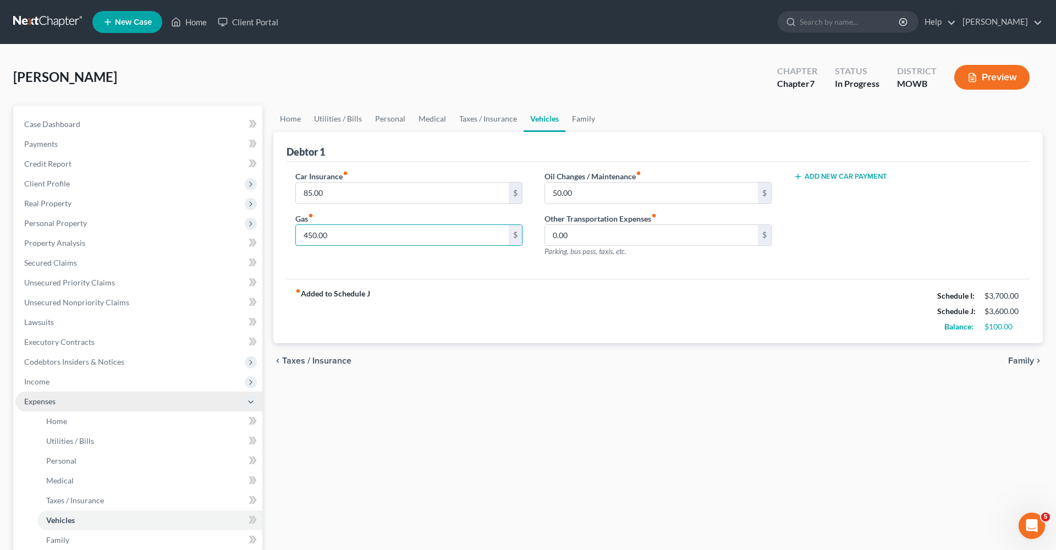
drag, startPoint x: 334, startPoint y: 234, endPoint x: 286, endPoint y: 233, distance: 48.4
click at [285, 233] on div "Car Insurance fiber_manual_record 85.00 $ Gas fiber_manual_record 450.00 $" at bounding box center [408, 218] width 249 height 96
type input "530"
click at [1015, 358] on span "Family" at bounding box center [1021, 360] width 26 height 9
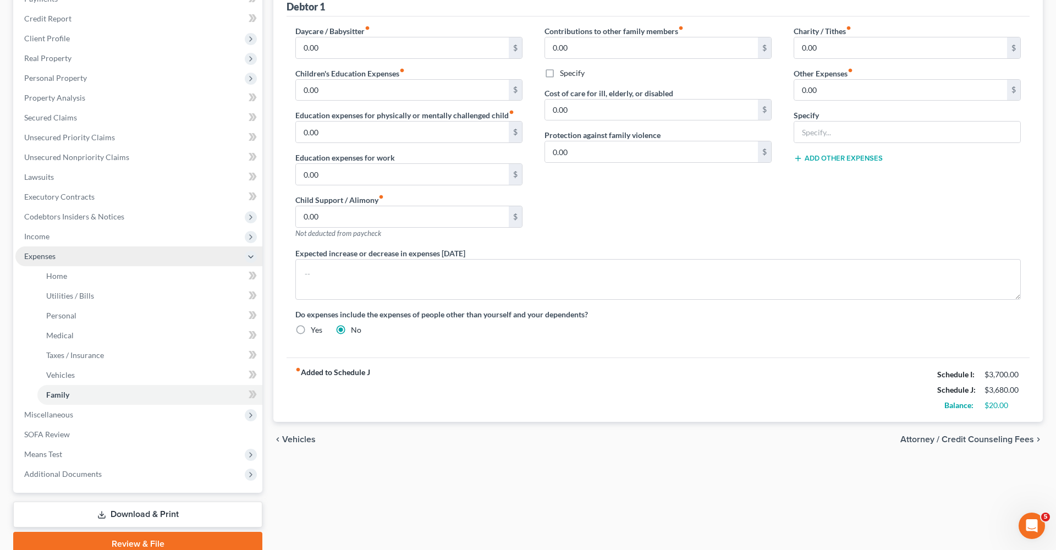
scroll to position [147, 0]
click at [938, 439] on span "Attorney / Credit Counseling Fees" at bounding box center [967, 437] width 134 height 9
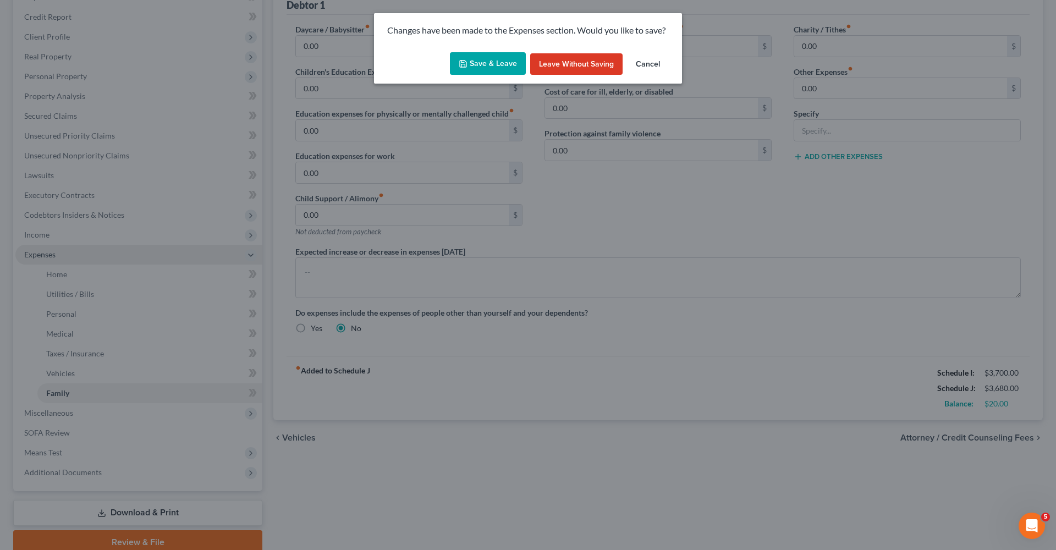
click at [488, 65] on button "Save & Leave" at bounding box center [488, 63] width 76 height 23
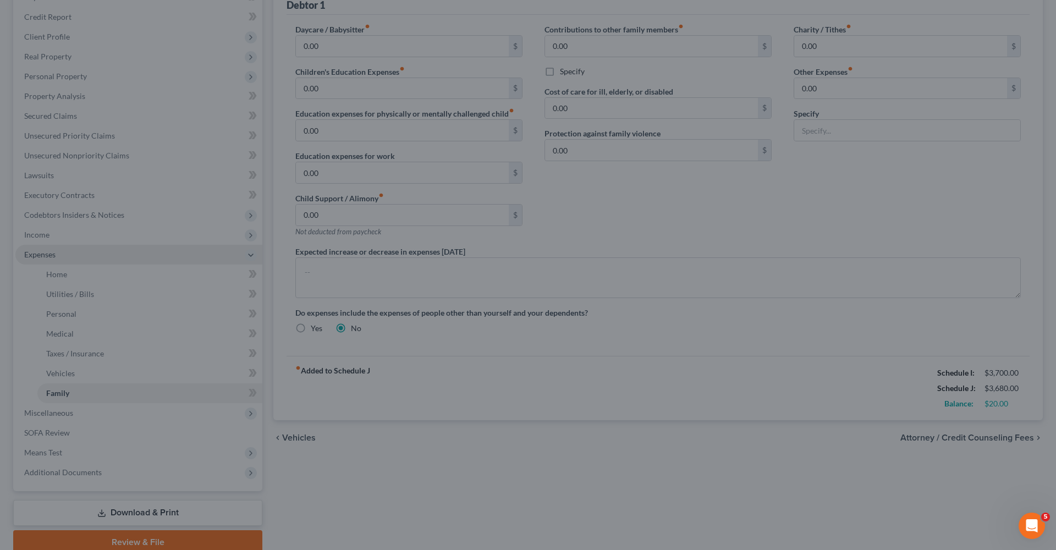
select select "0"
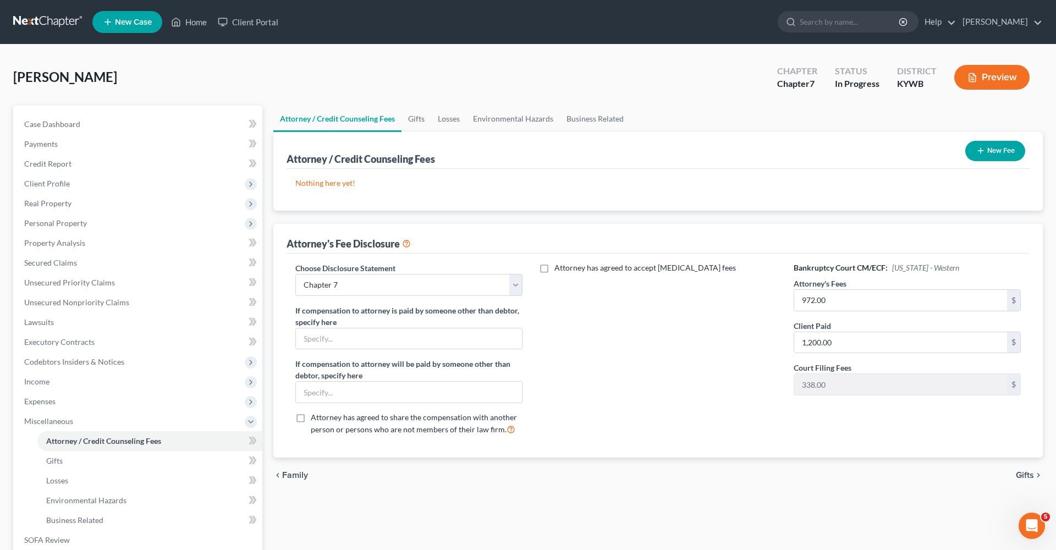
click at [981, 155] on icon "button" at bounding box center [980, 150] width 9 height 9
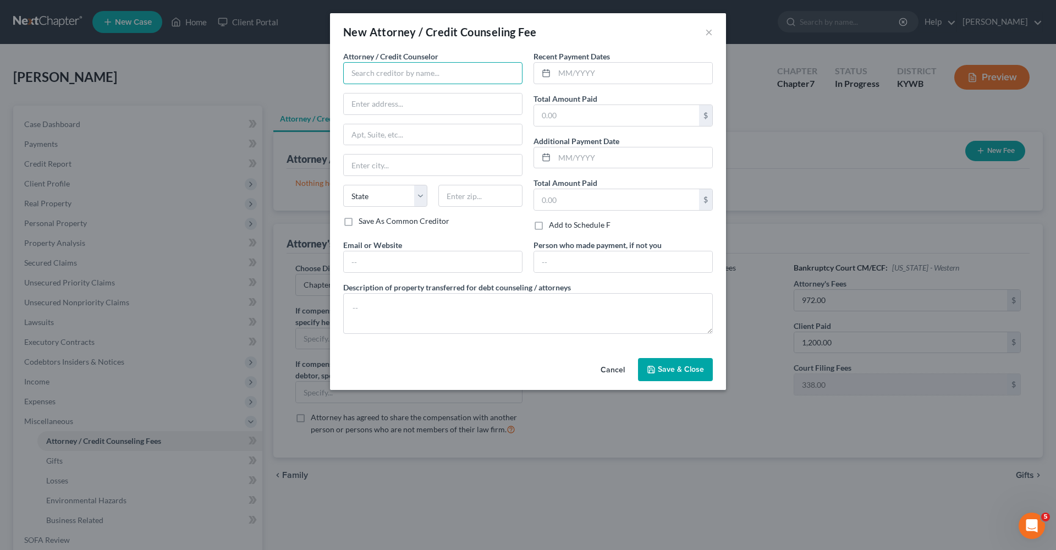
click at [437, 66] on input "text" at bounding box center [432, 73] width 179 height 22
type input "Dollar Learning Foundation"
click at [581, 114] on input "text" at bounding box center [616, 115] width 165 height 21
click at [583, 70] on input "text" at bounding box center [633, 73] width 158 height 21
type input "[DATE]"
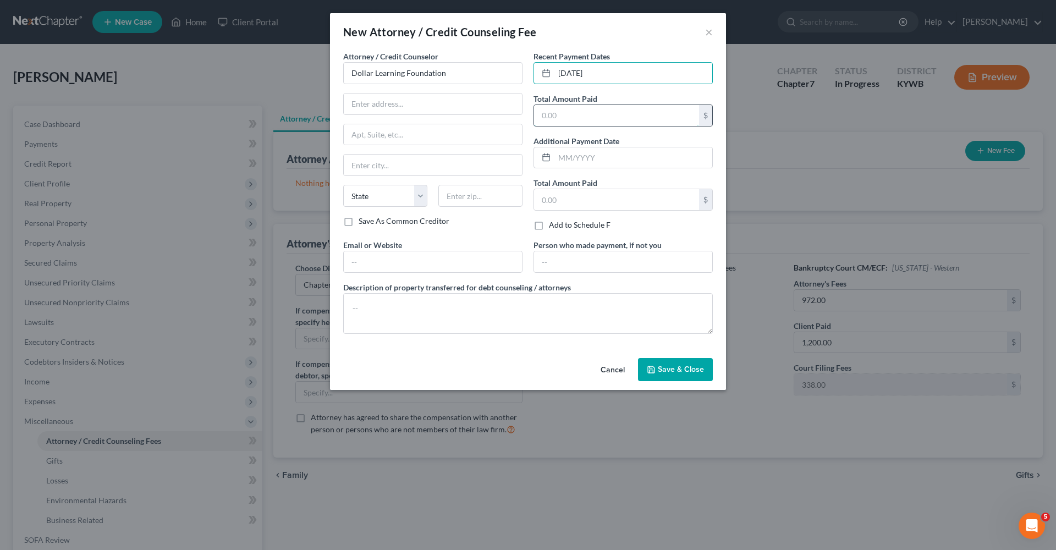
click at [571, 113] on input "text" at bounding box center [616, 115] width 165 height 21
type input "19.95"
click at [447, 274] on div "Attorney / Credit Counselor * Dollar Learning Foundation State [US_STATE] AK AR…" at bounding box center [528, 197] width 381 height 292
type input "[DOMAIN_NAME]"
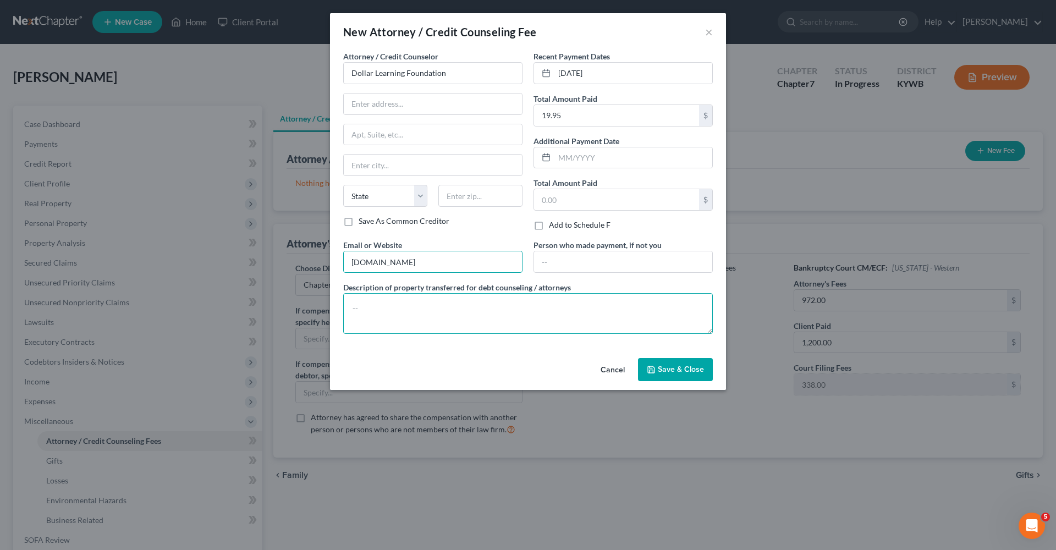
click at [626, 307] on textarea at bounding box center [528, 313] width 370 height 41
type textarea "c"
type textarea "cash"
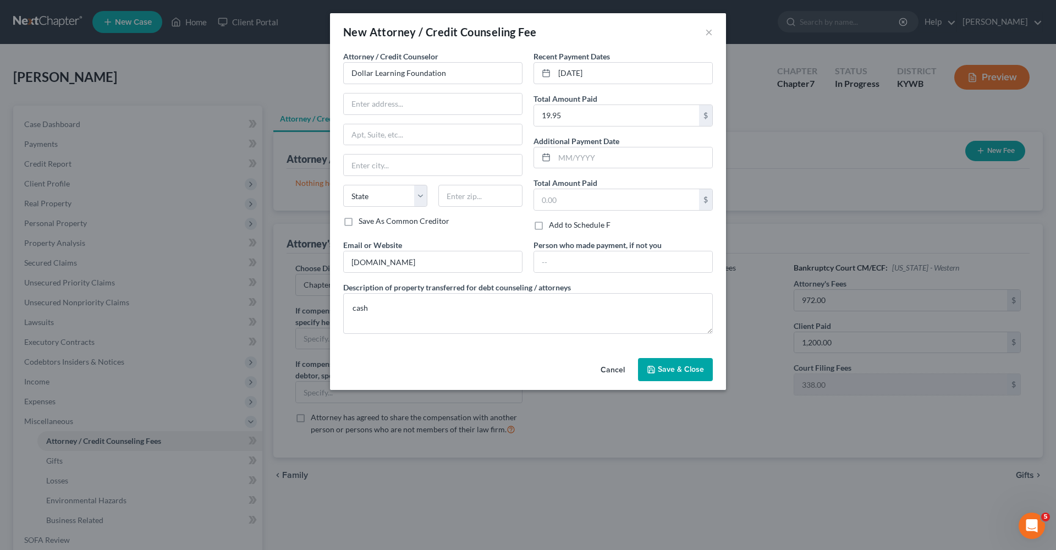
click at [658, 366] on span "Save & Close" at bounding box center [681, 369] width 46 height 9
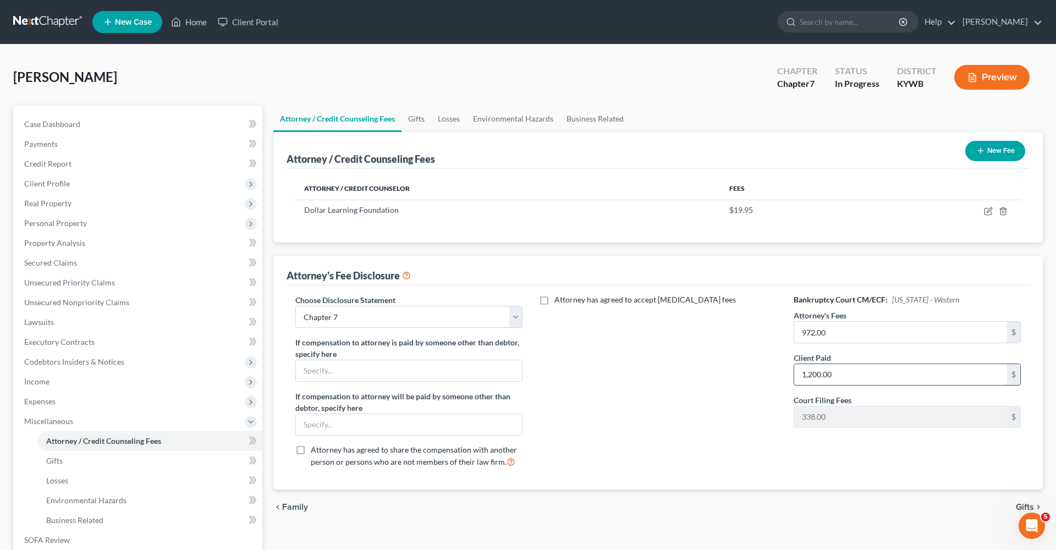
click at [812, 373] on input "1,200.00" at bounding box center [900, 374] width 213 height 21
type input "1,400"
click at [806, 334] on input "972.00" at bounding box center [900, 332] width 213 height 21
type input "1,072.00"
click at [707, 433] on div "Attorney has agreed to accept [MEDICAL_DATA] fees" at bounding box center [657, 385] width 249 height 182
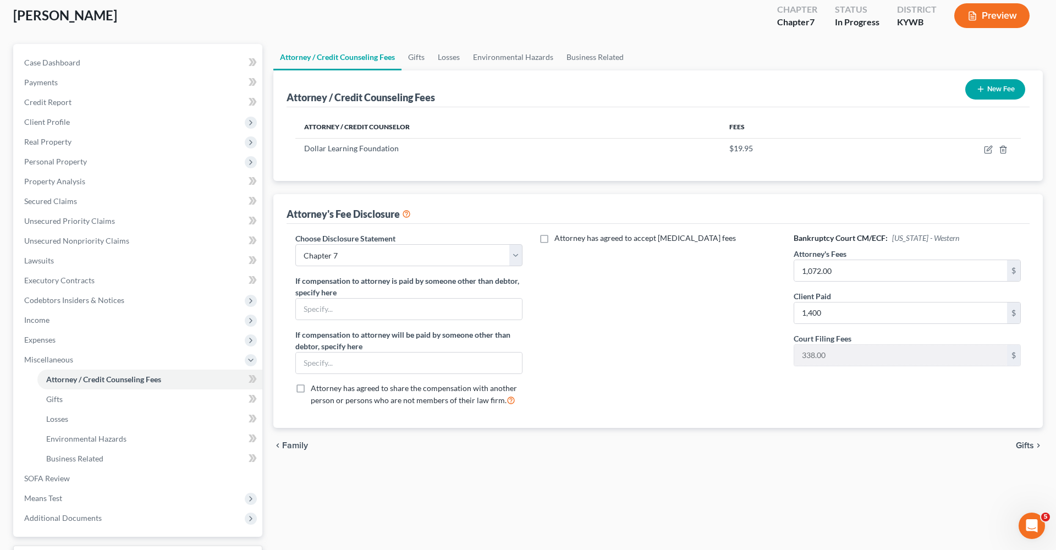
scroll to position [60, 0]
click at [1031, 447] on span "Gifts" at bounding box center [1025, 447] width 18 height 9
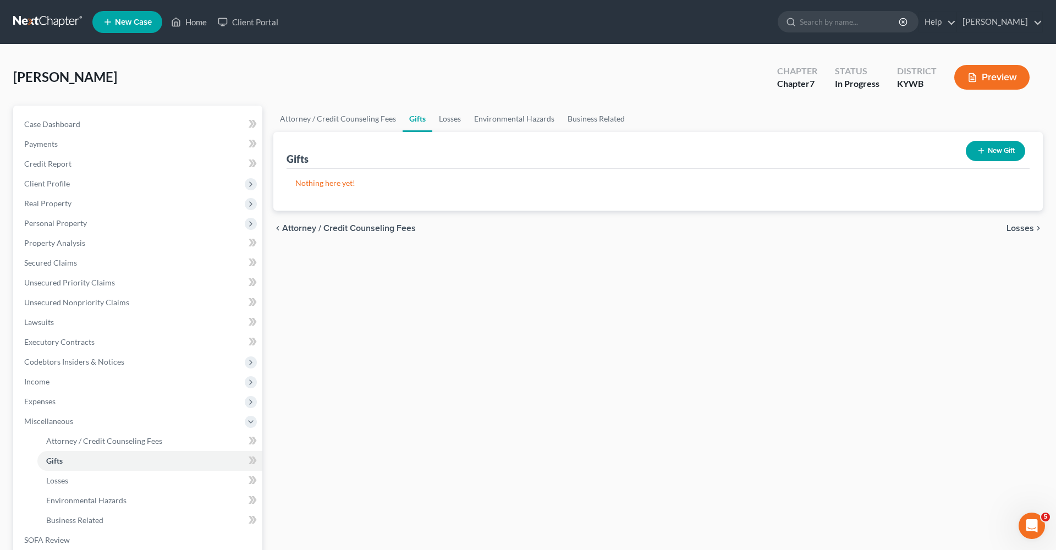
click at [1030, 227] on span "Losses" at bounding box center [1019, 228] width 27 height 9
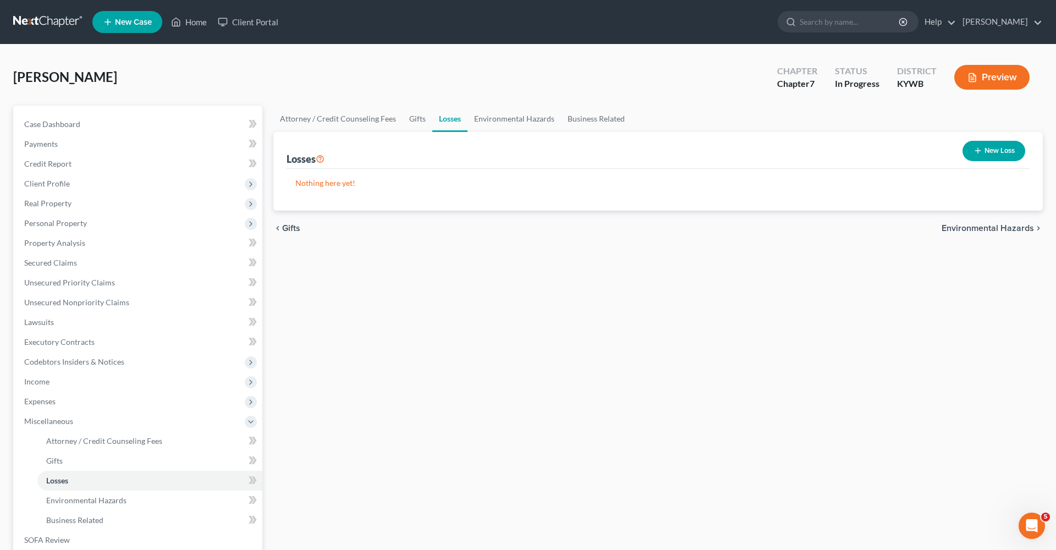
click at [282, 228] on span "Gifts" at bounding box center [291, 228] width 18 height 9
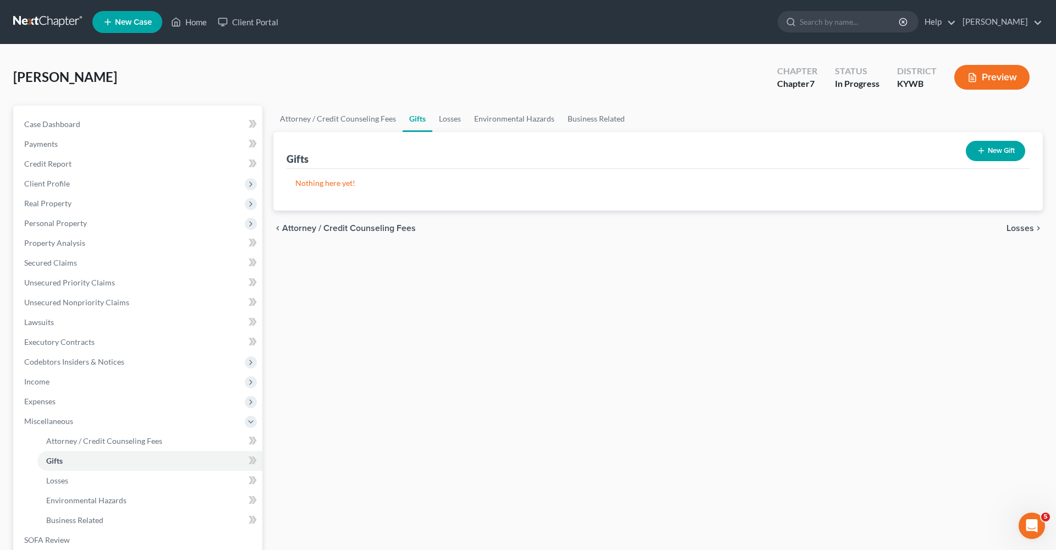
click at [282, 228] on span "Attorney / Credit Counseling Fees" at bounding box center [349, 228] width 134 height 9
select select "0"
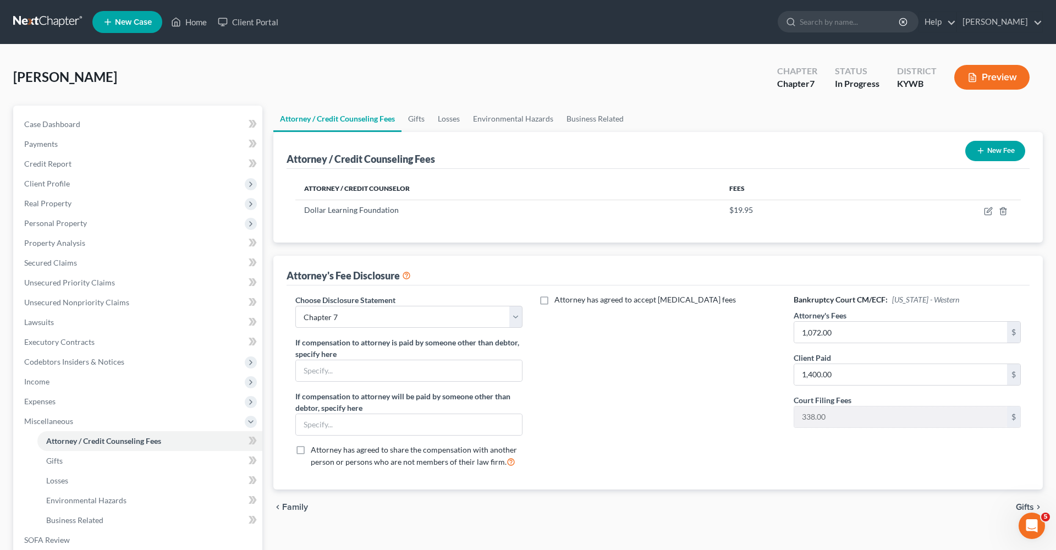
click at [1025, 507] on span "Gifts" at bounding box center [1025, 507] width 18 height 9
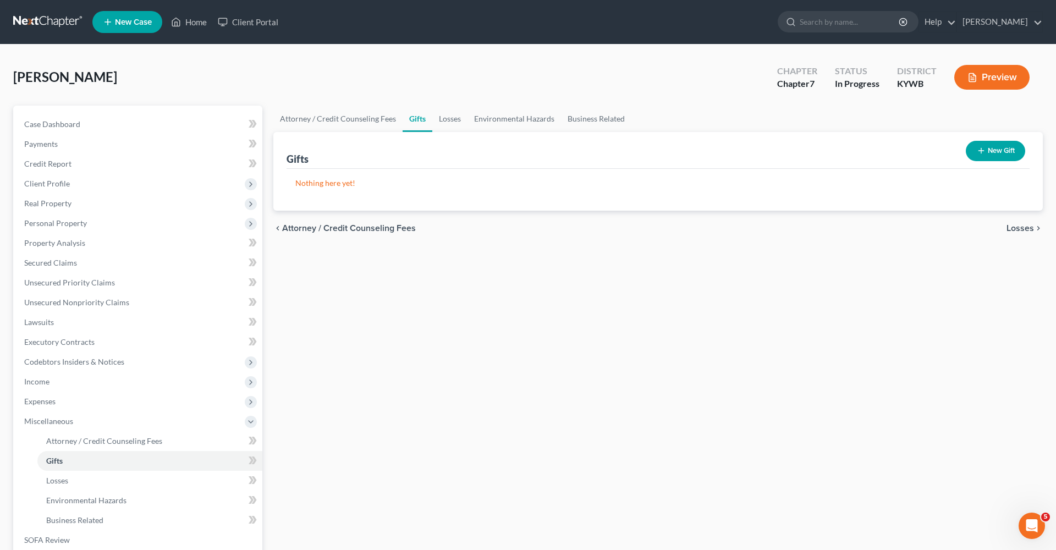
click at [1023, 226] on span "Losses" at bounding box center [1019, 228] width 27 height 9
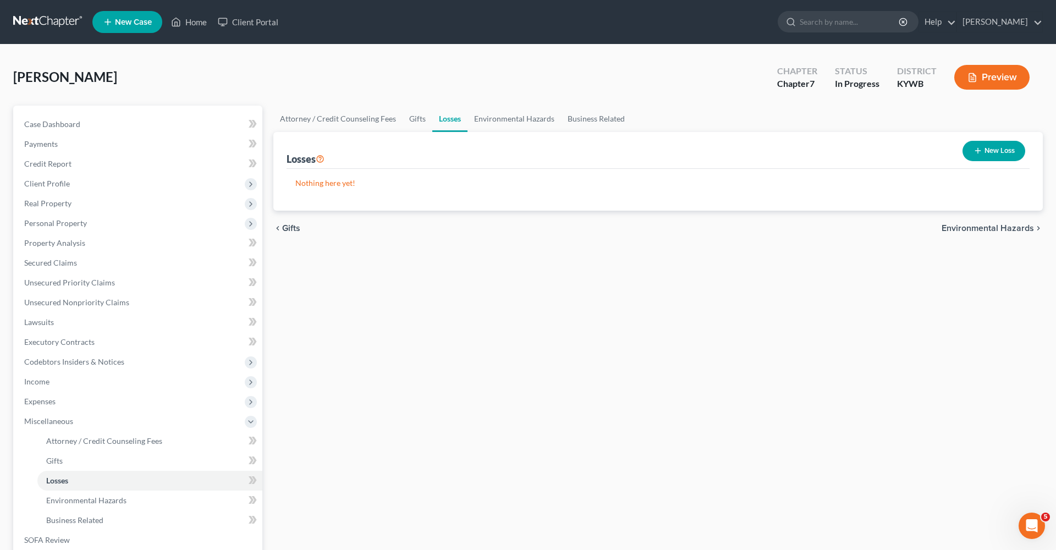
click at [1023, 228] on span "Environmental Hazards" at bounding box center [988, 228] width 92 height 9
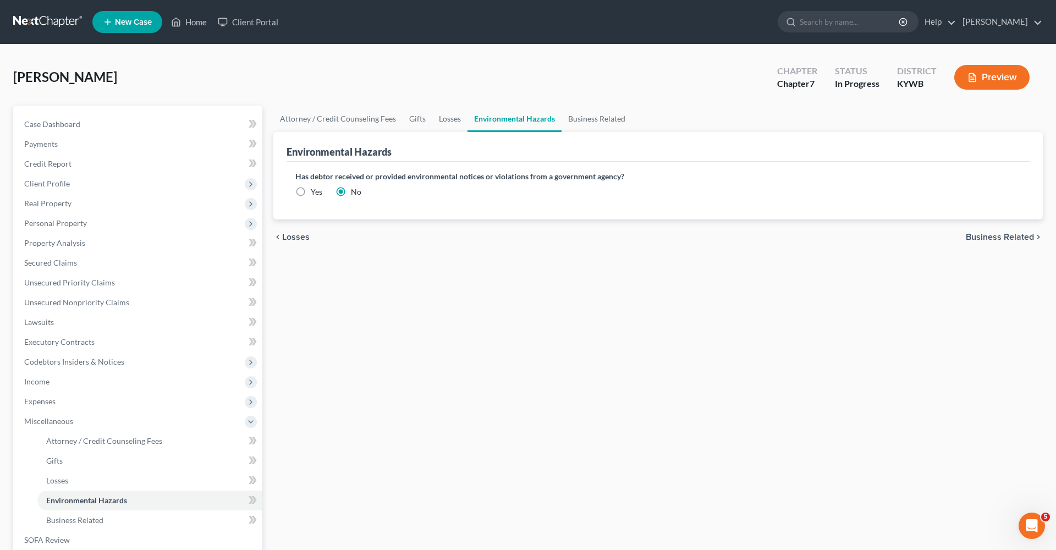
click at [1019, 236] on span "Business Related" at bounding box center [1000, 237] width 68 height 9
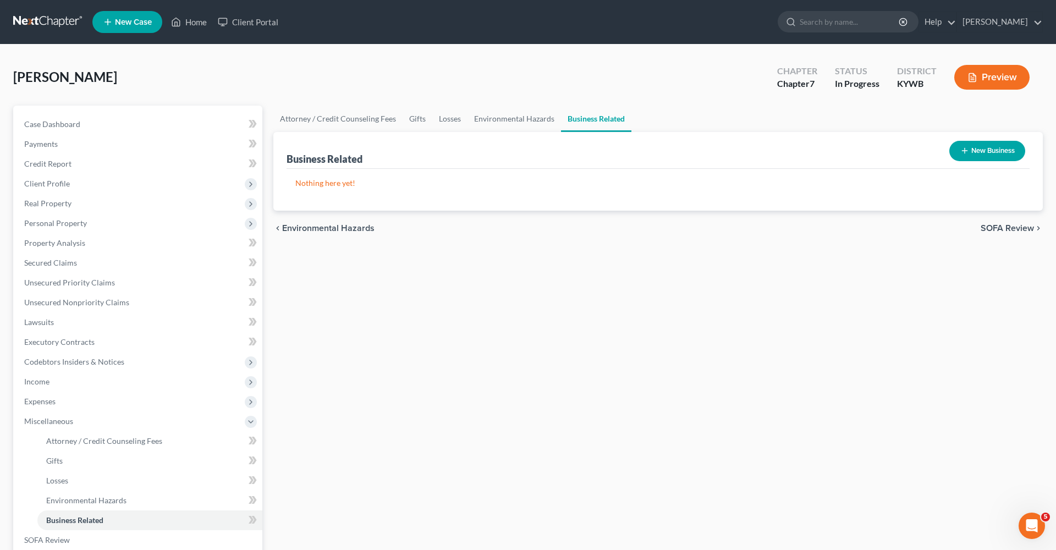
click at [1019, 225] on span "SOFA Review" at bounding box center [1007, 228] width 53 height 9
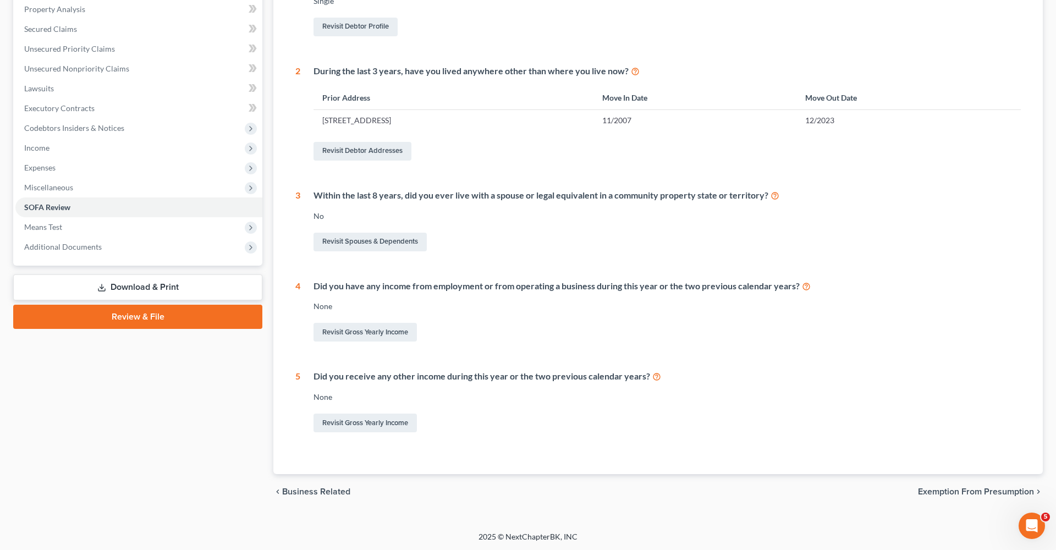
scroll to position [233, 0]
click at [926, 491] on span "Exemption from Presumption" at bounding box center [976, 492] width 116 height 9
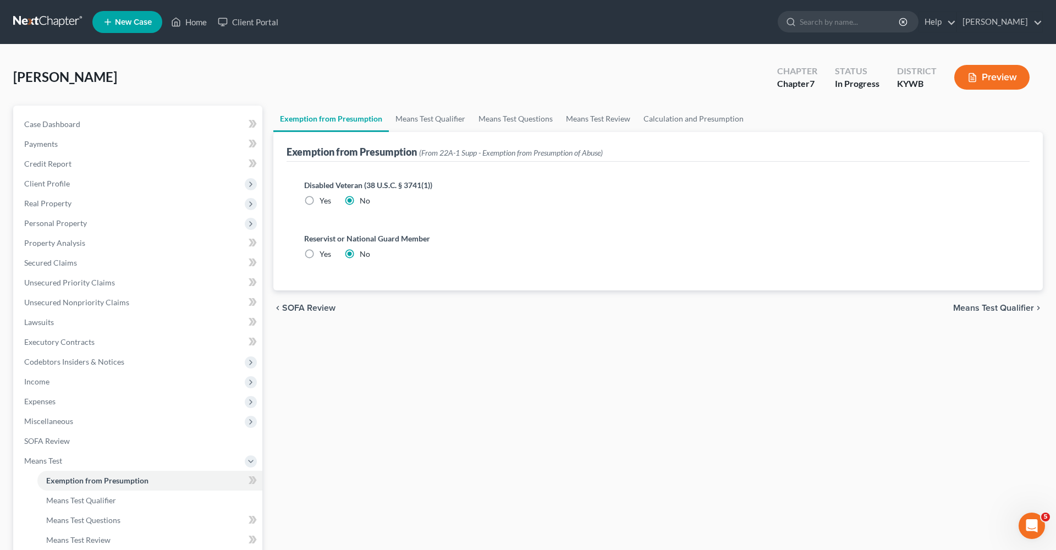
scroll to position [1, 0]
click at [1007, 304] on span "Means Test Qualifier" at bounding box center [993, 307] width 81 height 9
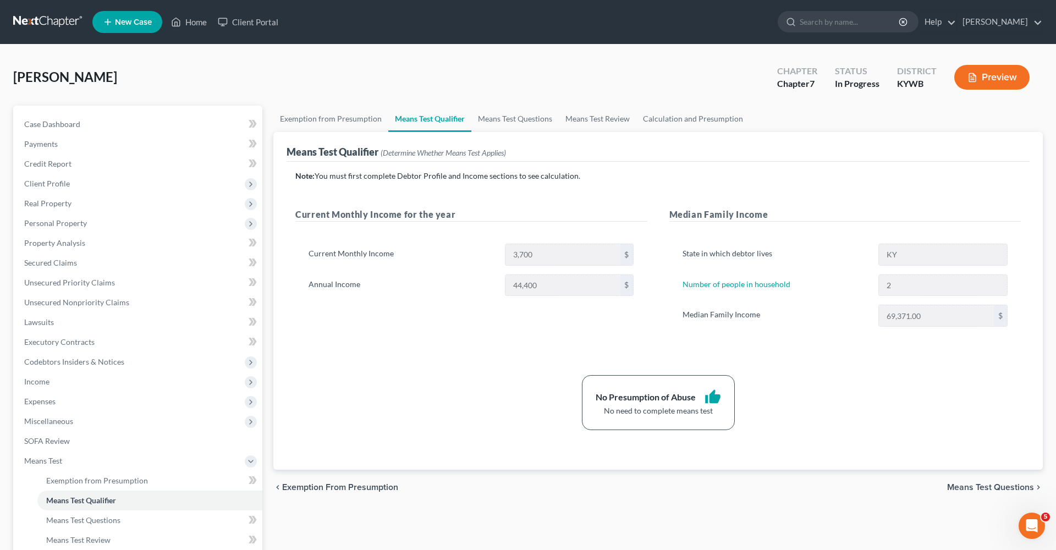
click at [971, 486] on span "Means Test Questions" at bounding box center [990, 487] width 87 height 9
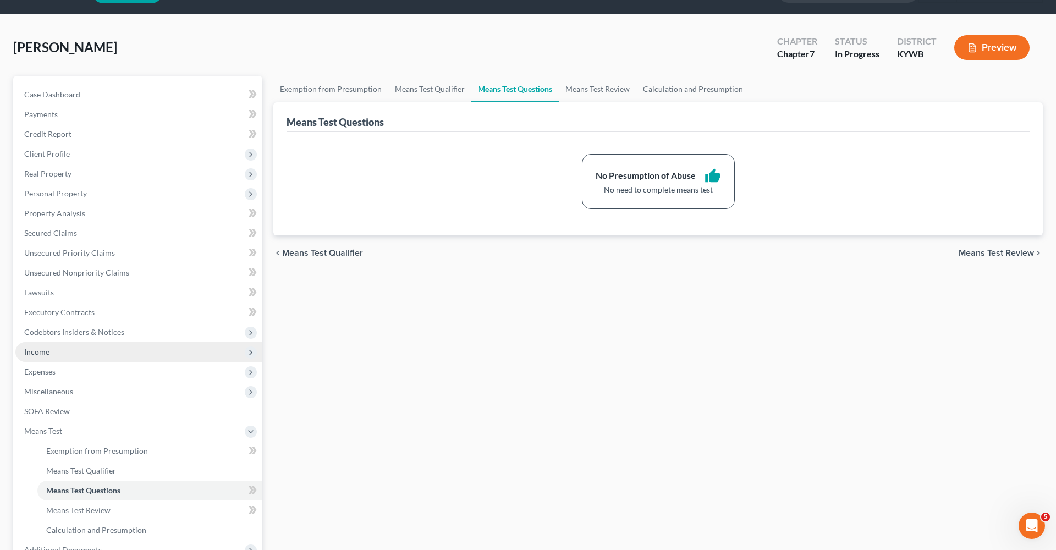
scroll to position [45, 0]
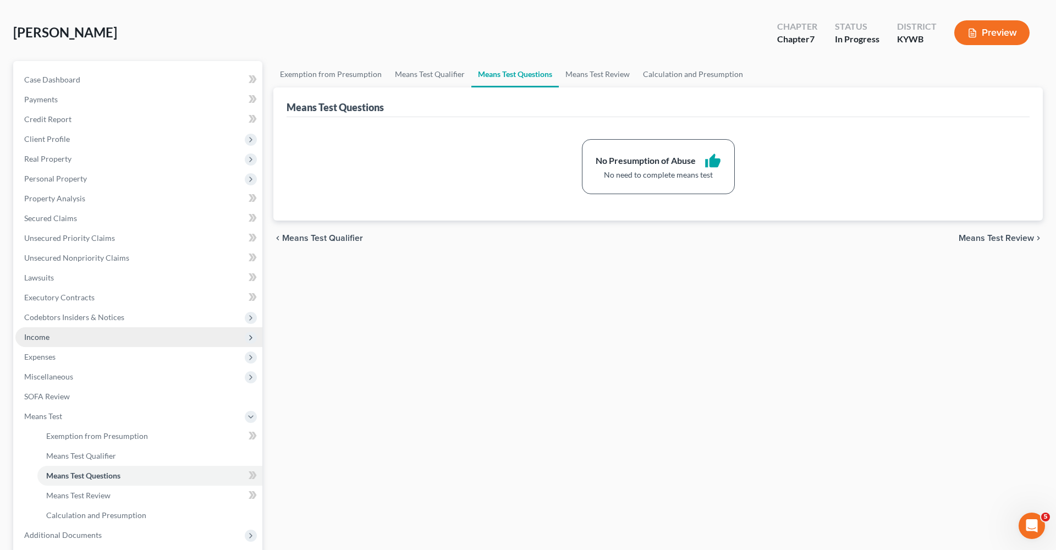
click at [153, 329] on span "Income" at bounding box center [138, 337] width 247 height 20
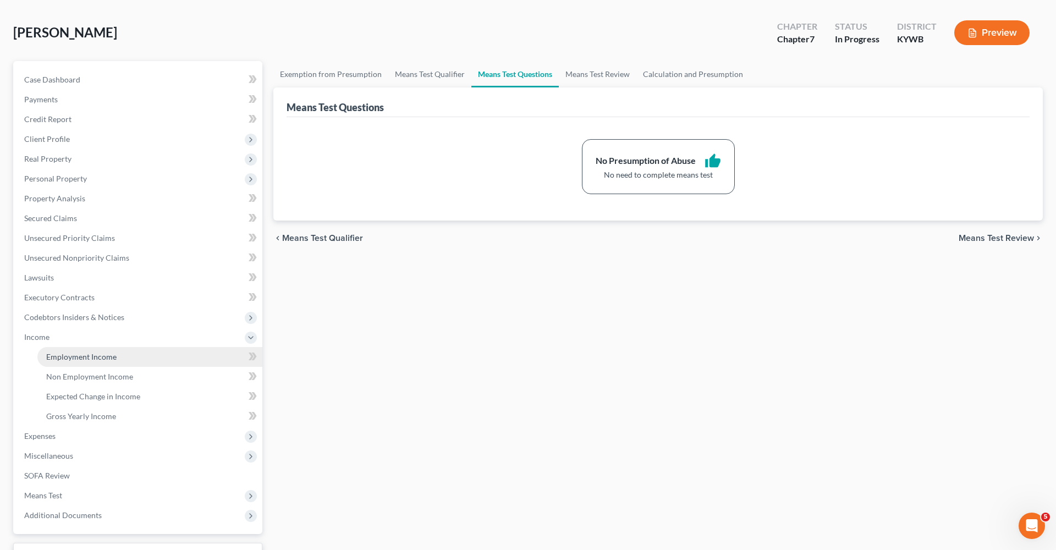
click at [113, 358] on span "Employment Income" at bounding box center [81, 356] width 70 height 9
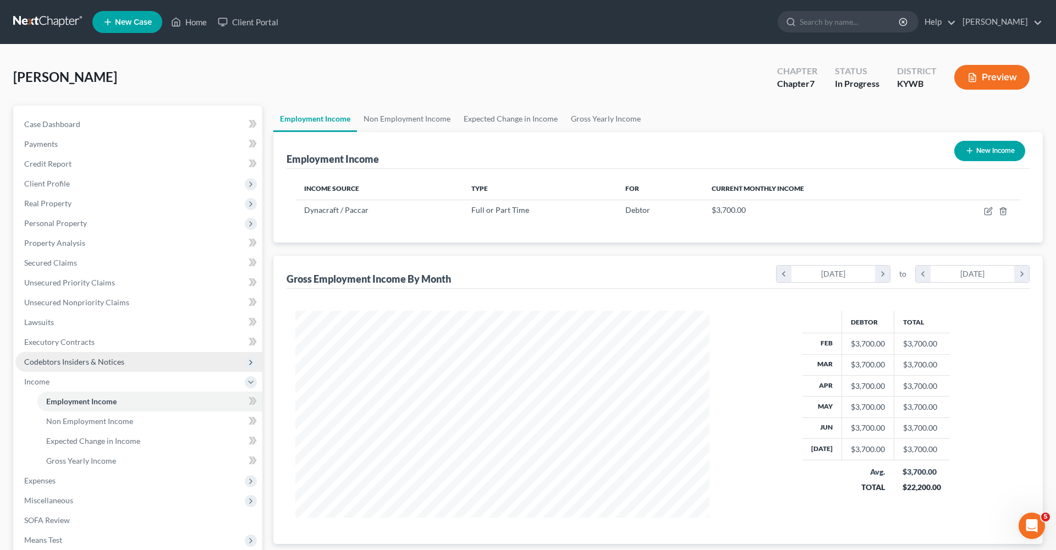
scroll to position [207, 436]
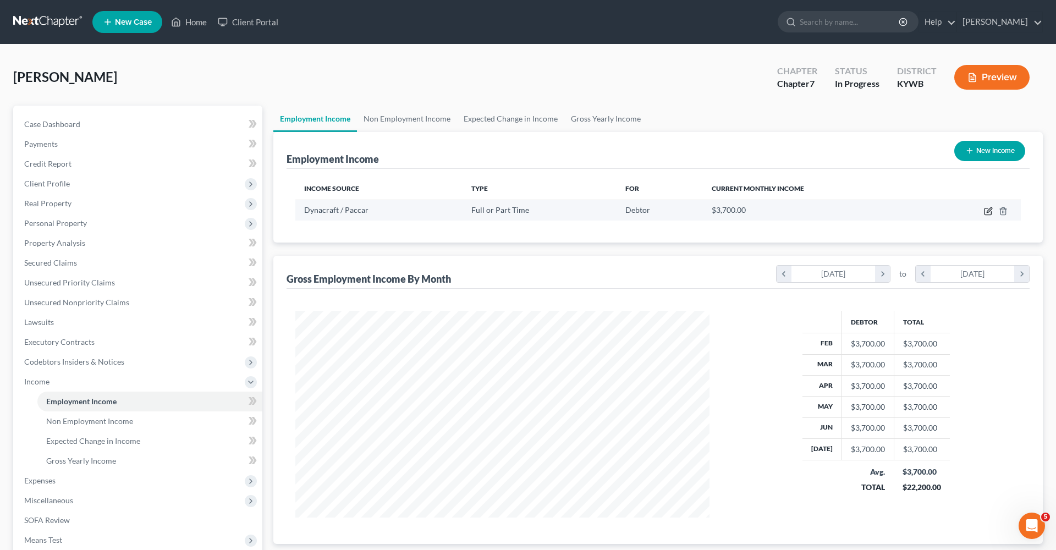
click at [987, 213] on icon "button" at bounding box center [988, 211] width 9 height 9
select select "0"
select select "50"
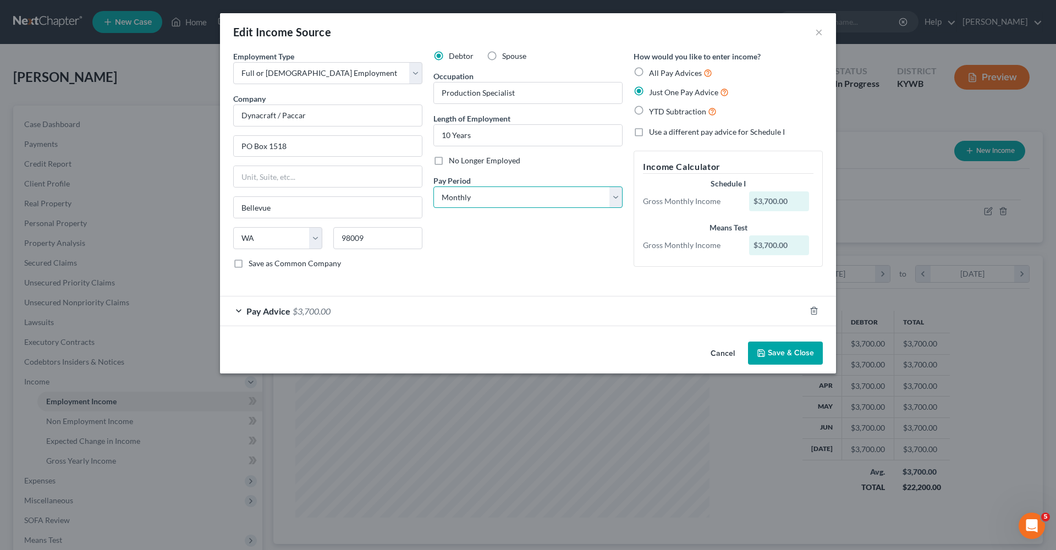
select select "2"
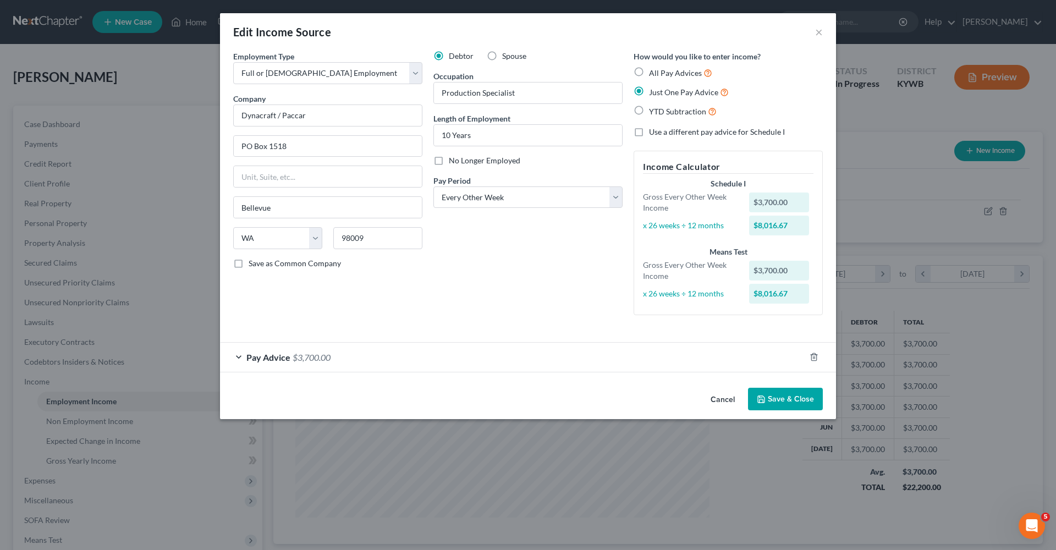
click at [789, 203] on div "$3,700.00" at bounding box center [779, 202] width 60 height 20
click at [764, 203] on div "$3,700.00" at bounding box center [779, 202] width 60 height 20
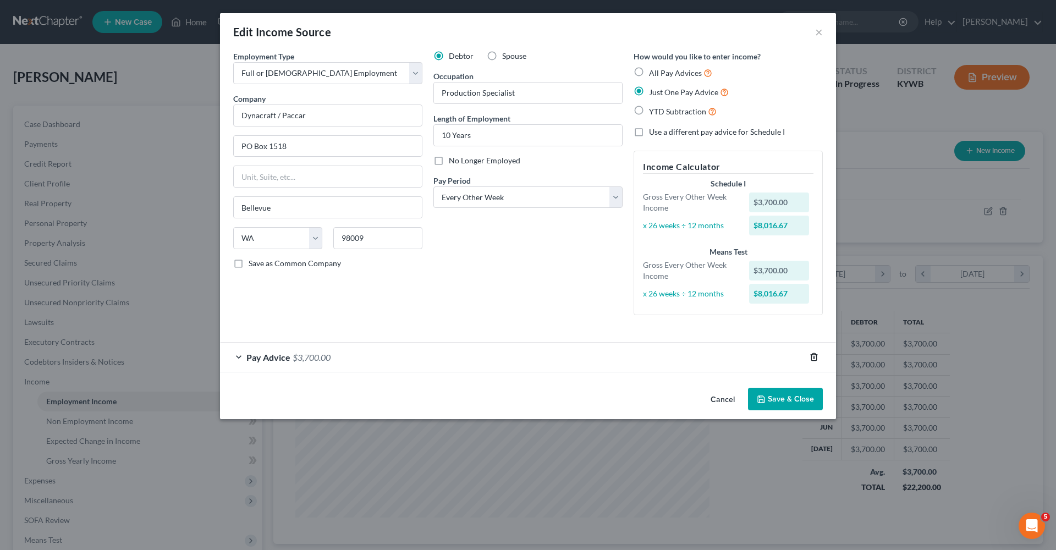
click at [813, 357] on line "button" at bounding box center [813, 358] width 0 height 2
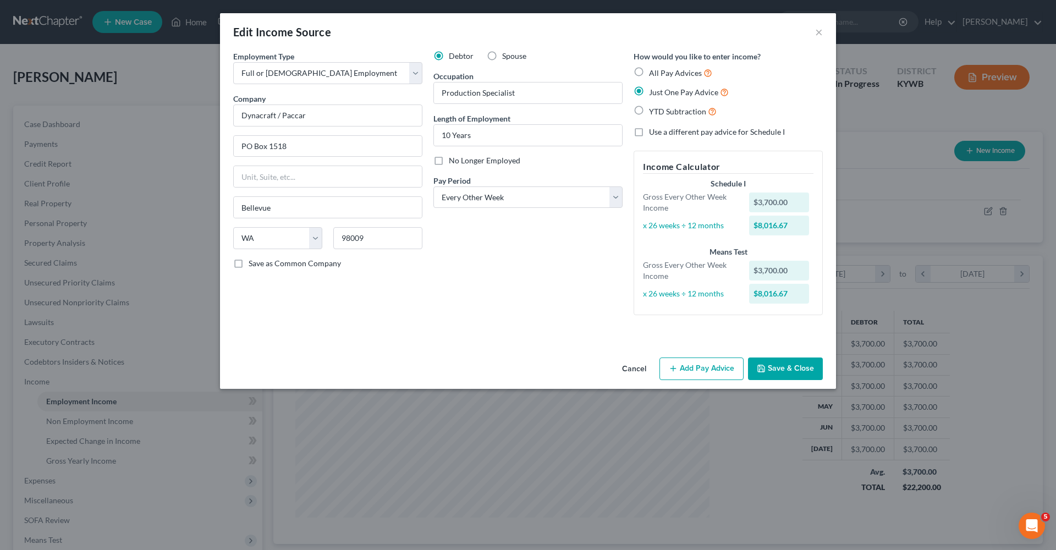
click at [557, 276] on div "Debtor Spouse Occupation Production Specialist Length of Employment 10 Years No…" at bounding box center [528, 187] width 200 height 273
click at [772, 206] on div "$0.00" at bounding box center [779, 202] width 60 height 20
click at [769, 206] on div "$0.00" at bounding box center [779, 202] width 60 height 20
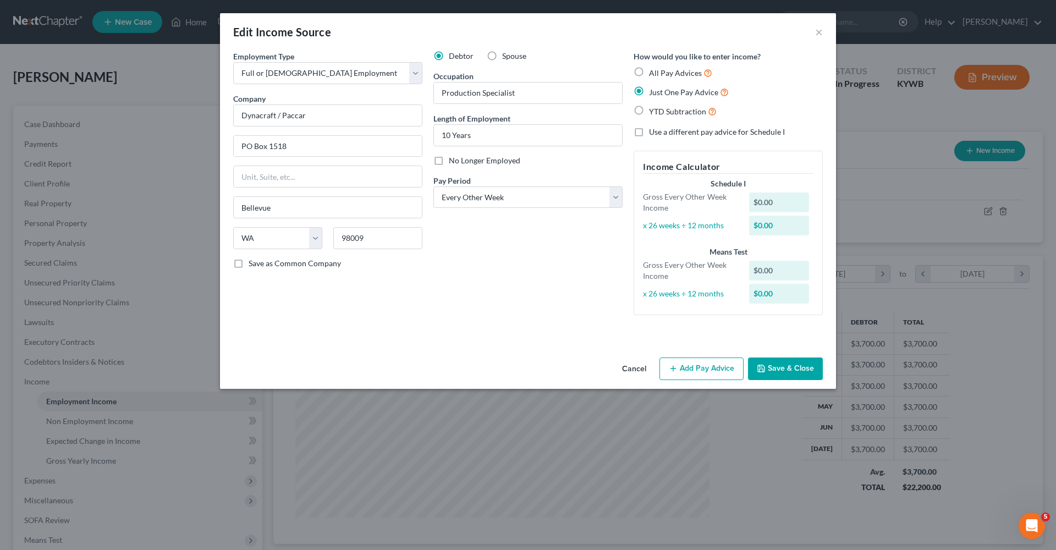
click at [769, 206] on div "$0.00" at bounding box center [779, 202] width 60 height 20
click at [776, 200] on div "$0.00" at bounding box center [779, 202] width 60 height 20
click at [790, 195] on div "$0.00" at bounding box center [779, 202] width 60 height 20
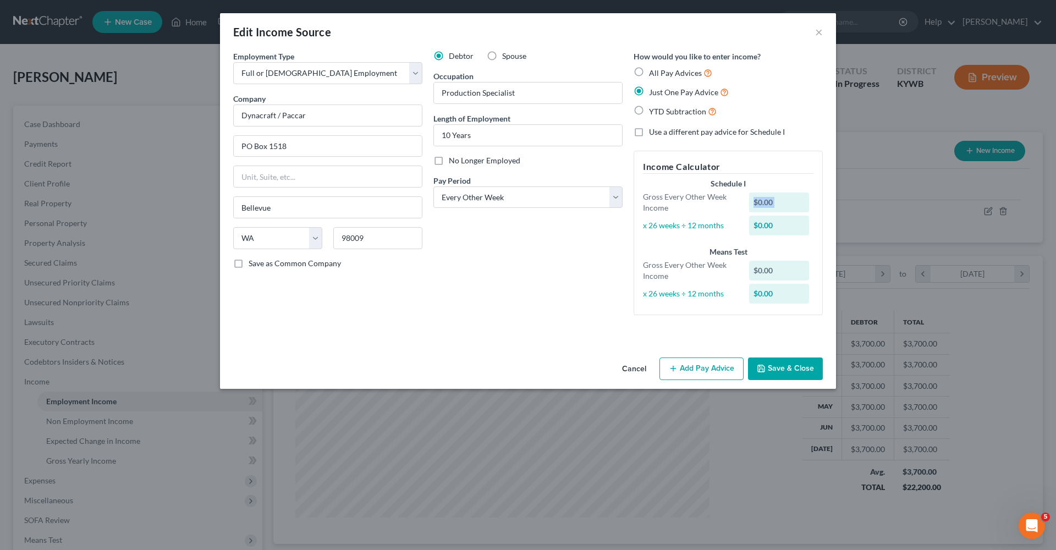
click at [790, 195] on div "$0.00" at bounding box center [779, 202] width 60 height 20
click at [760, 264] on div "$0.00" at bounding box center [779, 271] width 60 height 20
click at [780, 272] on div "$0.00" at bounding box center [779, 271] width 60 height 20
click at [541, 268] on div "Debtor Spouse Occupation Production Specialist Length of Employment 10 Years No…" at bounding box center [528, 187] width 200 height 273
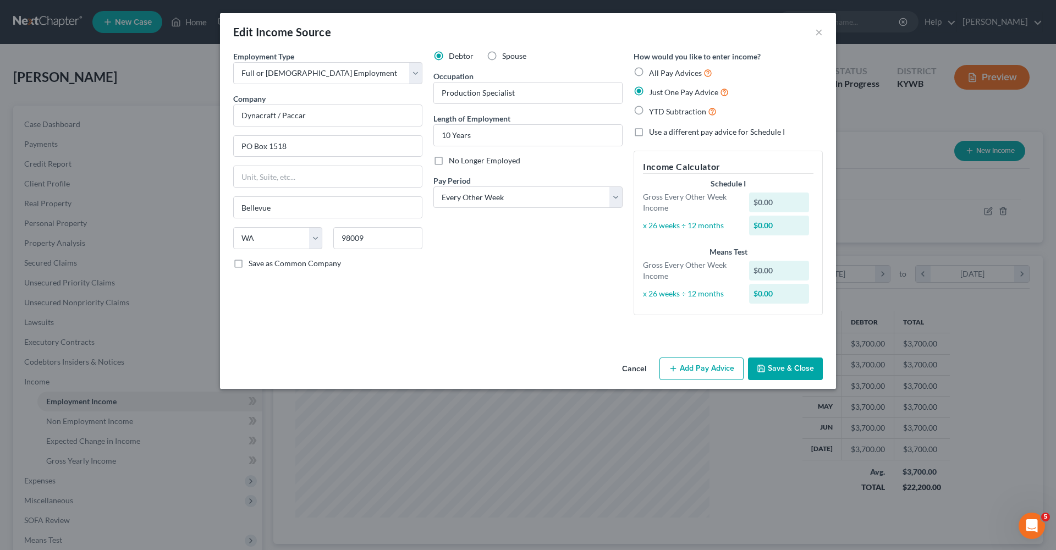
click at [649, 133] on label "Use a different pay advice for Schedule I" at bounding box center [717, 131] width 136 height 11
click at [653, 133] on input "Use a different pay advice for Schedule I" at bounding box center [656, 129] width 7 height 7
click at [649, 134] on label "Use a different pay advice for Schedule I" at bounding box center [717, 131] width 136 height 11
click at [653, 134] on input "Use a different pay advice for Schedule I" at bounding box center [656, 129] width 7 height 7
click at [649, 133] on label "Use a different pay advice for Schedule I" at bounding box center [717, 131] width 136 height 11
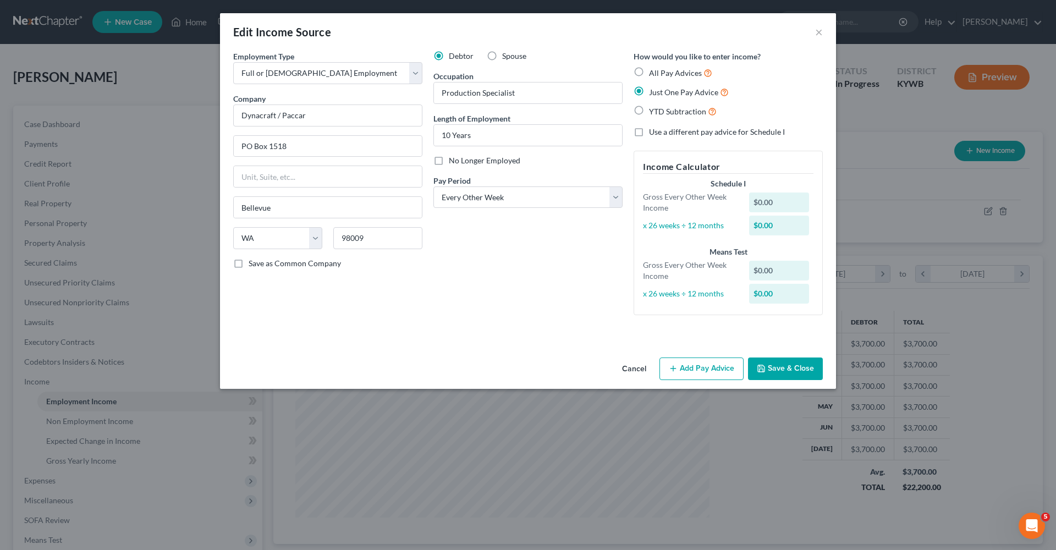
click at [653, 133] on input "Use a different pay advice for Schedule I" at bounding box center [656, 129] width 7 height 7
click at [649, 133] on label "Use a different pay advice for Schedule I" at bounding box center [717, 131] width 136 height 11
click at [653, 133] on input "Use a different pay advice for Schedule I" at bounding box center [656, 129] width 7 height 7
checkbox input "false"
click at [649, 94] on label "Just One Pay Advice" at bounding box center [689, 92] width 80 height 13
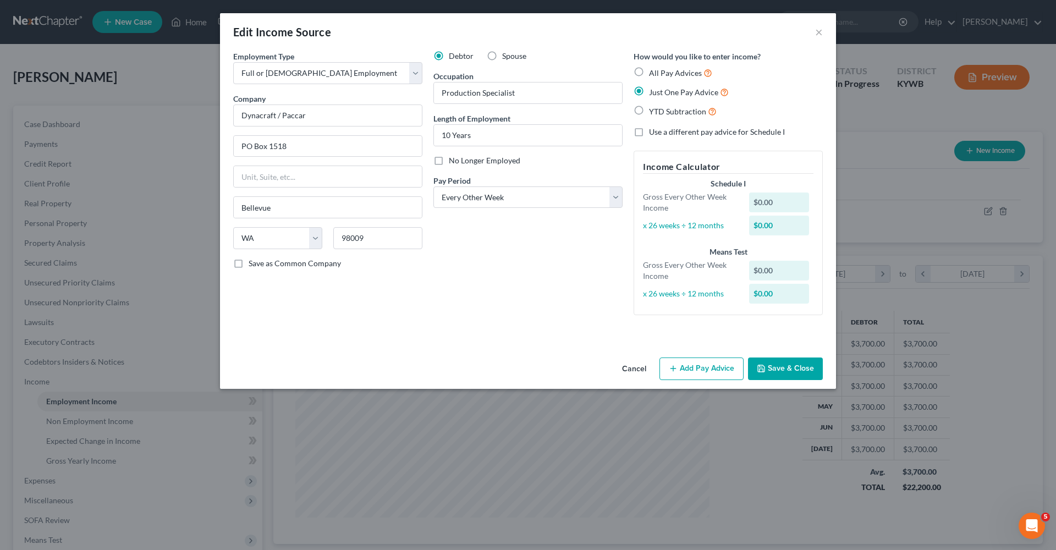
click at [653, 93] on input "Just One Pay Advice" at bounding box center [656, 89] width 7 height 7
click at [768, 206] on div "$0.00" at bounding box center [779, 202] width 60 height 20
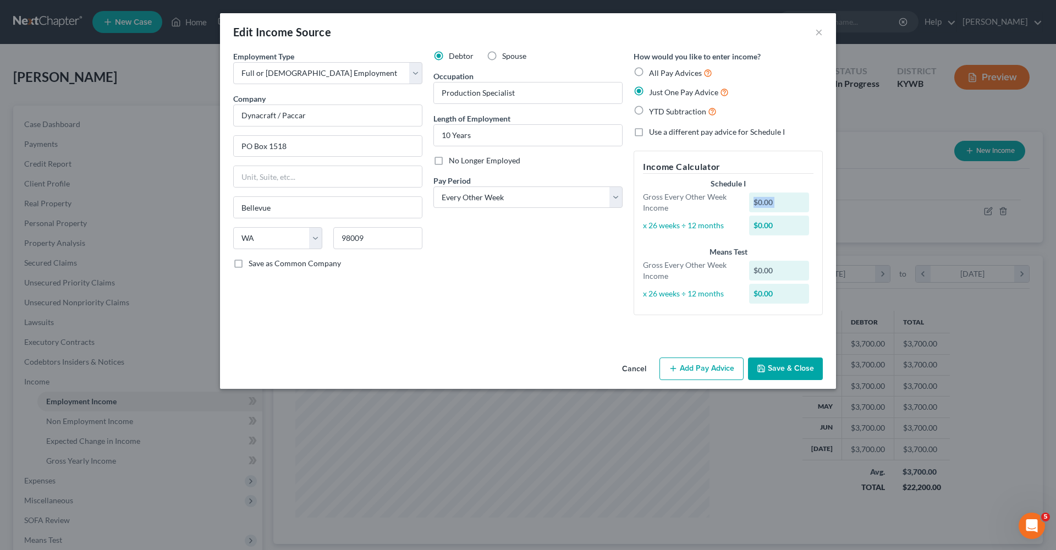
click at [628, 367] on button "Cancel" at bounding box center [634, 370] width 42 height 22
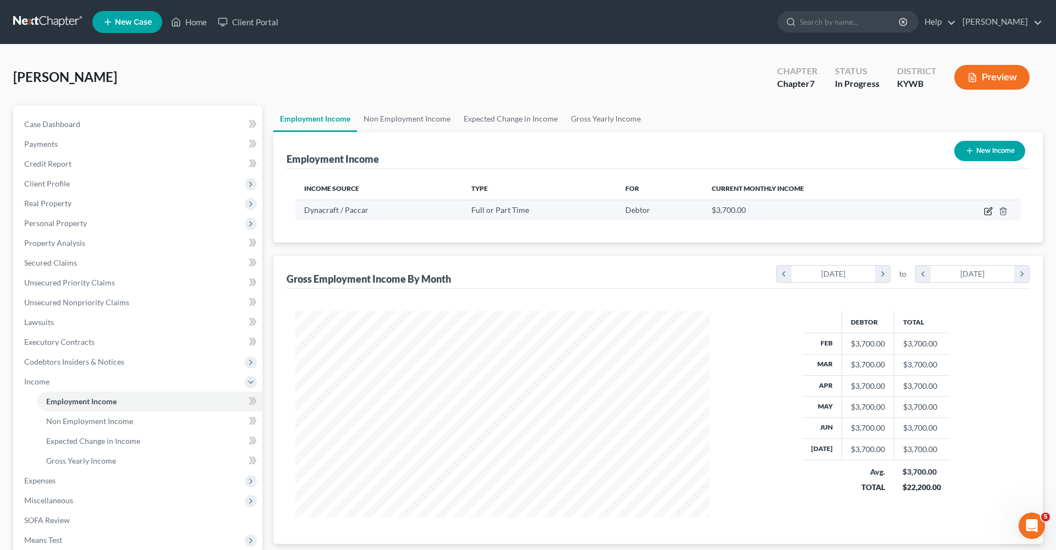
click at [986, 208] on icon "button" at bounding box center [987, 211] width 7 height 7
select select "0"
select select "50"
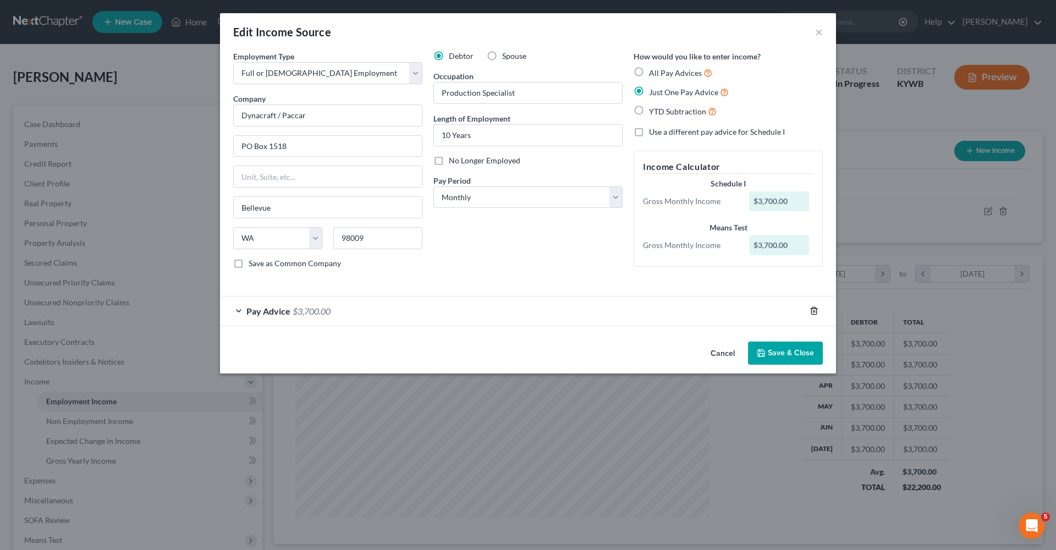
click at [812, 310] on icon "button" at bounding box center [814, 310] width 9 height 9
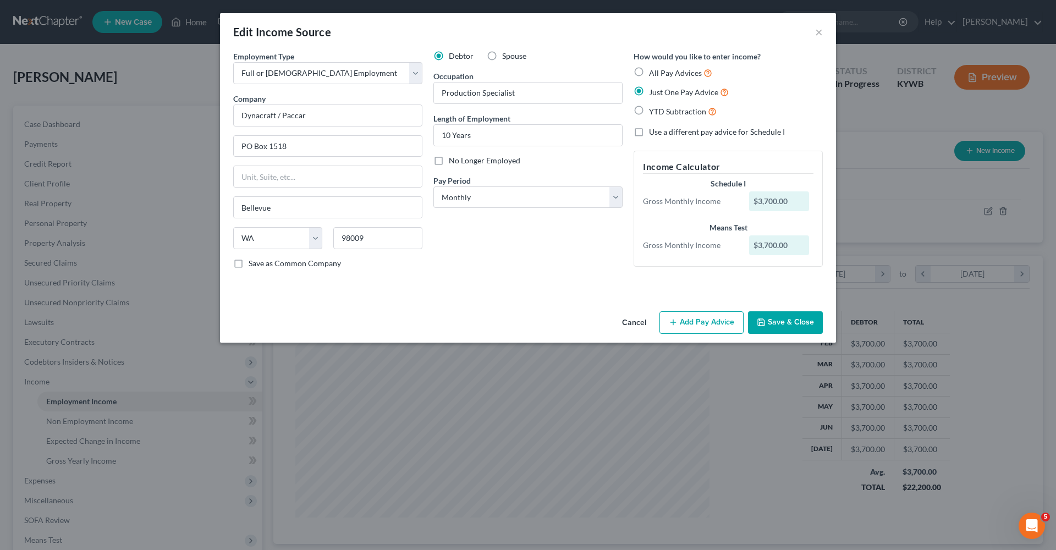
click at [548, 294] on div "Employment Type * Select Full or [DEMOGRAPHIC_DATA] Employment Self Employment …" at bounding box center [528, 179] width 616 height 256
select select "2"
click at [775, 195] on div "$0.00" at bounding box center [779, 201] width 60 height 20
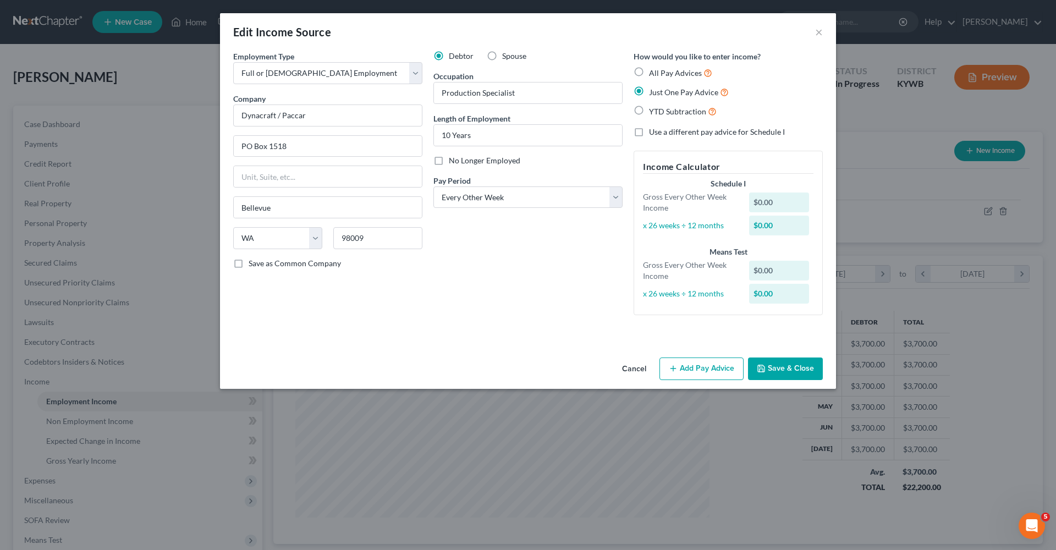
click at [576, 296] on div "Debtor Spouse Occupation Production Specialist Length of Employment 10 Years No…" at bounding box center [528, 187] width 200 height 273
click at [783, 199] on div "$0.00" at bounding box center [779, 202] width 60 height 20
click at [687, 371] on button "Add Pay Advice" at bounding box center [701, 368] width 84 height 23
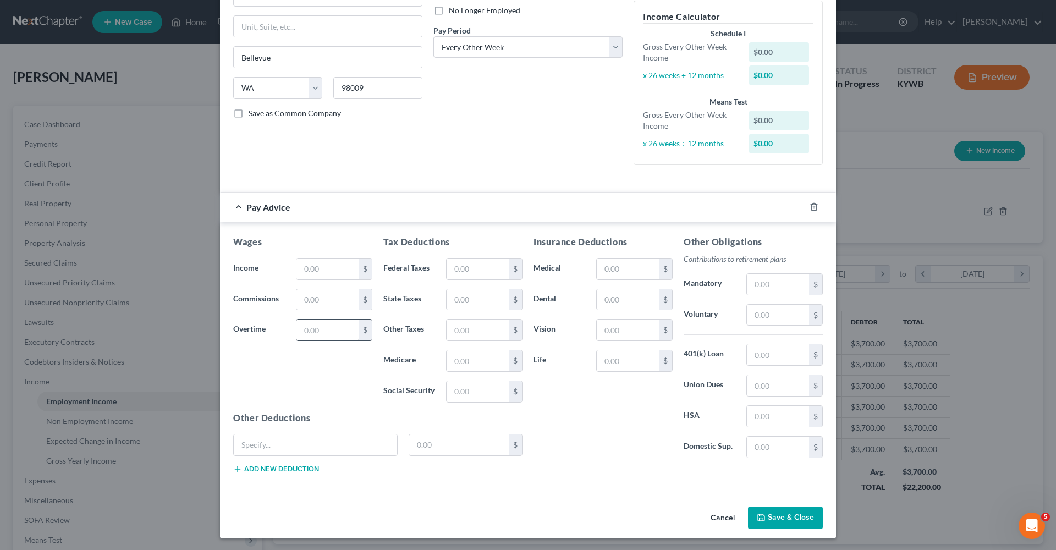
scroll to position [150, 0]
click at [366, 269] on div "$" at bounding box center [365, 269] width 13 height 21
click at [322, 272] on input "text" at bounding box center [327, 269] width 62 height 21
type input "3"
type input "2"
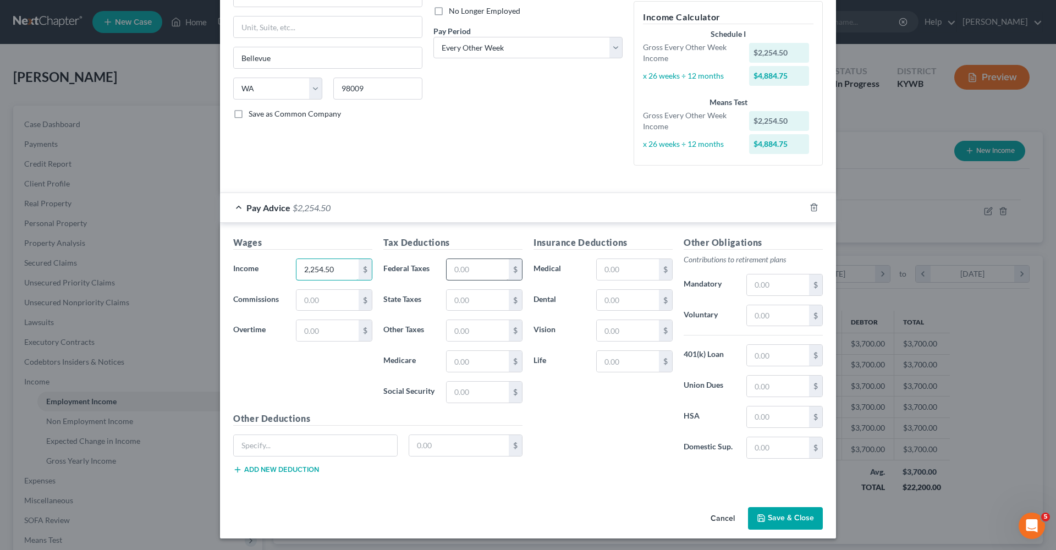
type input "2,254.50"
click at [463, 267] on input "text" at bounding box center [478, 269] width 62 height 21
type input "194.32"
type input "85.88"
click at [485, 330] on input "text" at bounding box center [478, 330] width 62 height 21
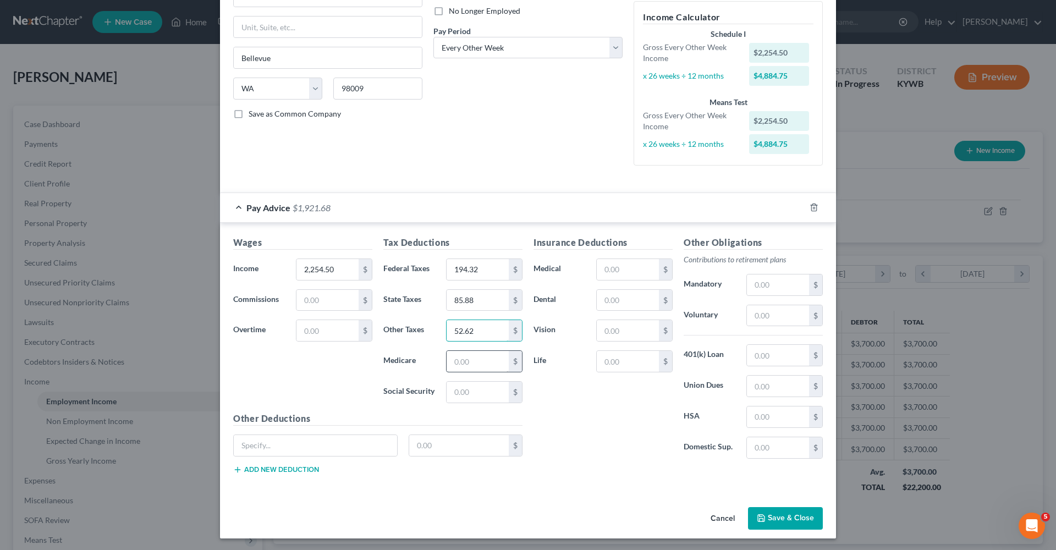
type input "52.62"
click at [481, 360] on input "text" at bounding box center [478, 361] width 62 height 21
type input "34.69"
click at [481, 392] on input "text" at bounding box center [478, 392] width 62 height 21
type input "148.31"
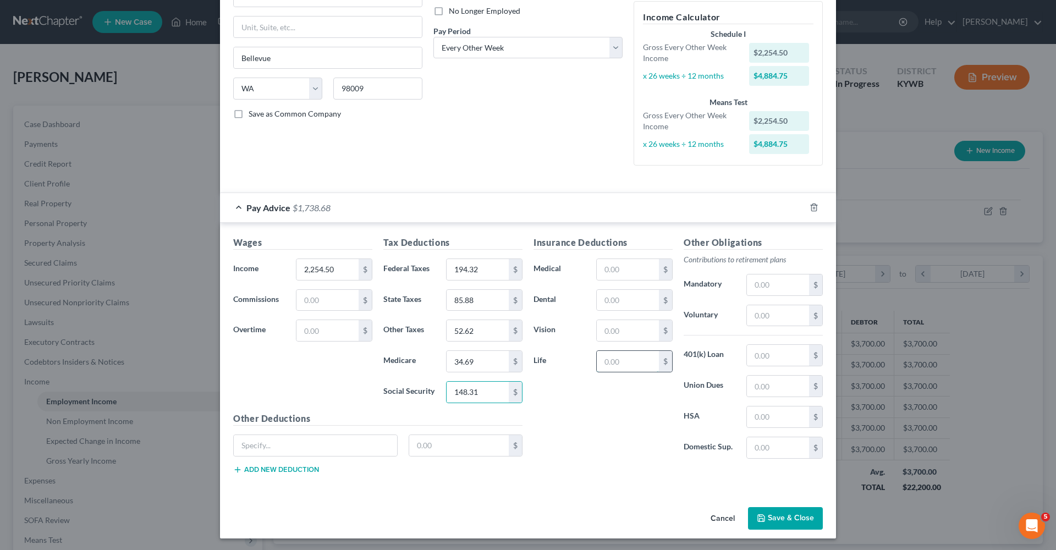
click at [634, 362] on input "text" at bounding box center [628, 361] width 62 height 21
type input "2.44"
click at [767, 352] on input "text" at bounding box center [778, 355] width 62 height 21
click at [767, 316] on input "text" at bounding box center [778, 315] width 62 height 21
type input "119.49"
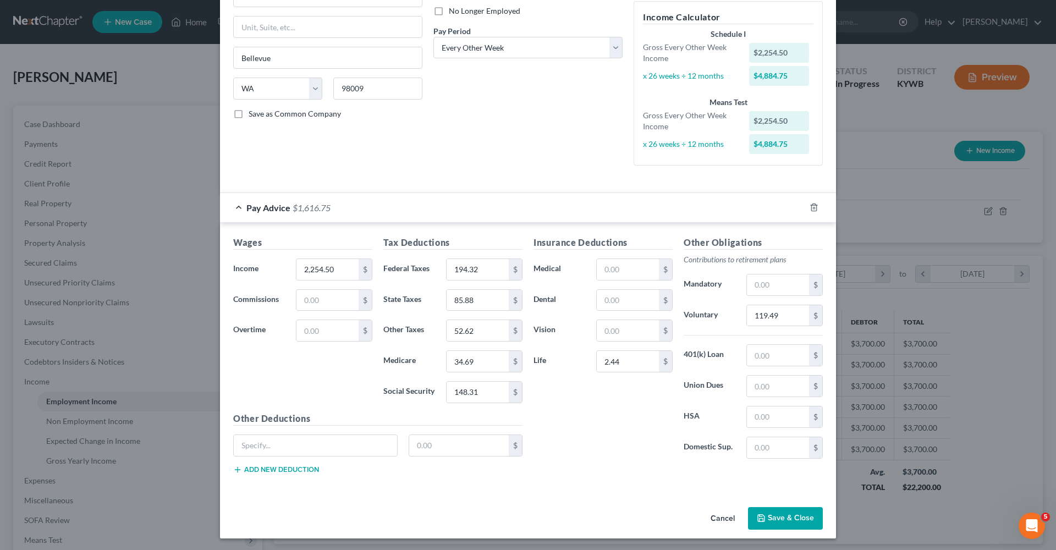
click at [757, 510] on button "Save & Close" at bounding box center [785, 518] width 75 height 23
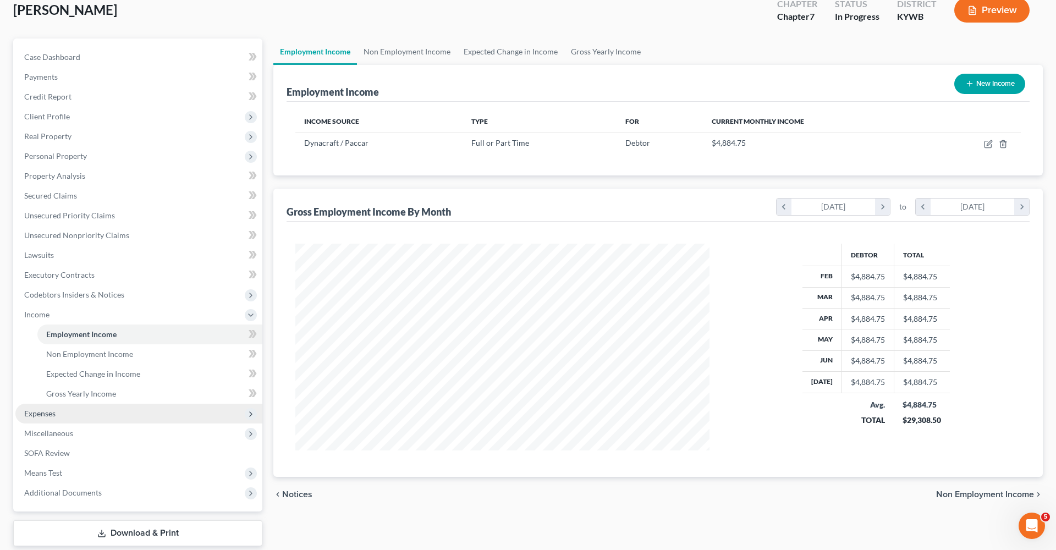
scroll to position [68, 0]
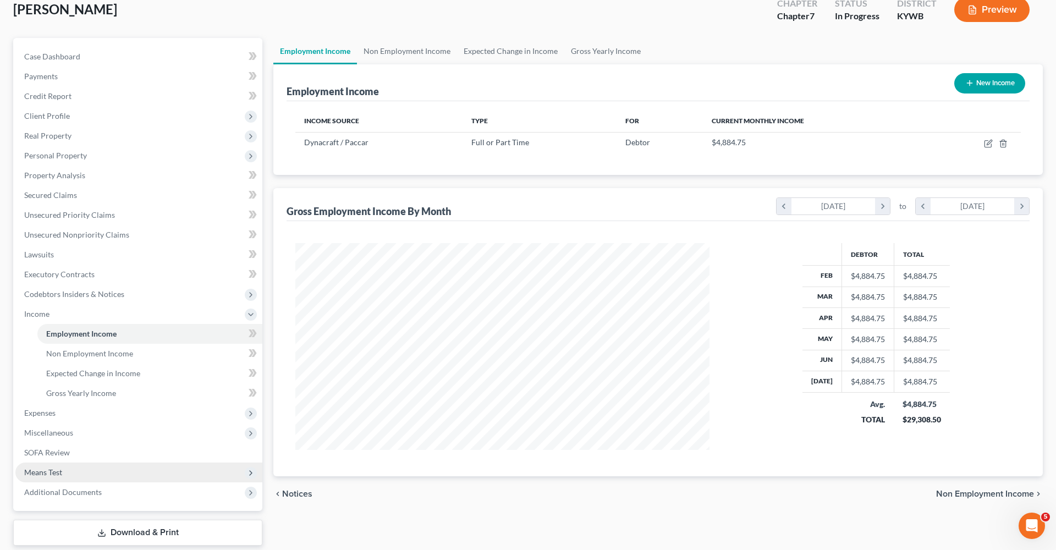
click at [81, 463] on span "Means Test" at bounding box center [138, 473] width 247 height 20
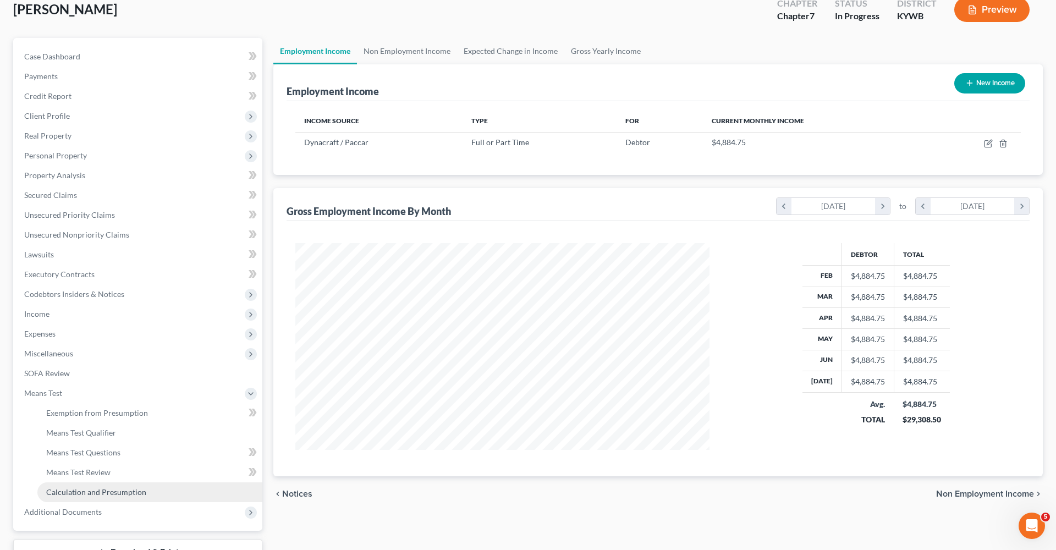
click at [146, 495] on link "Calculation and Presumption" at bounding box center [149, 492] width 225 height 20
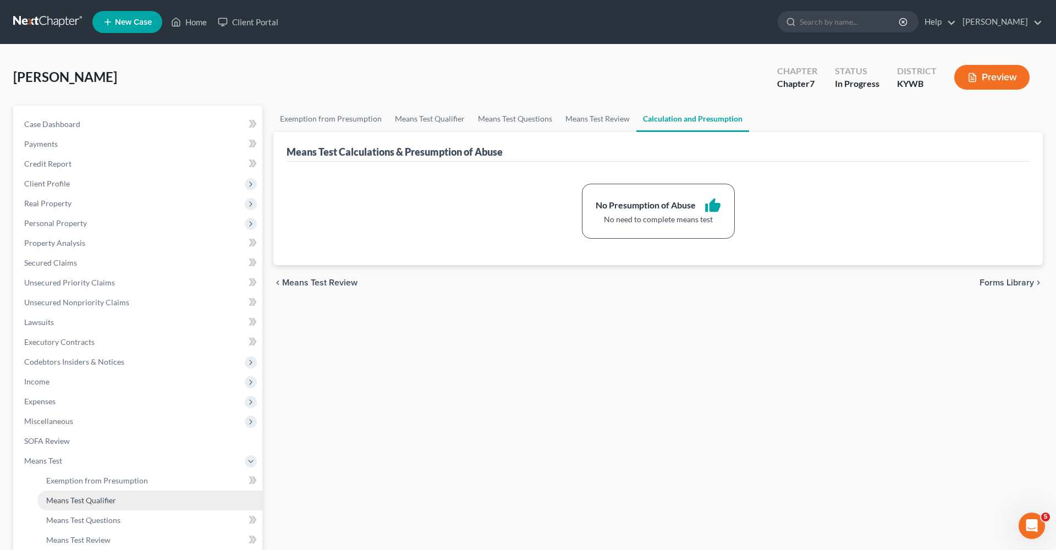
click at [91, 501] on span "Means Test Qualifier" at bounding box center [81, 500] width 70 height 9
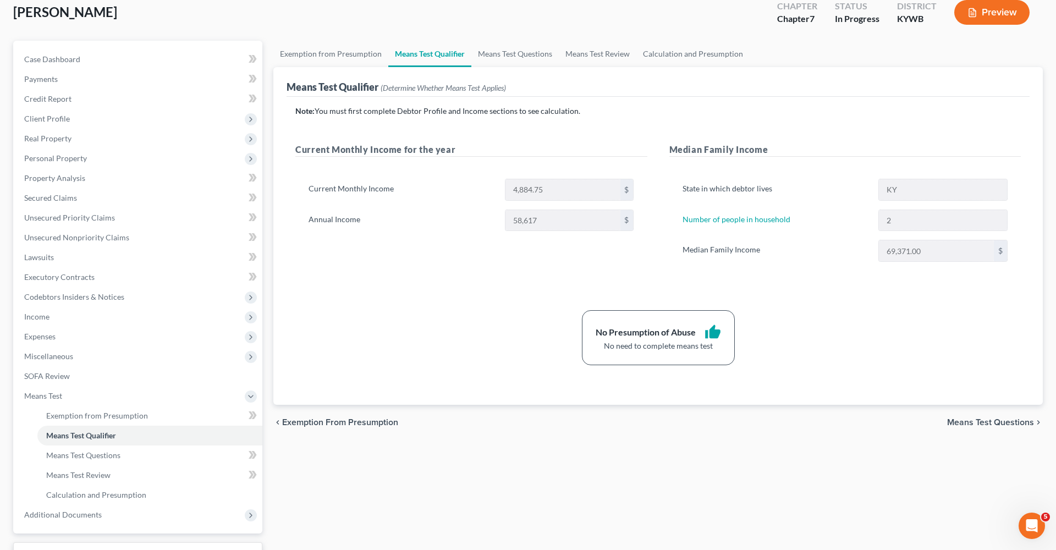
scroll to position [67, 0]
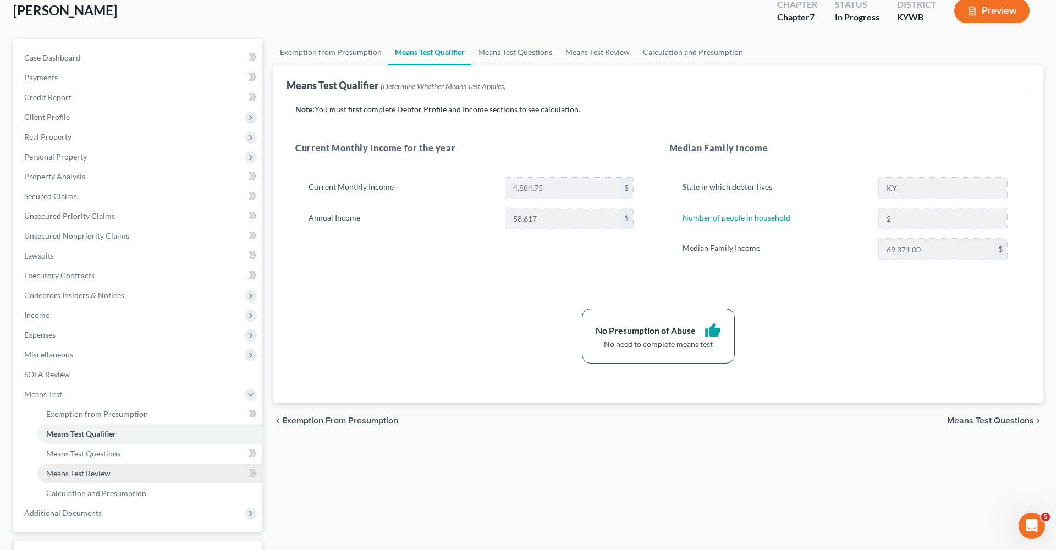
click at [110, 472] on span "Means Test Review" at bounding box center [78, 473] width 64 height 9
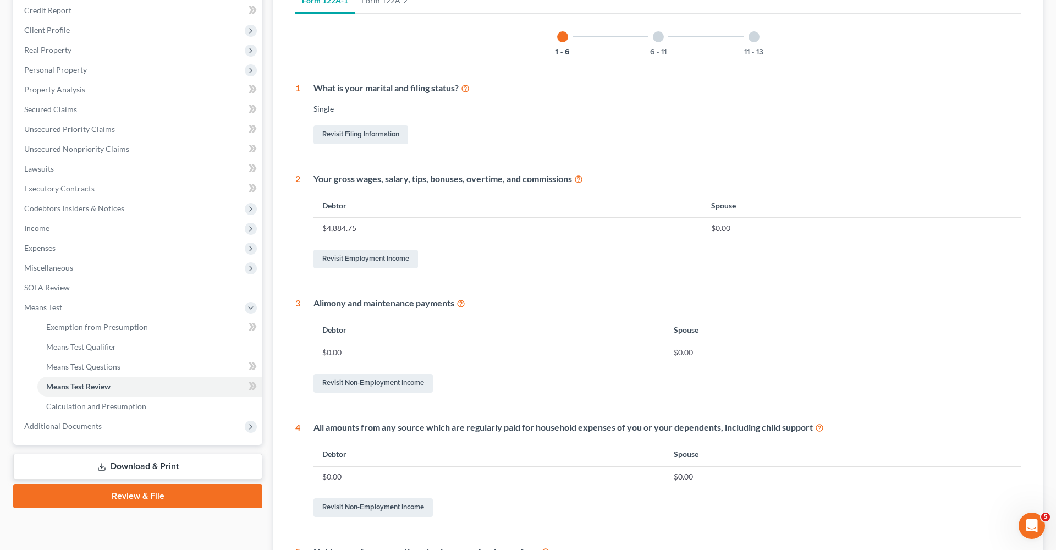
scroll to position [101, 0]
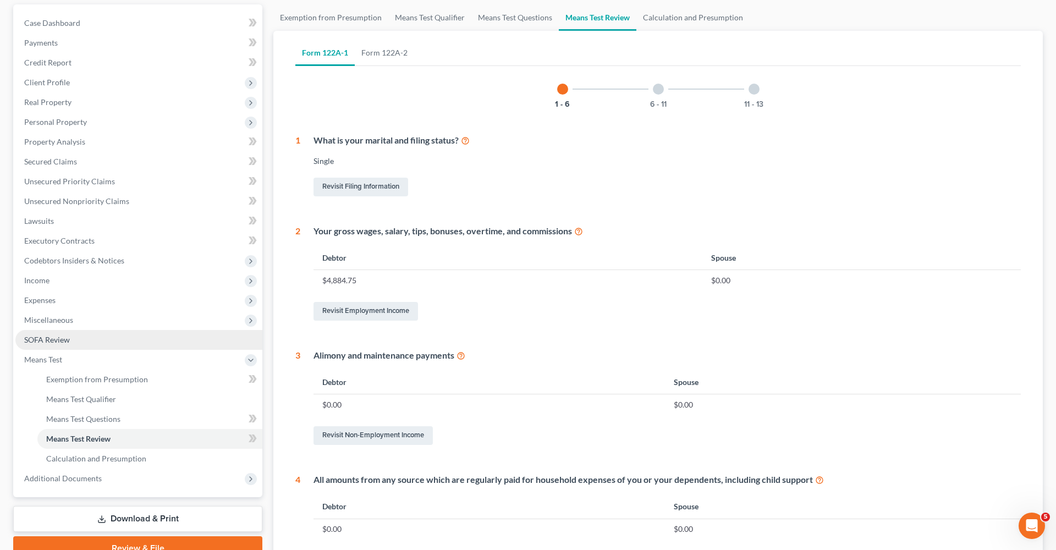
click at [100, 347] on link "SOFA Review" at bounding box center [138, 340] width 247 height 20
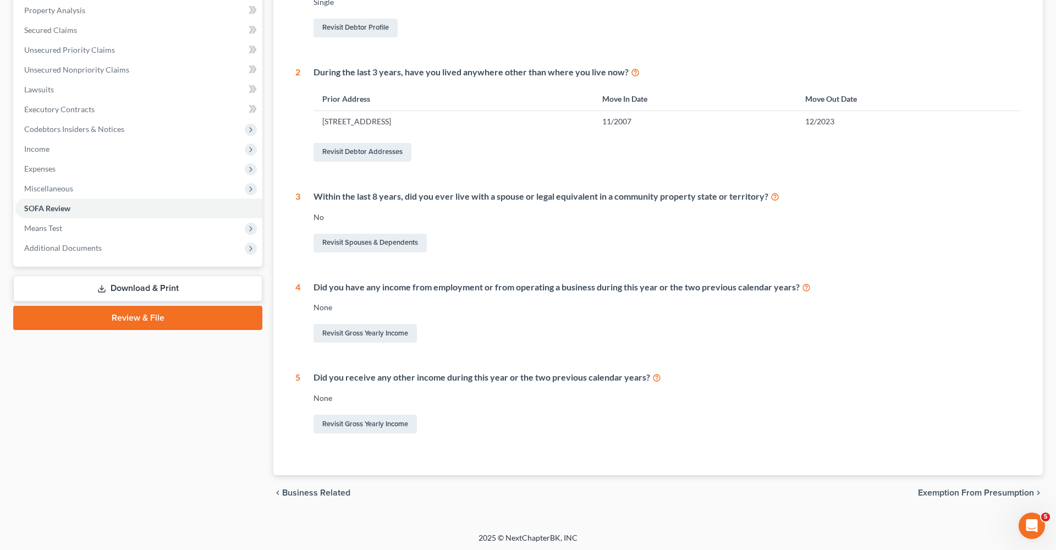
scroll to position [232, 0]
click at [380, 334] on link "Revisit Gross Yearly Income" at bounding box center [364, 333] width 103 height 19
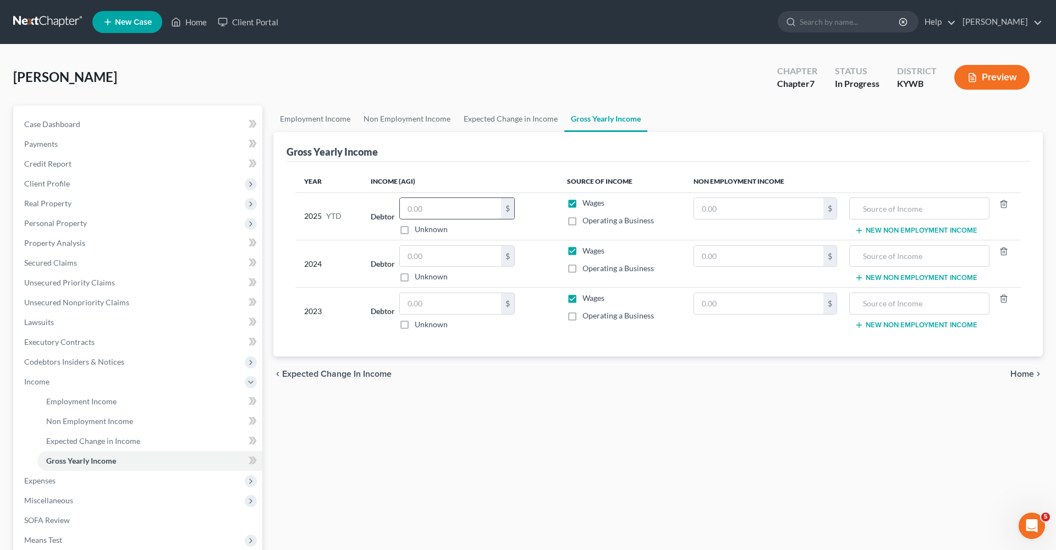
click at [463, 209] on input "text" at bounding box center [450, 208] width 101 height 21
type input "38,400"
click at [870, 201] on input "text" at bounding box center [919, 208] width 128 height 21
type input "d"
type input "Dynacraft"
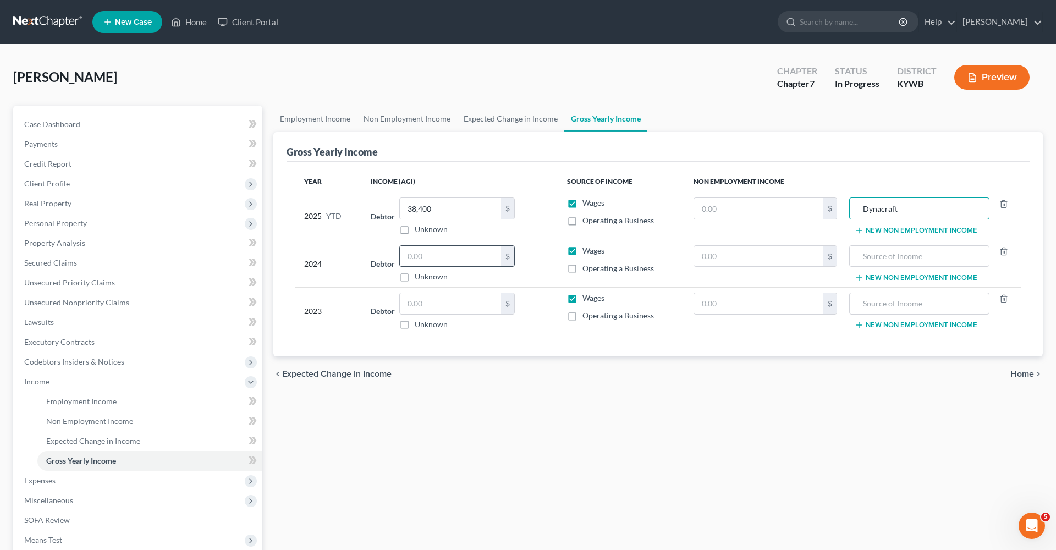
click at [450, 255] on input "text" at bounding box center [450, 256] width 101 height 21
type input "49,976"
click at [474, 309] on input "text" at bounding box center [450, 303] width 101 height 21
type input "49,976"
click at [467, 252] on input "49,976" at bounding box center [450, 256] width 101 height 21
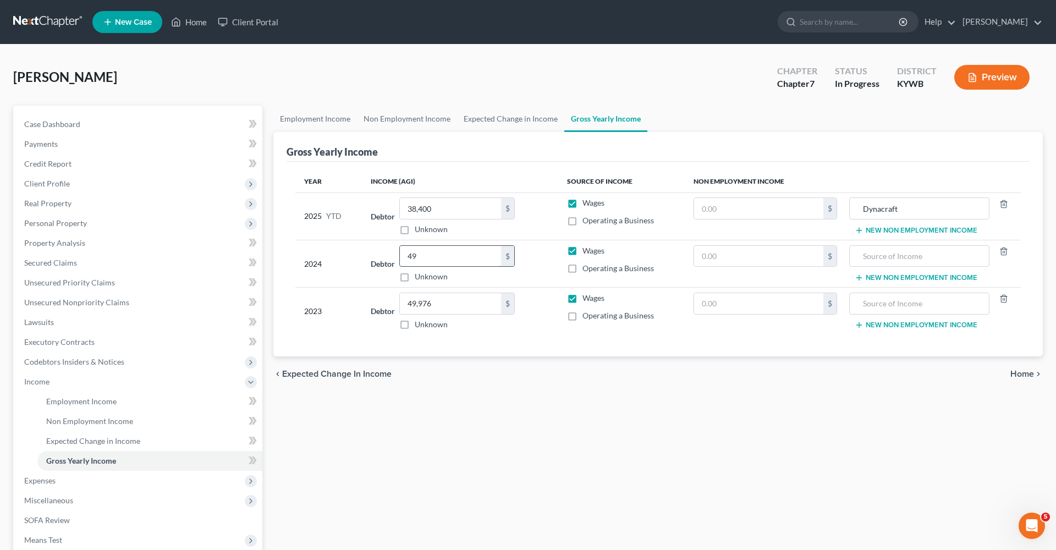
type input "4"
type input "55,723"
click at [876, 244] on td "New Non Employment Income" at bounding box center [933, 263] width 175 height 47
click at [876, 250] on input "text" at bounding box center [919, 256] width 128 height 21
click at [1014, 376] on span "Home" at bounding box center [1022, 374] width 24 height 9
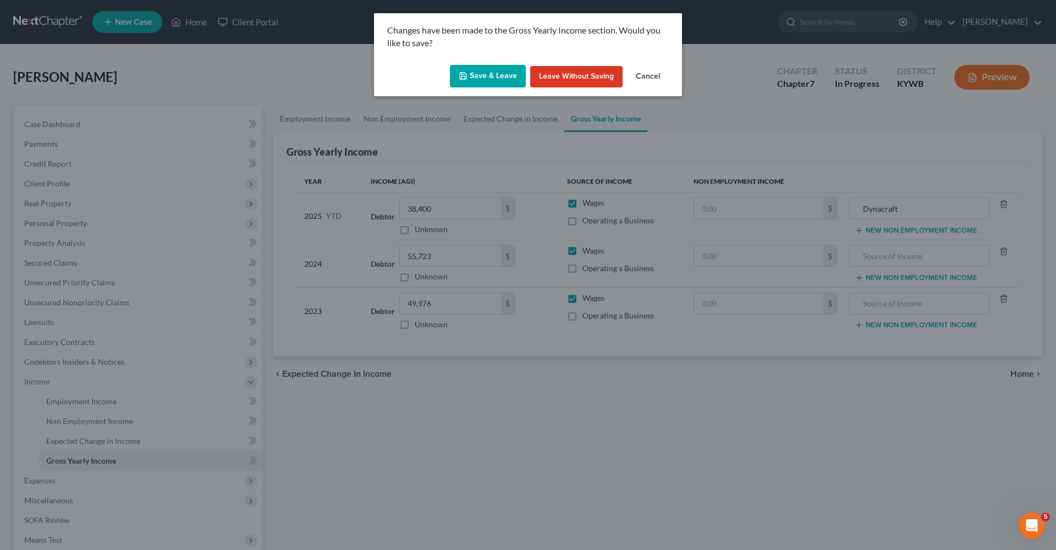
click at [465, 72] on icon "button" at bounding box center [463, 75] width 9 height 9
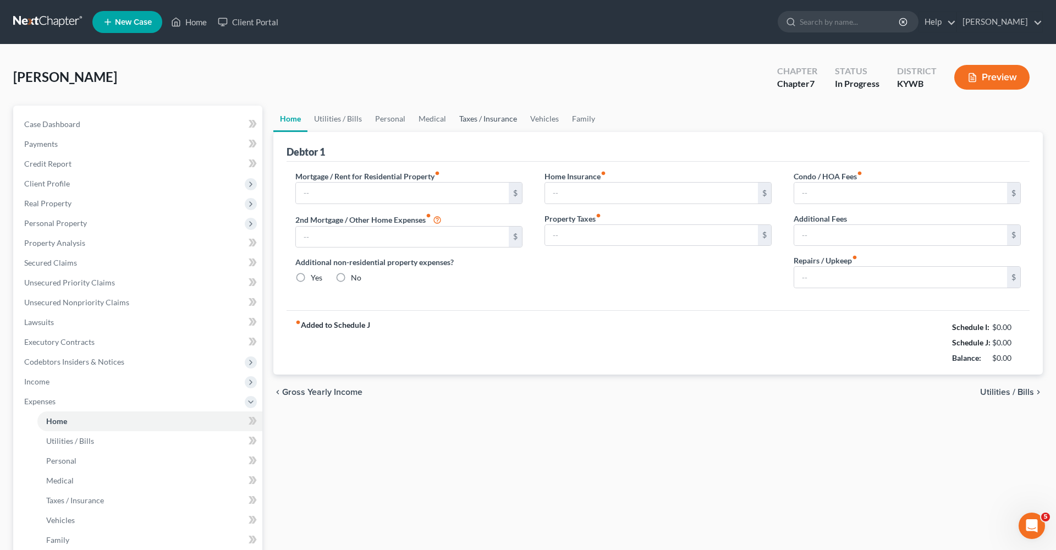
type input "950.00"
type input "0.00"
radio input "true"
type input "0.00"
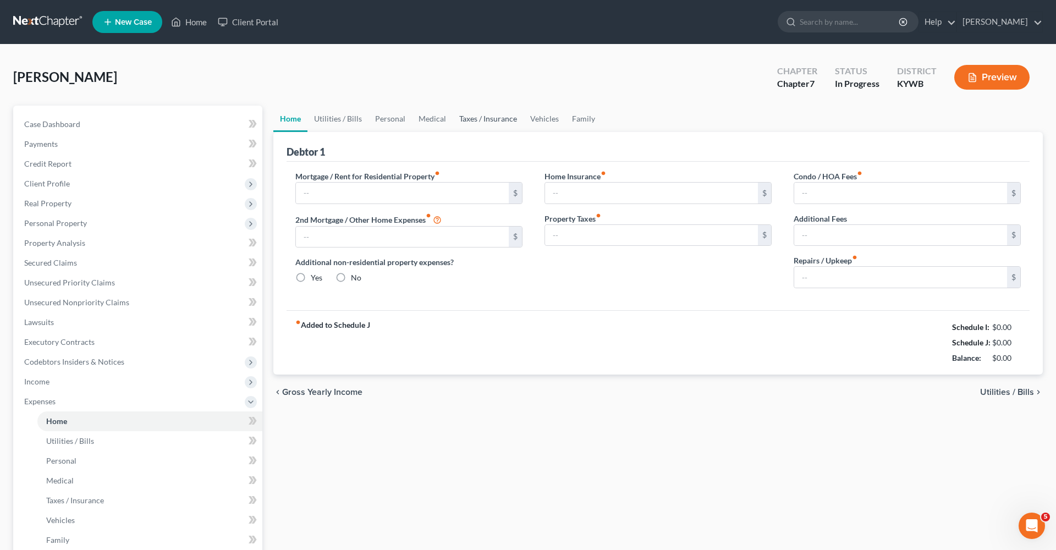
type input "0.00"
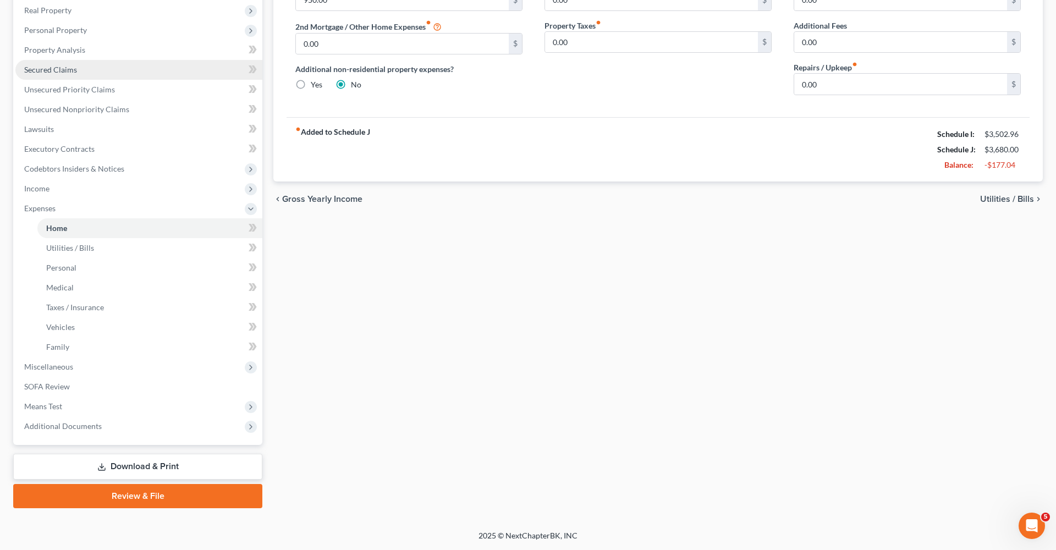
scroll to position [193, 0]
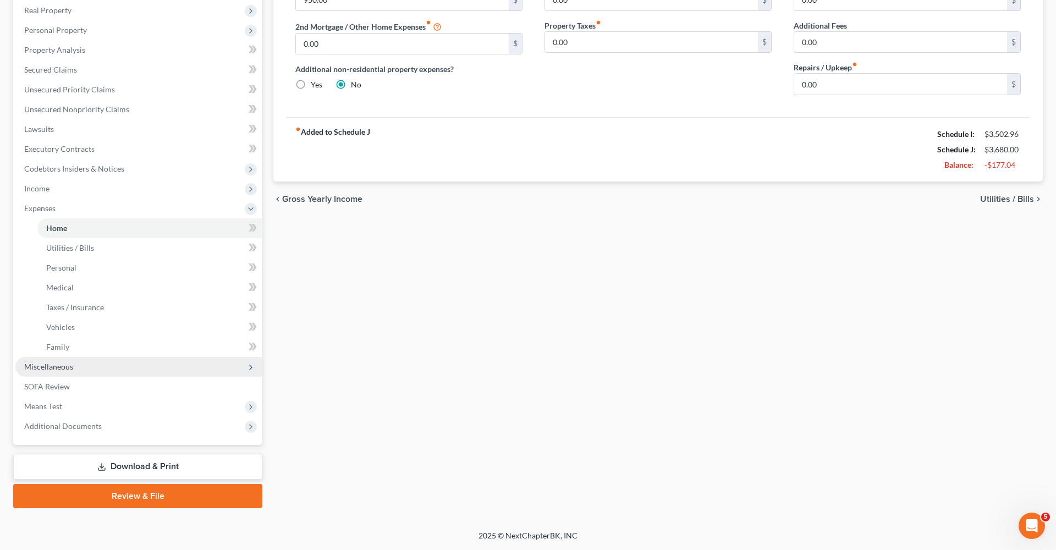
drag, startPoint x: 251, startPoint y: 367, endPoint x: 235, endPoint y: 366, distance: 16.0
click at [235, 366] on span "Miscellaneous" at bounding box center [138, 367] width 247 height 20
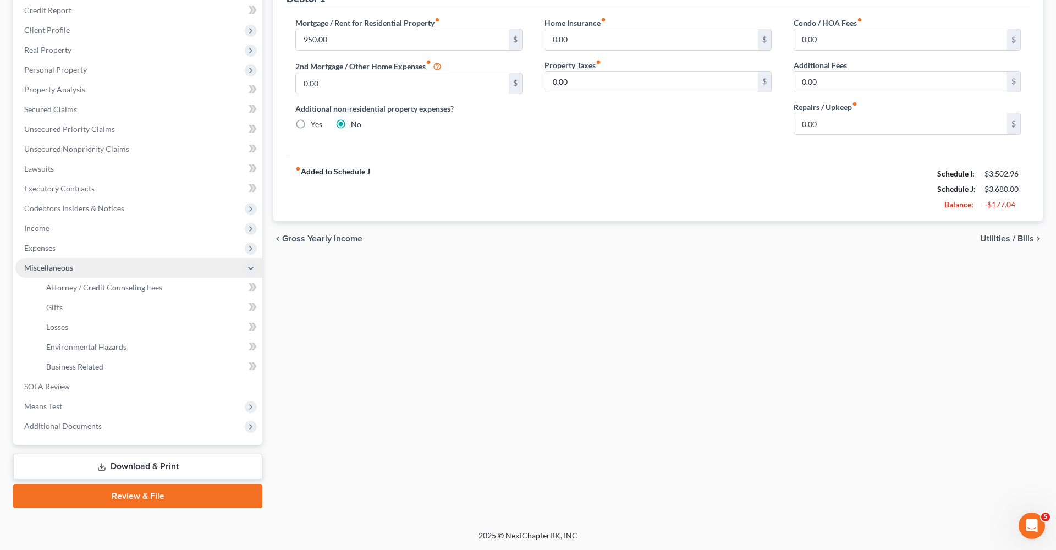
click at [235, 366] on li "Miscellaneous Attorney / Credit Counseling Fees Attorney / Bankruptcy Fees Gift…" at bounding box center [138, 317] width 247 height 119
click at [111, 246] on span "Expenses" at bounding box center [138, 248] width 247 height 20
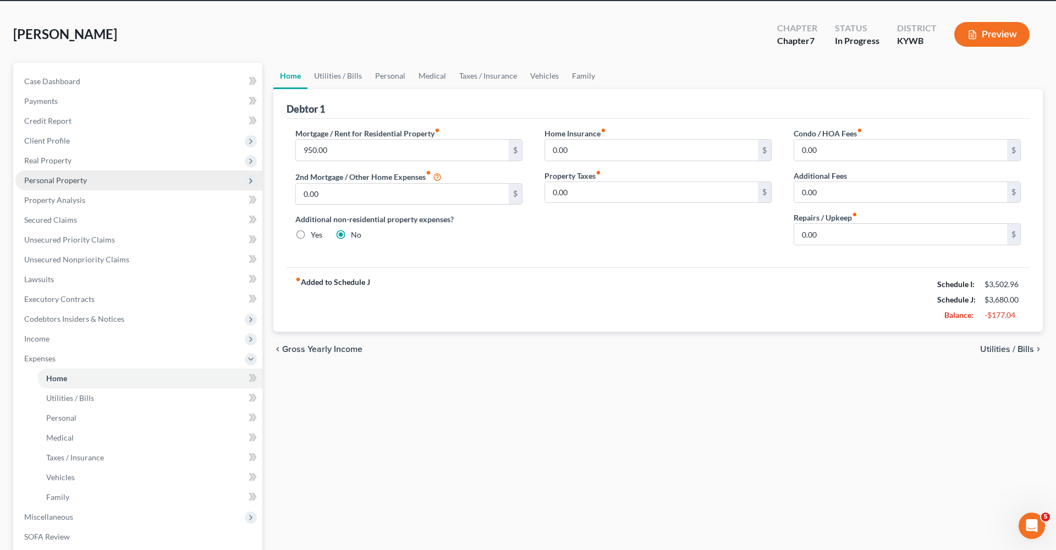
scroll to position [43, 0]
click at [101, 262] on span "Unsecured Nonpriority Claims" at bounding box center [76, 259] width 105 height 9
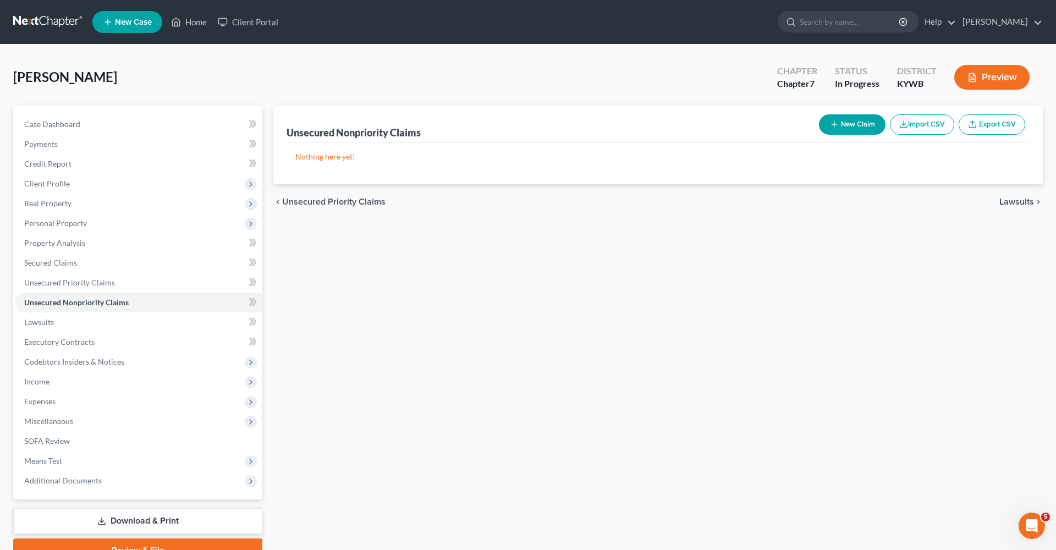
click at [854, 129] on button "New Claim" at bounding box center [852, 124] width 67 height 20
select select "0"
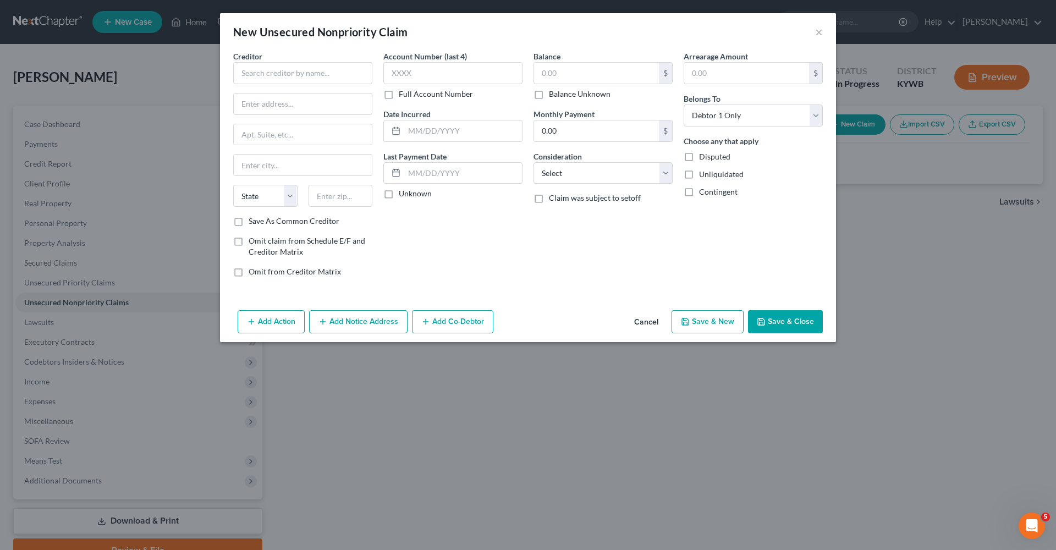
click at [870, 260] on div "New Unsecured Nonpriority Claim × Creditor * State [US_STATE] AK AR AZ [GEOGRAP…" at bounding box center [528, 275] width 1056 height 550
click at [787, 329] on button "Save & Close" at bounding box center [785, 321] width 75 height 23
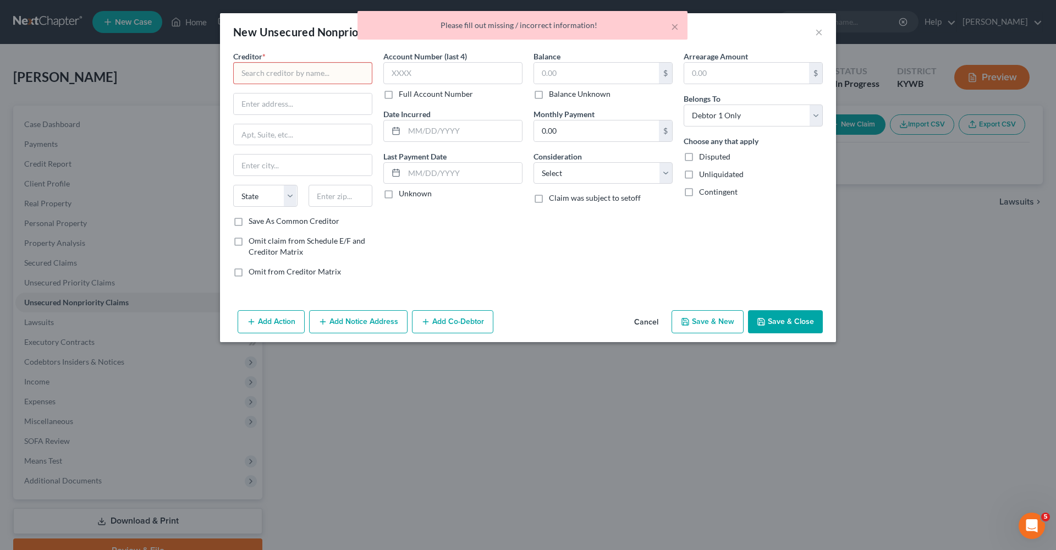
click at [820, 35] on div "× Please fill out missing / incorrect information!" at bounding box center [523, 28] width 1056 height 34
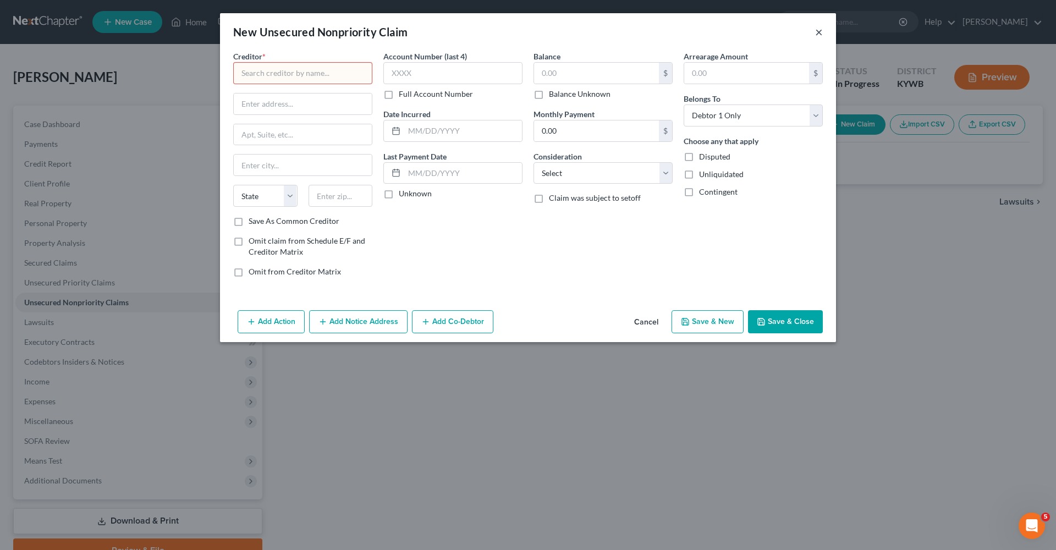
click at [821, 34] on button "×" at bounding box center [819, 31] width 8 height 13
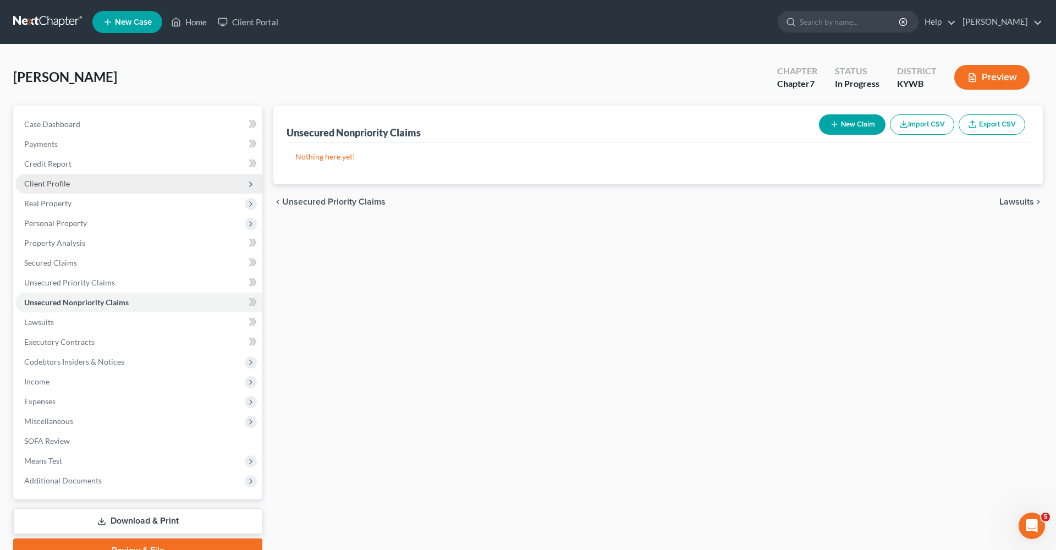
click at [157, 178] on span "Client Profile" at bounding box center [138, 184] width 247 height 20
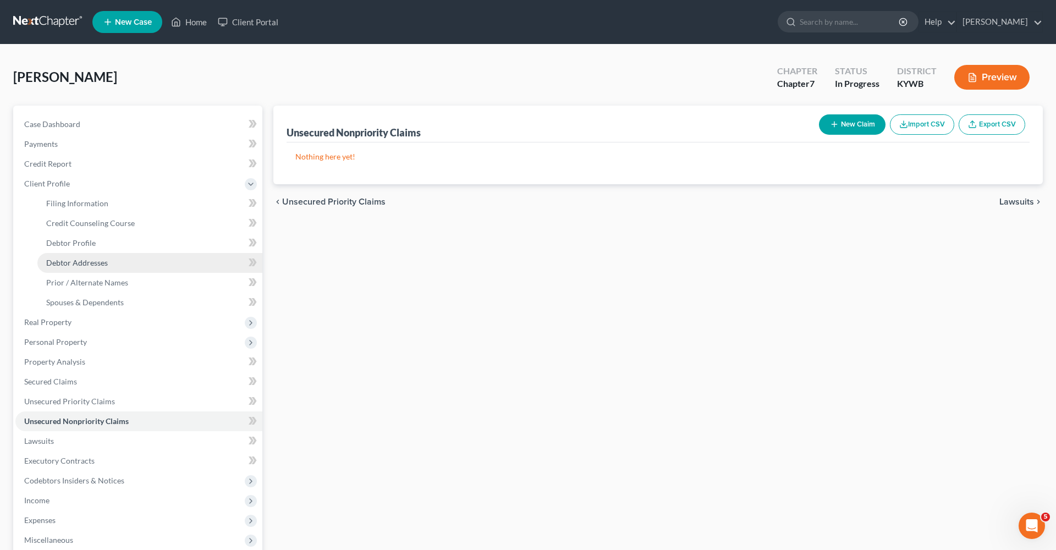
click at [100, 261] on span "Debtor Addresses" at bounding box center [77, 262] width 62 height 9
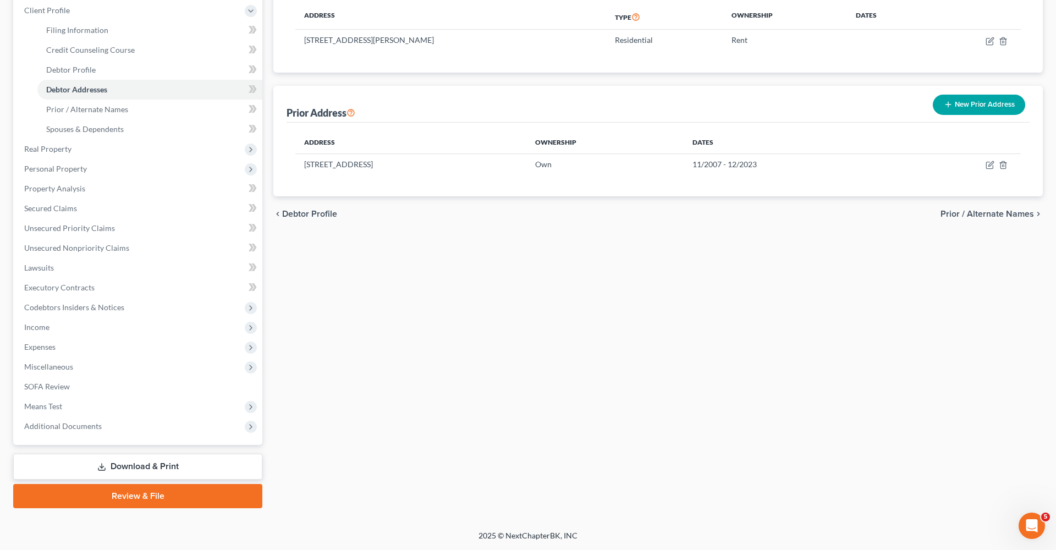
scroll to position [173, 0]
click at [250, 330] on polyline at bounding box center [251, 328] width 2 height 4
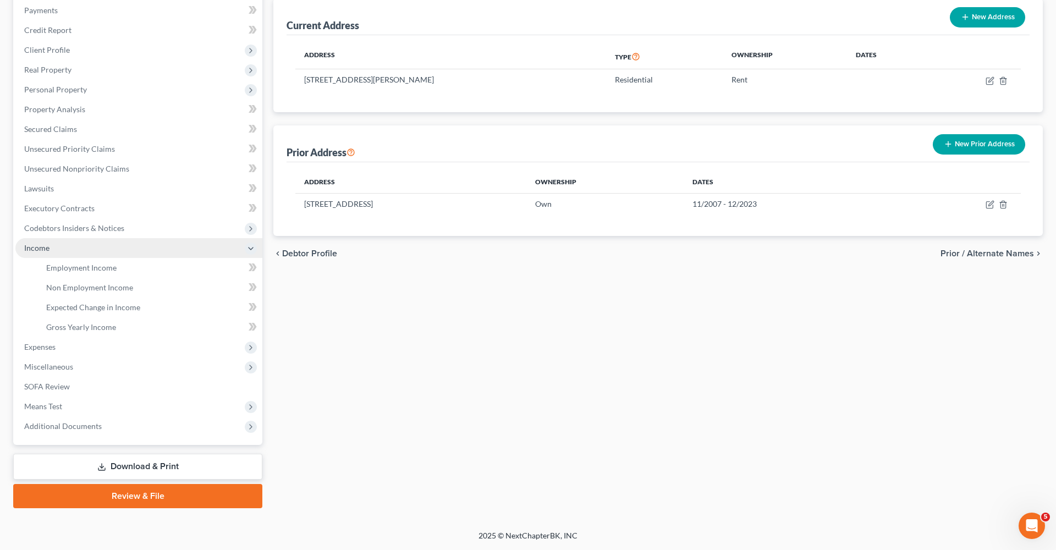
scroll to position [134, 0]
click at [218, 285] on link "Non Employment Income" at bounding box center [149, 288] width 225 height 20
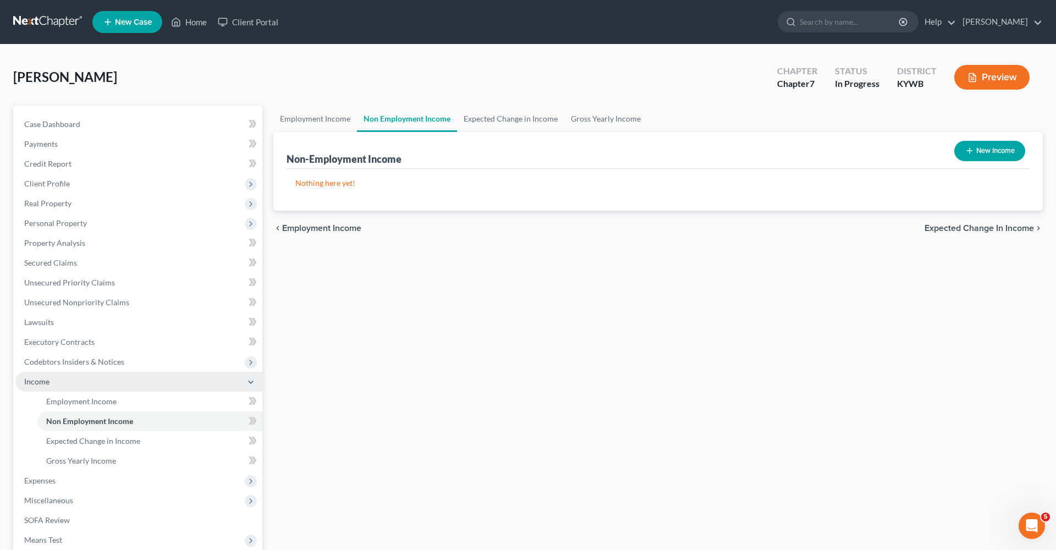
scroll to position [2, 0]
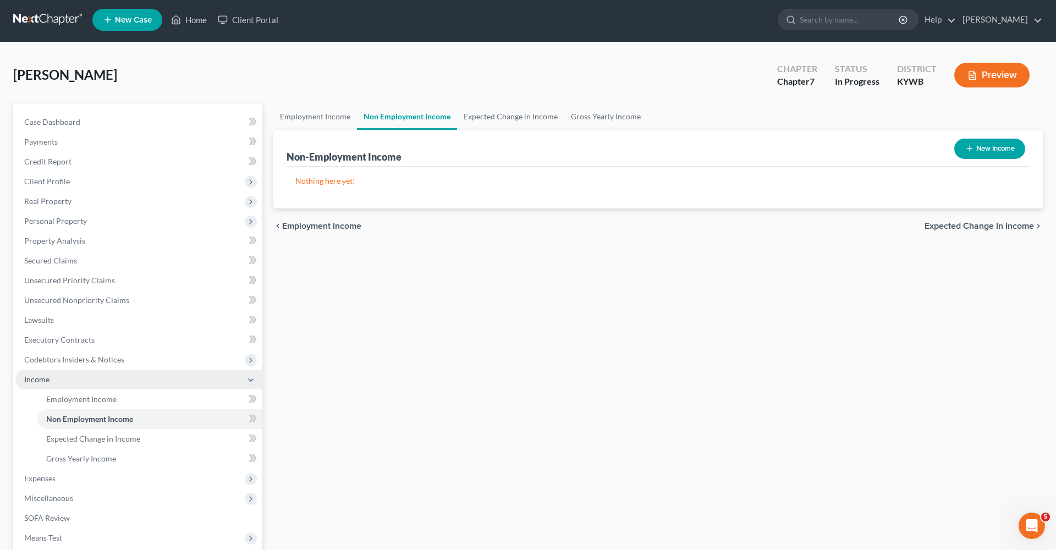
click at [977, 150] on button "New Income" at bounding box center [989, 149] width 71 height 20
select select "0"
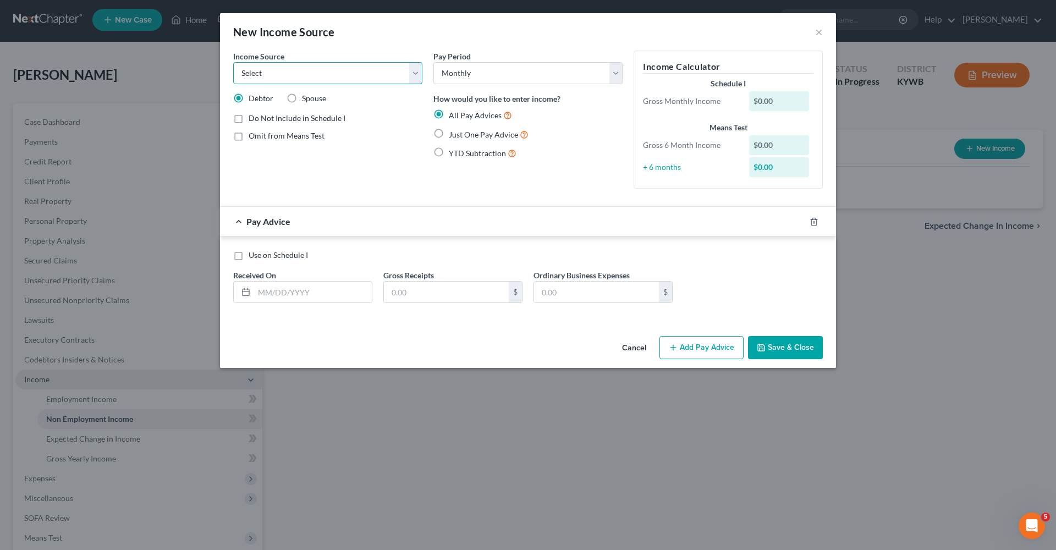
select select "12"
click at [714, 350] on button "Add Pay Advice" at bounding box center [701, 347] width 84 height 23
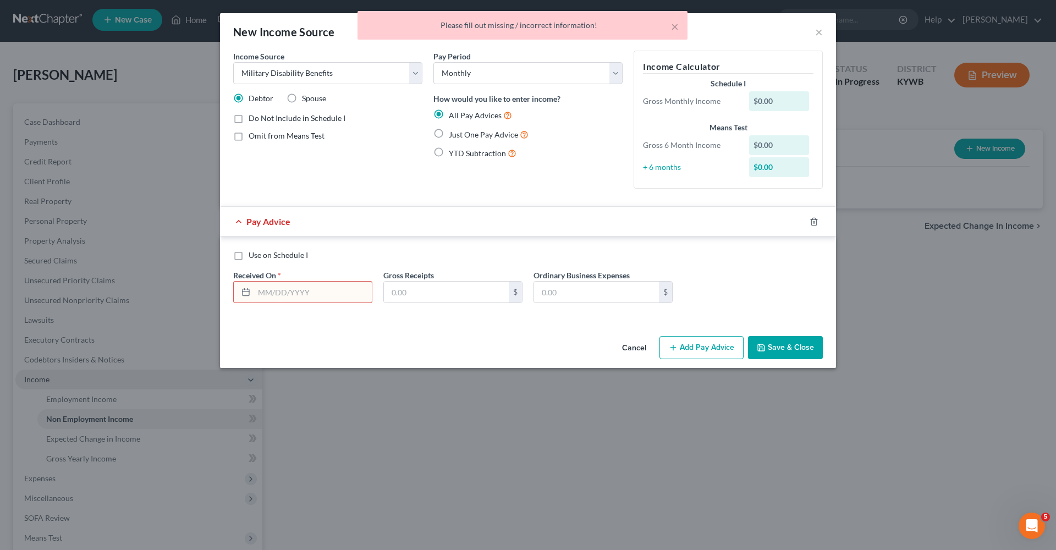
click at [340, 291] on input "text" at bounding box center [313, 292] width 118 height 21
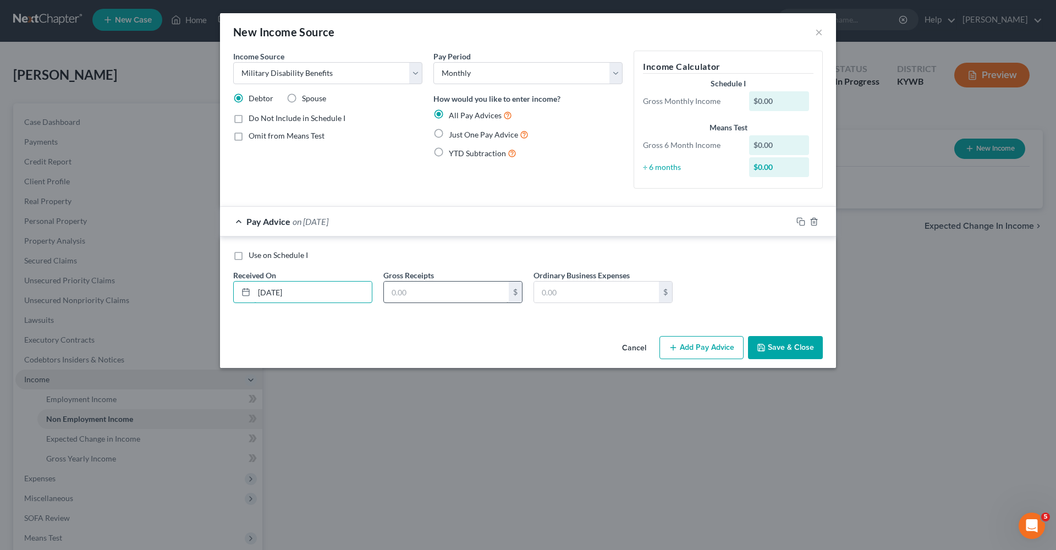
type input "[DATE]"
click at [400, 293] on input "text" at bounding box center [446, 292] width 125 height 21
type input "177"
click at [777, 346] on button "Save & Close" at bounding box center [785, 347] width 75 height 23
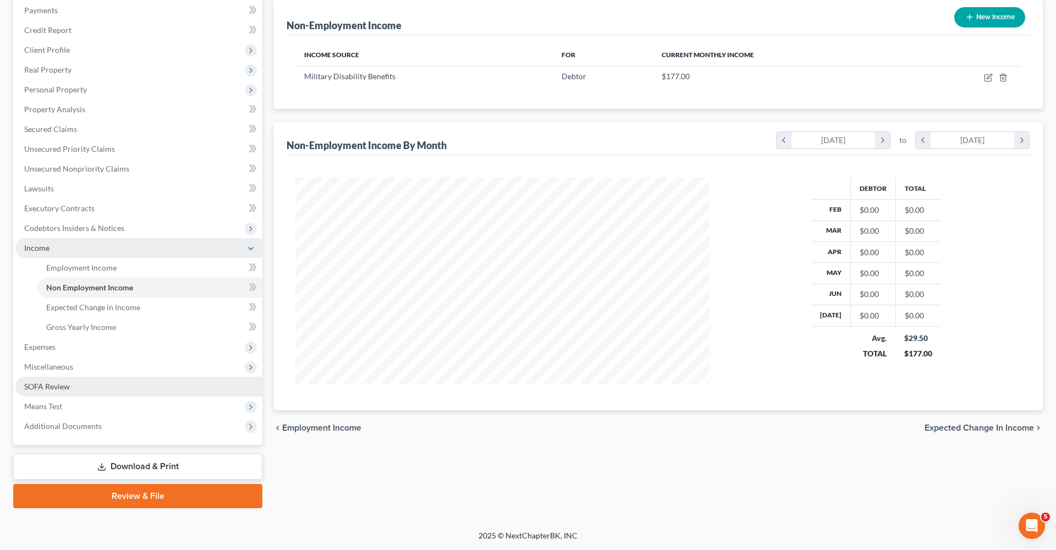
scroll to position [134, 0]
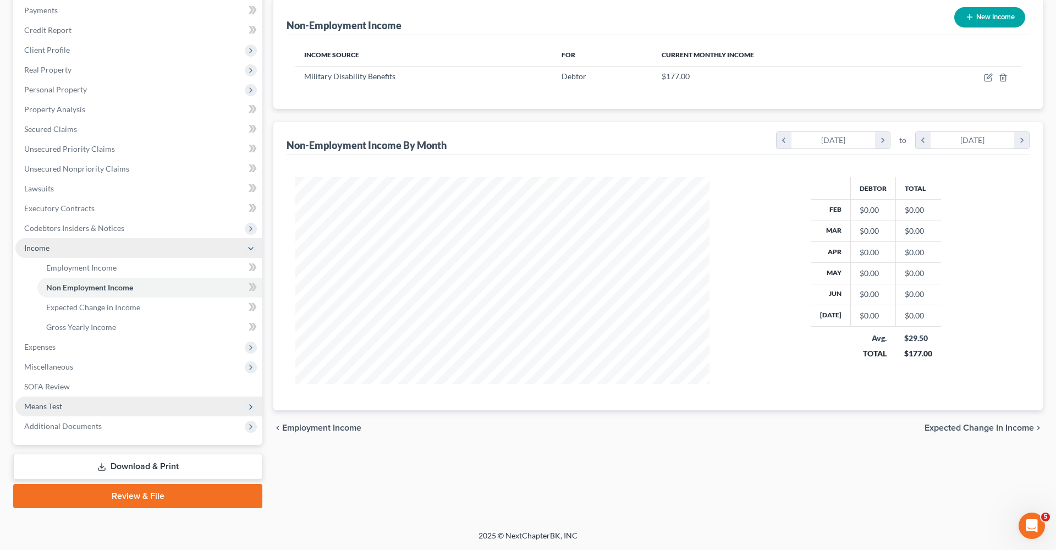
click at [71, 404] on span "Means Test" at bounding box center [138, 407] width 247 height 20
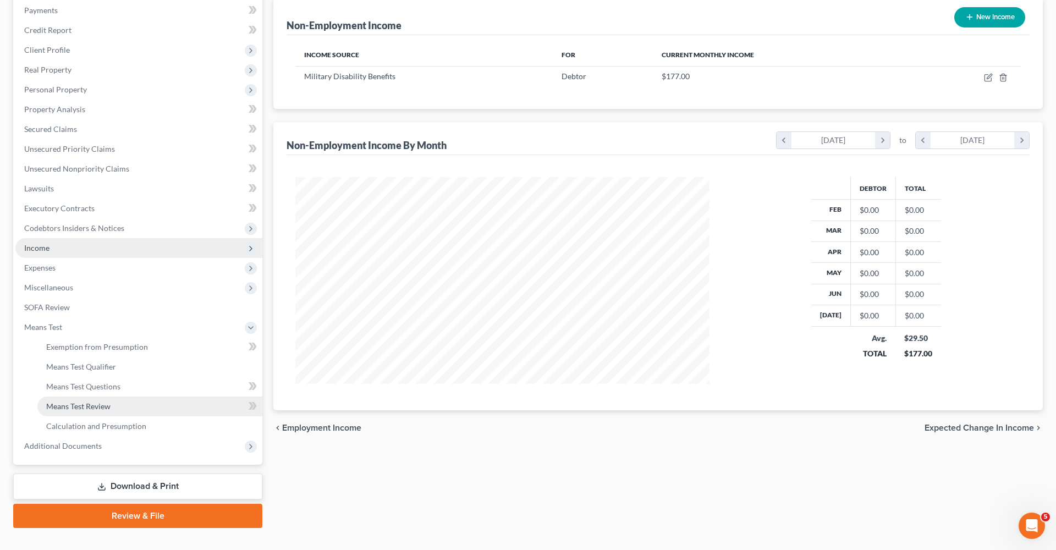
click at [190, 400] on link "Means Test Review" at bounding box center [149, 407] width 225 height 20
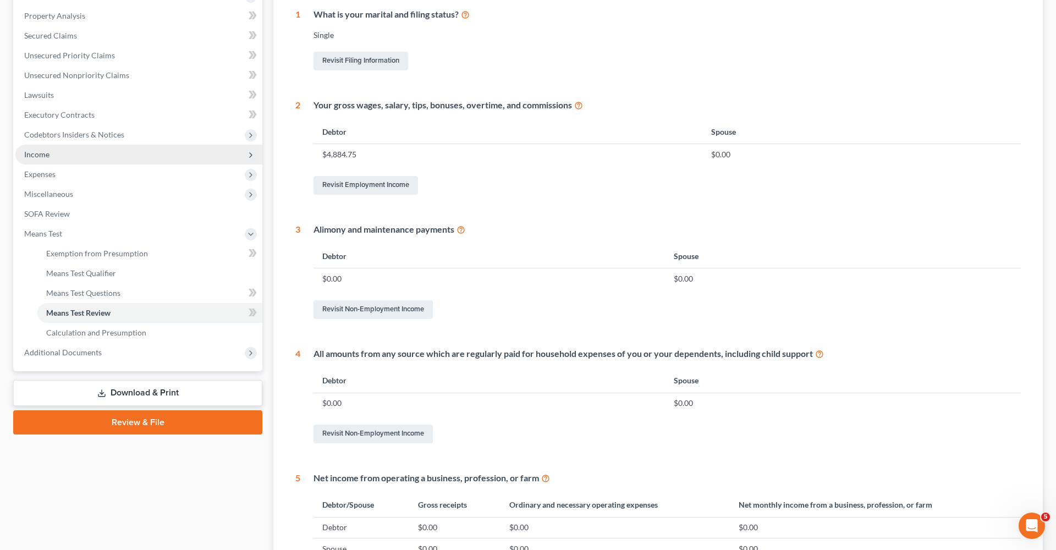
scroll to position [228, 0]
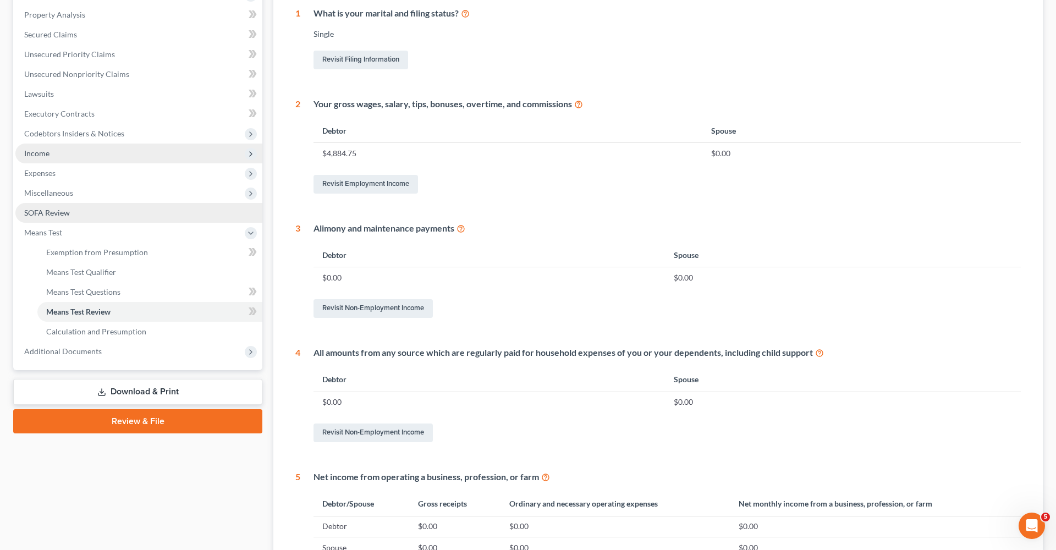
click at [157, 212] on link "SOFA Review" at bounding box center [138, 213] width 247 height 20
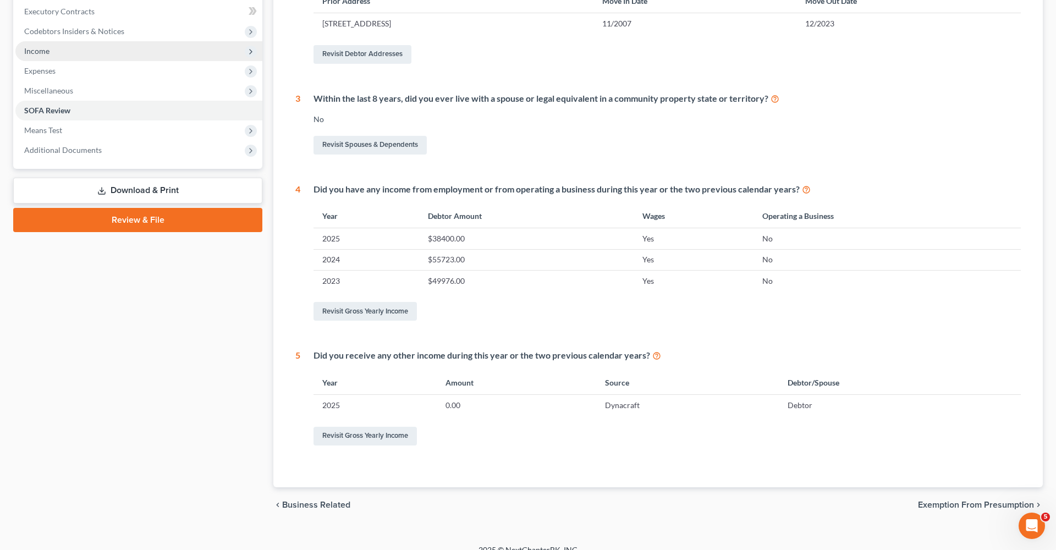
scroll to position [331, 0]
click at [352, 433] on link "Revisit Gross Yearly Income" at bounding box center [364, 436] width 103 height 19
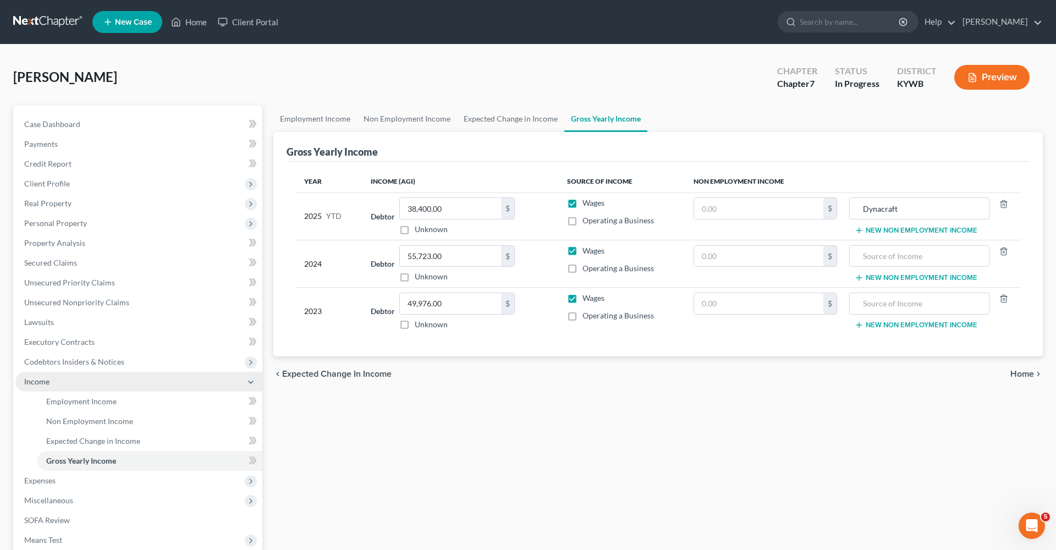
click at [337, 373] on span "Expected Change in Income" at bounding box center [336, 374] width 109 height 9
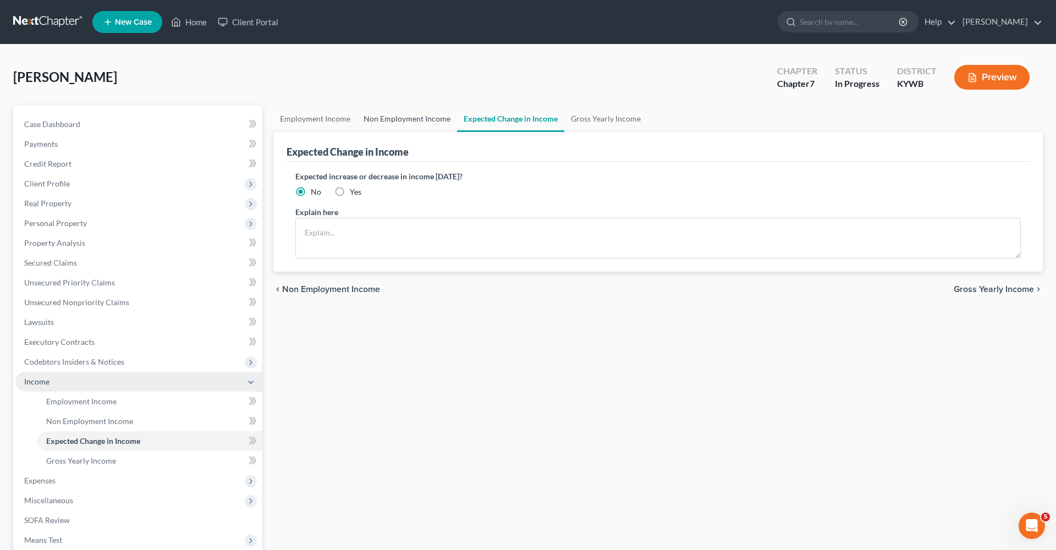
click at [404, 124] on link "Non Employment Income" at bounding box center [407, 119] width 100 height 26
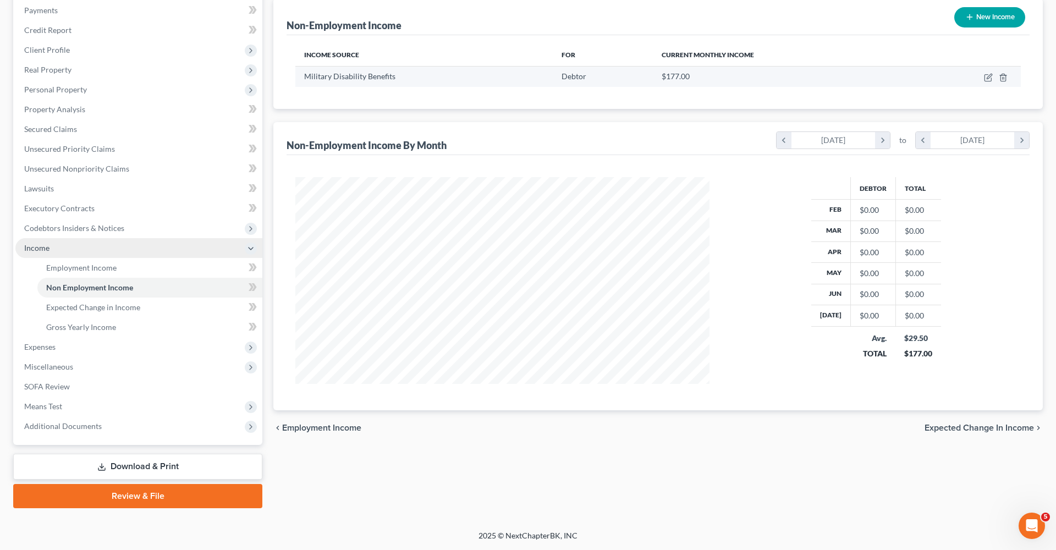
scroll to position [134, 0]
click at [38, 392] on link "SOFA Review" at bounding box center [138, 387] width 247 height 20
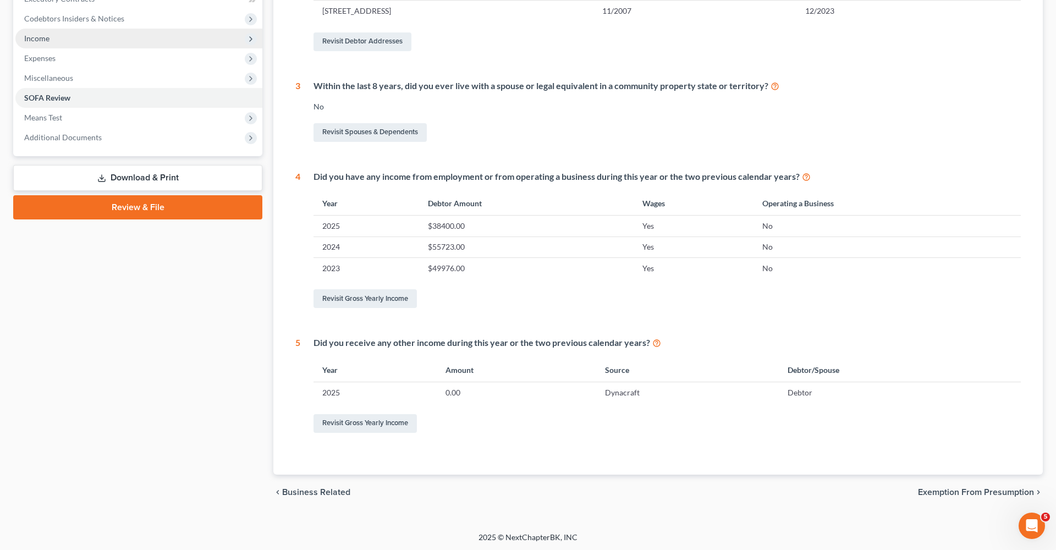
scroll to position [342, 0]
click at [950, 489] on span "Exemption from Presumption" at bounding box center [976, 493] width 116 height 9
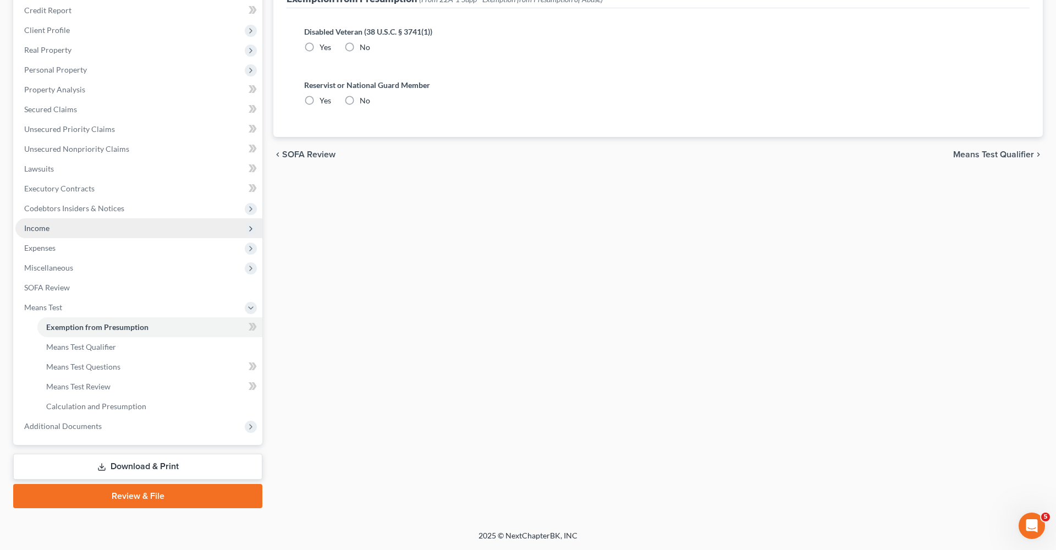
scroll to position [5, 0]
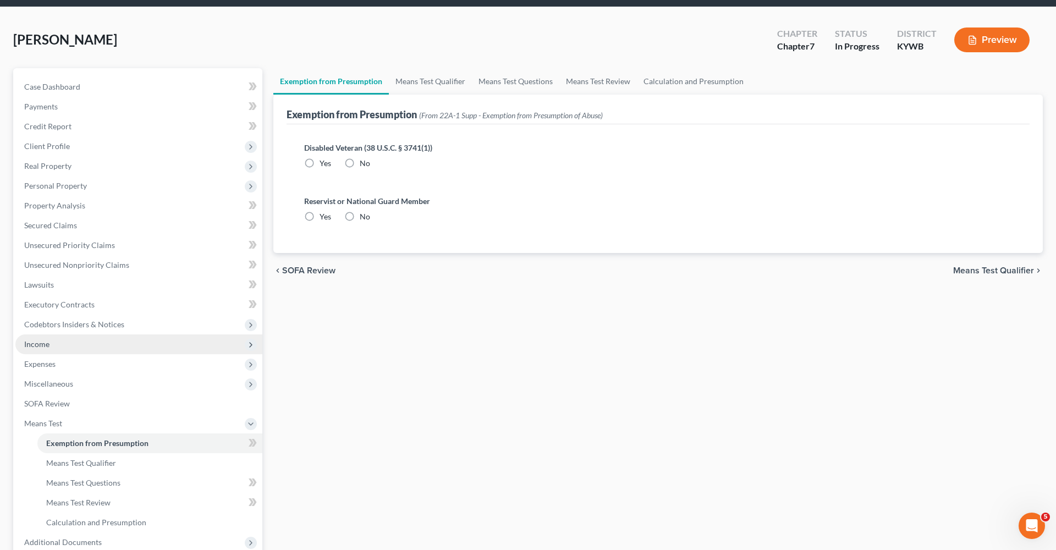
radio input "true"
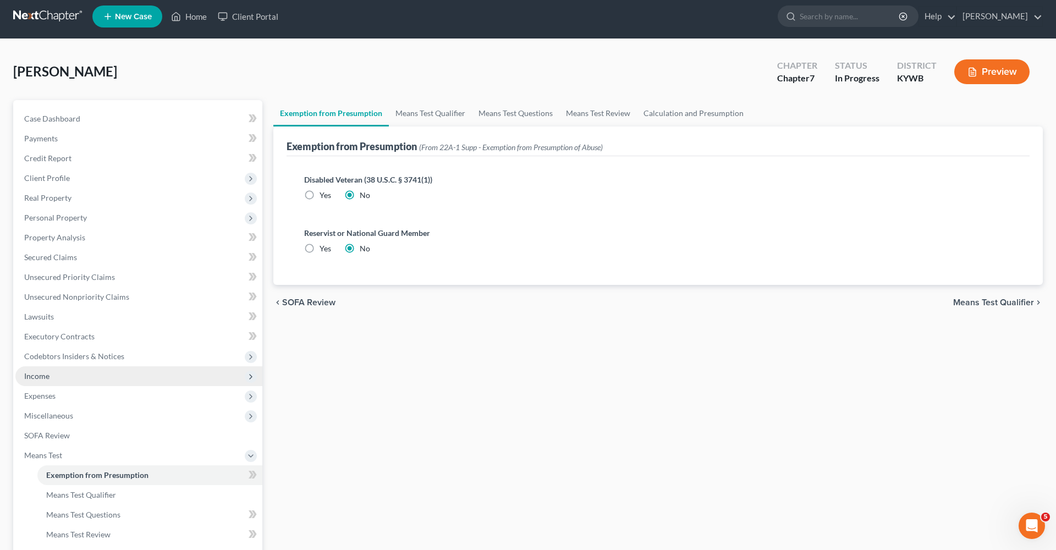
scroll to position [0, 0]
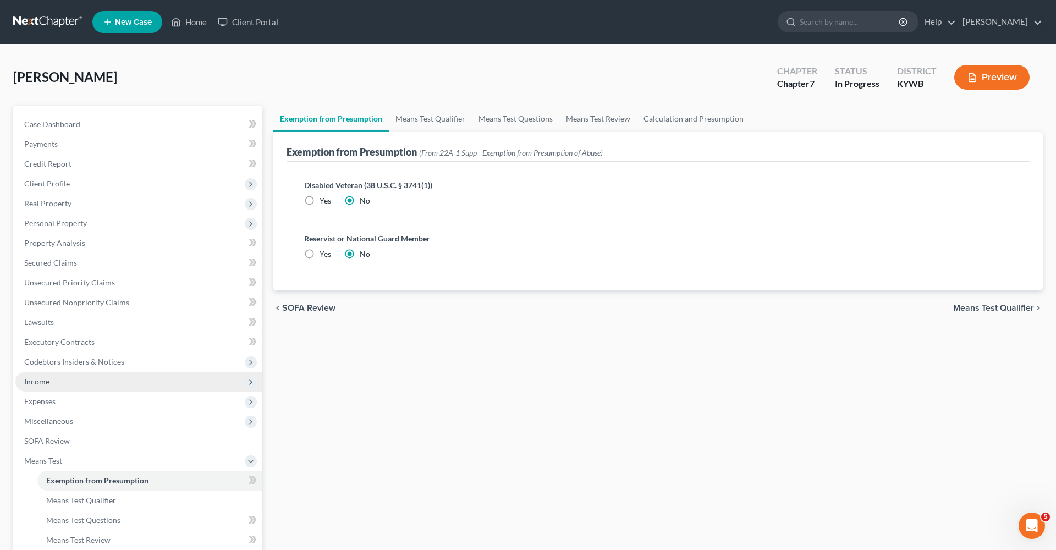
click at [958, 309] on span "Means Test Qualifier" at bounding box center [993, 308] width 81 height 9
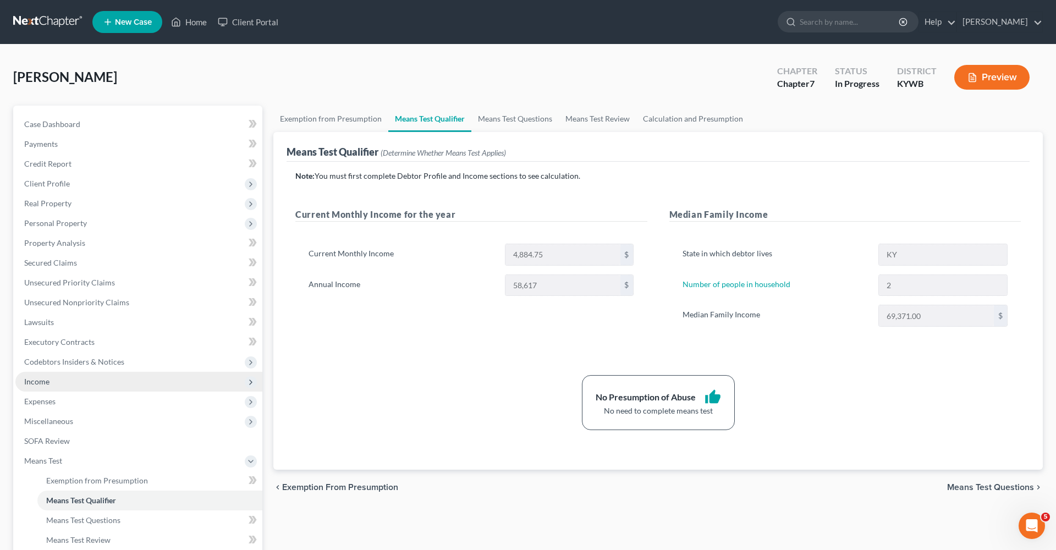
click at [1003, 488] on span "Means Test Questions" at bounding box center [990, 487] width 87 height 9
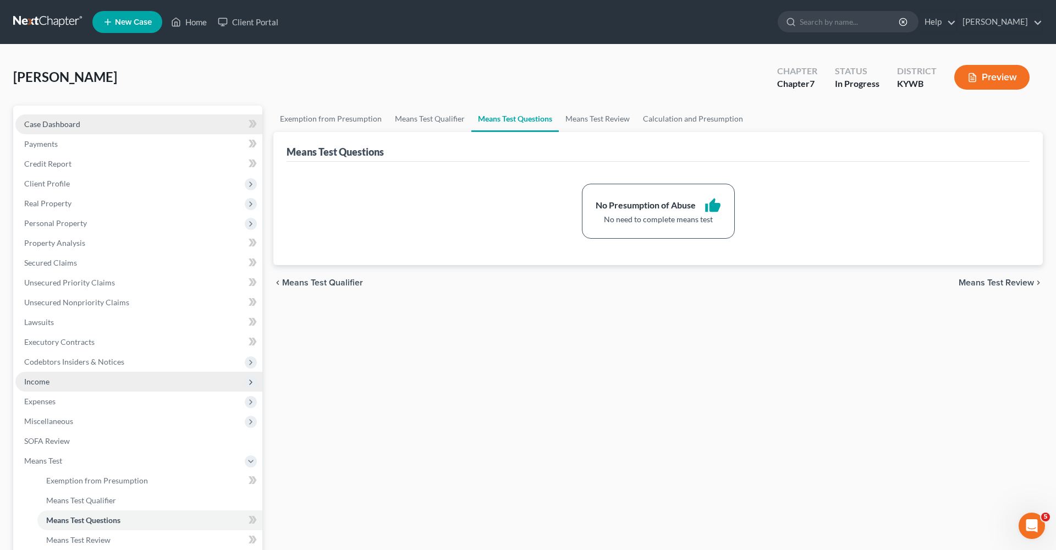
click at [54, 130] on link "Case Dashboard" at bounding box center [138, 124] width 247 height 20
select select "3"
select select "6"
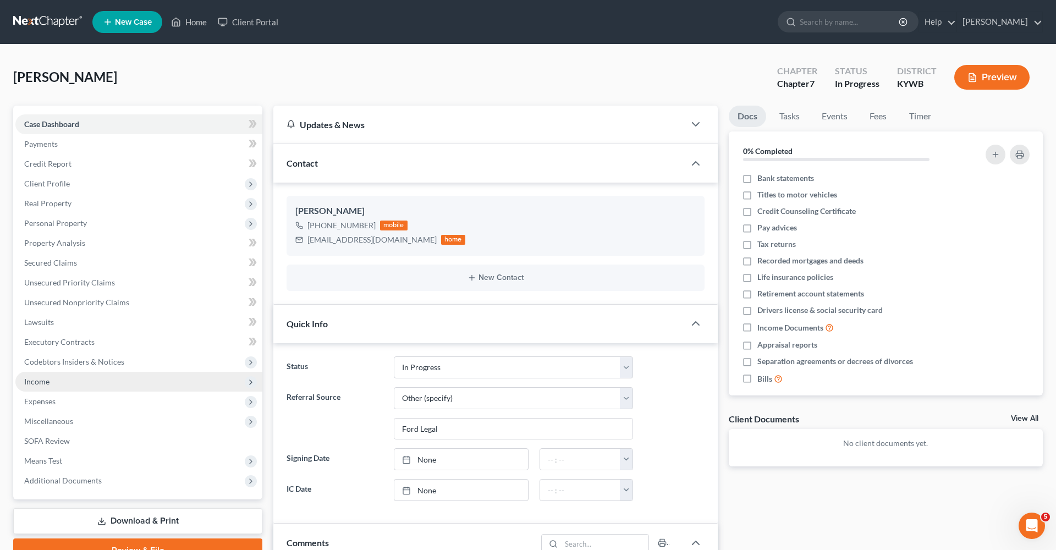
click at [1026, 531] on div "Open Intercom Messenger" at bounding box center [1032, 526] width 36 height 36
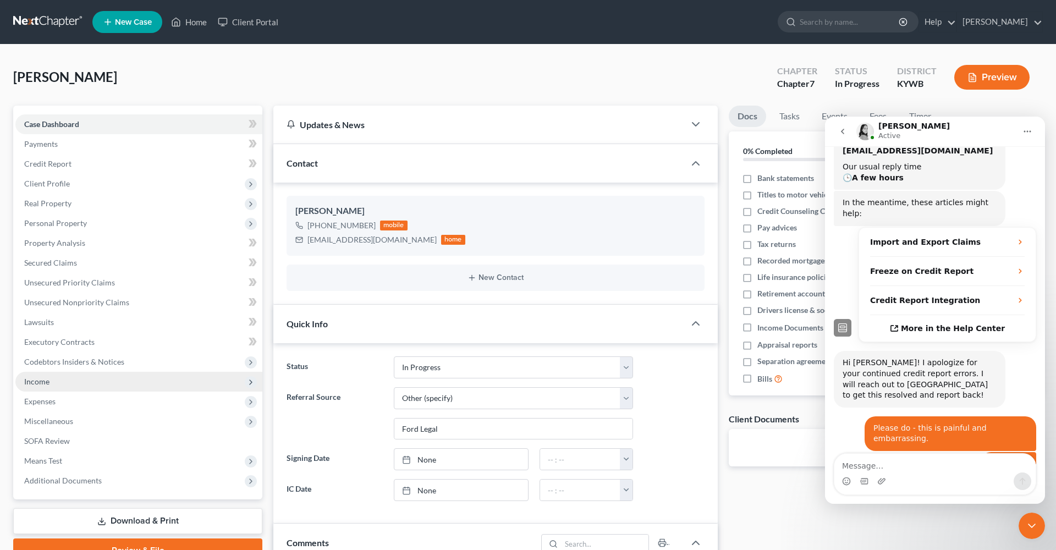
scroll to position [191, 0]
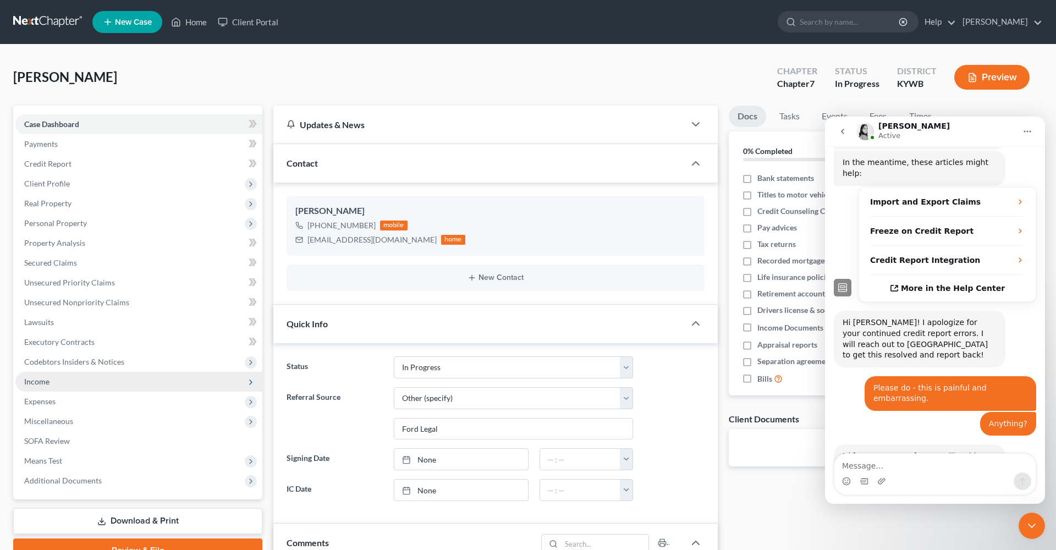
click at [883, 466] on textarea "Message…" at bounding box center [934, 463] width 201 height 19
type textarea "Let them know I deleted your cookies"
click at [1026, 486] on button "Send a message…" at bounding box center [1023, 481] width 18 height 18
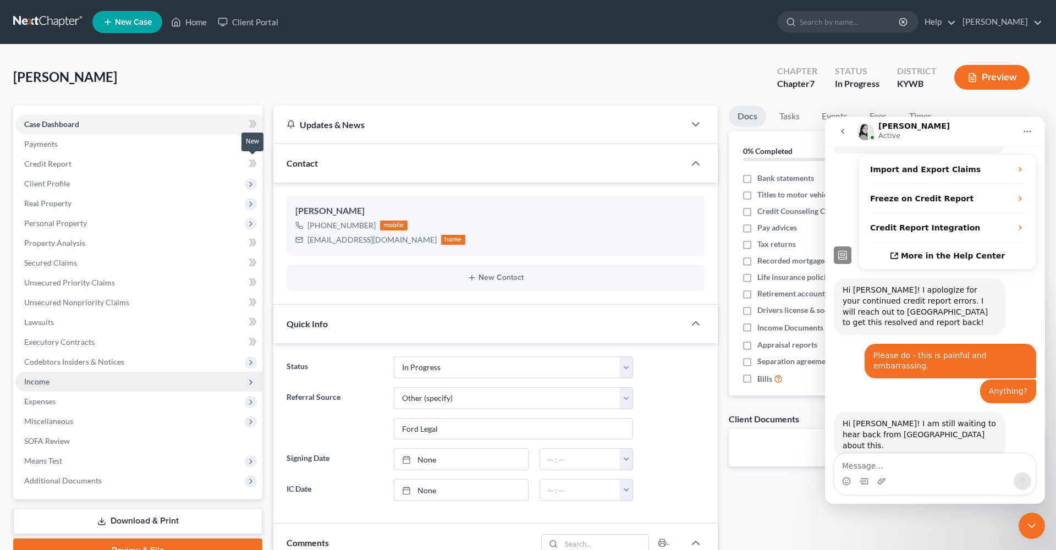
click at [256, 164] on icon at bounding box center [253, 164] width 8 height 14
click at [225, 160] on link "Credit Report" at bounding box center [138, 164] width 247 height 20
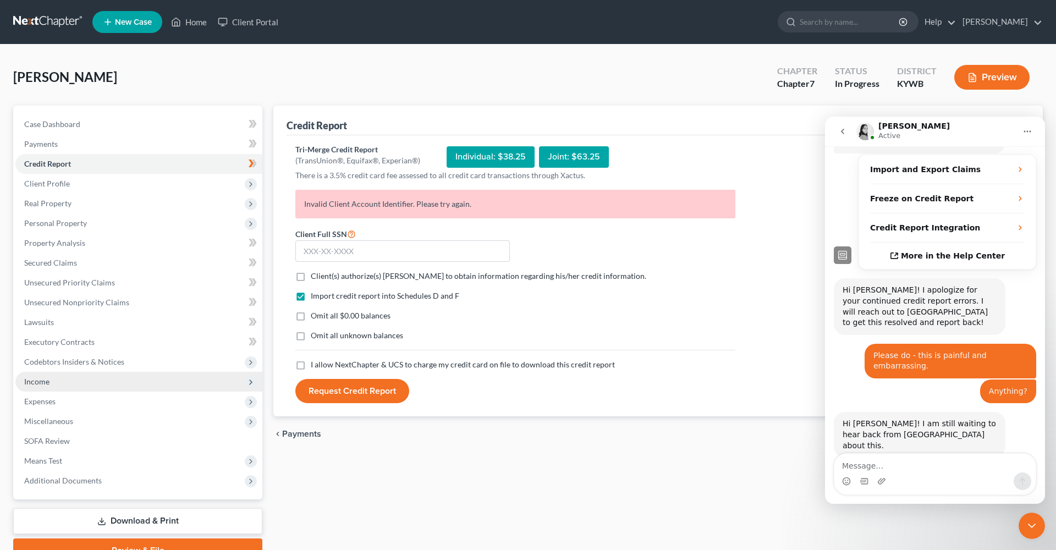
click at [640, 96] on div "[PERSON_NAME] Upgraded Chapter Chapter 7 Status In [GEOGRAPHIC_DATA] [GEOGRAPHI…" at bounding box center [528, 82] width 1030 height 48
click at [583, 306] on div "Import credit report into Schedules D and F Omit all $0.00 balances Omit all un…" at bounding box center [515, 324] width 451 height 69
click at [496, 157] on div "Individual: $38.25" at bounding box center [491, 156] width 88 height 21
click at [186, 22] on link "Home" at bounding box center [189, 22] width 47 height 20
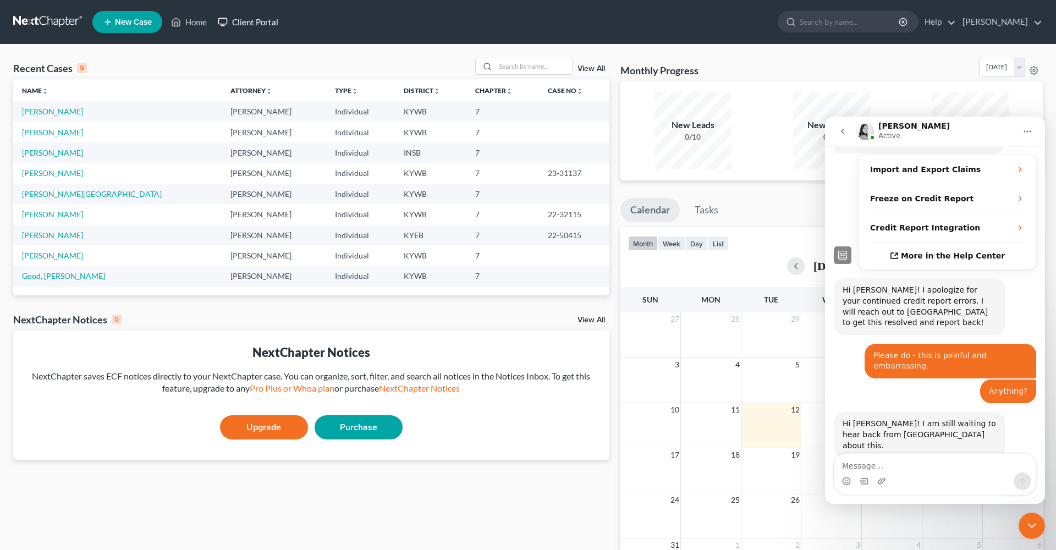
click at [267, 25] on link "Client Portal" at bounding box center [247, 22] width 71 height 20
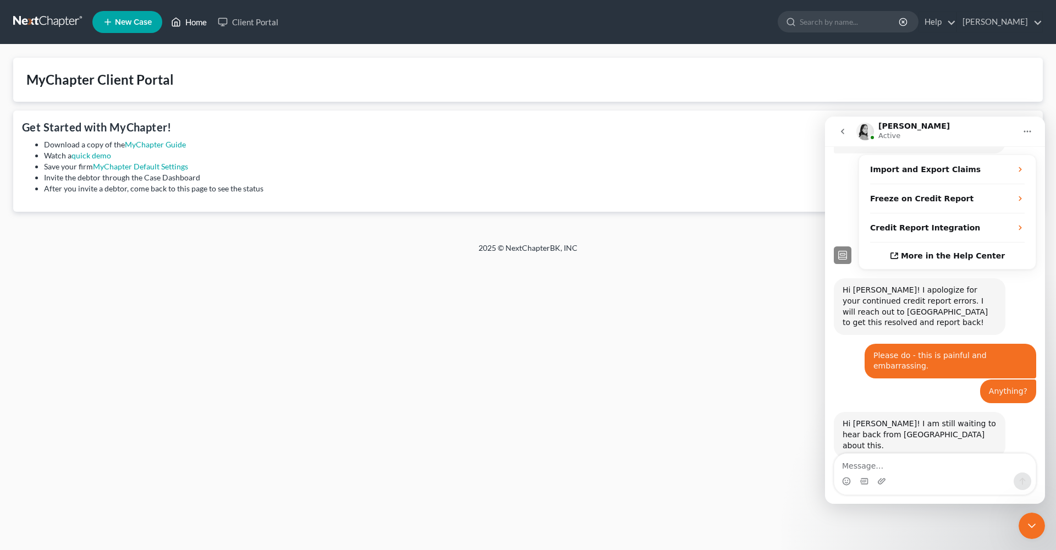
click at [201, 27] on link "Home" at bounding box center [189, 22] width 47 height 20
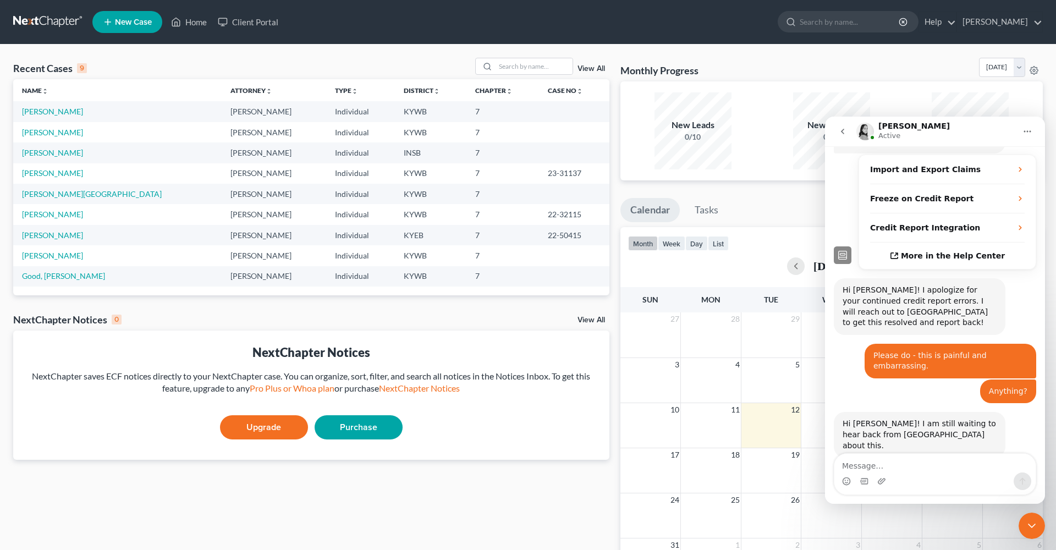
scroll to position [2, 0]
